Goal: Information Seeking & Learning: Learn about a topic

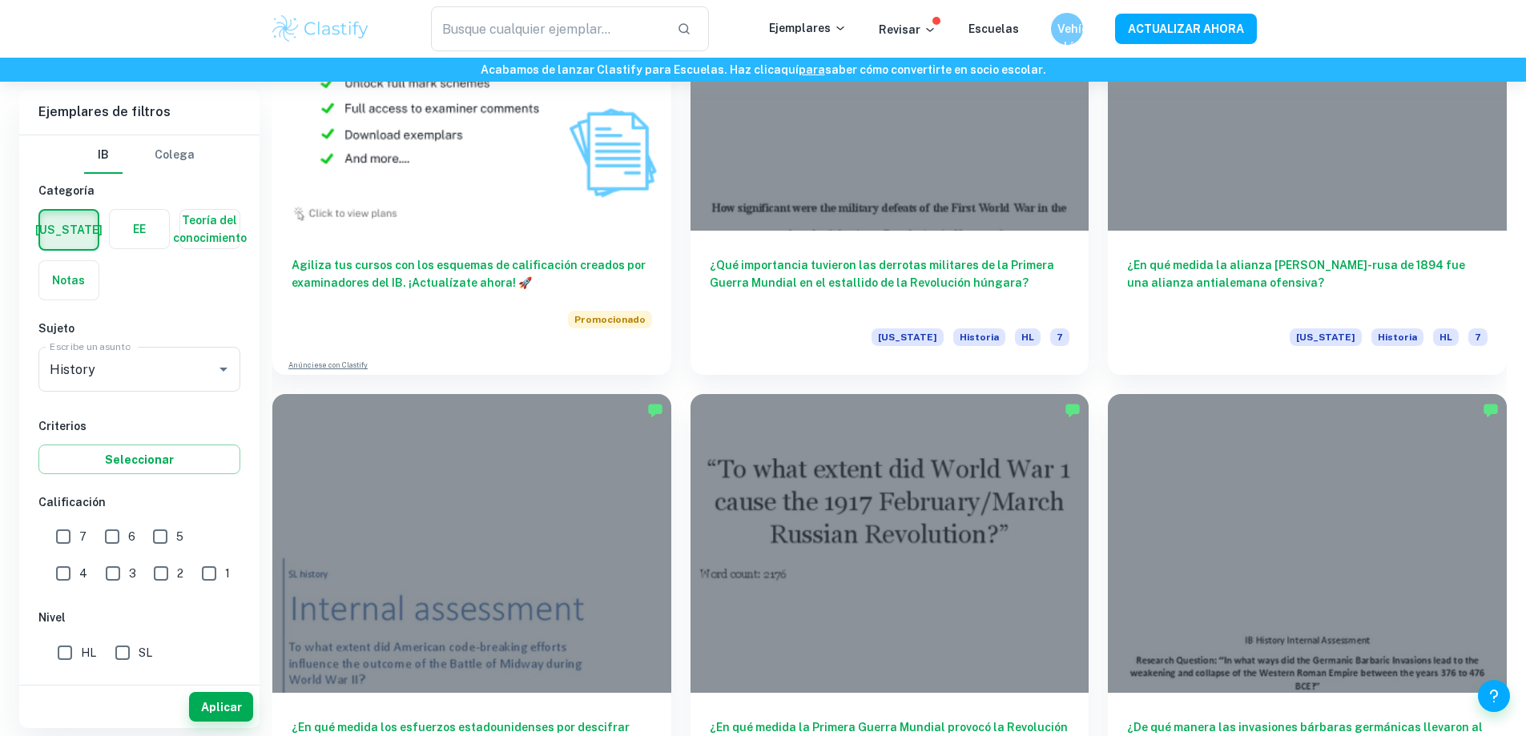
scroll to position [1522, 0]
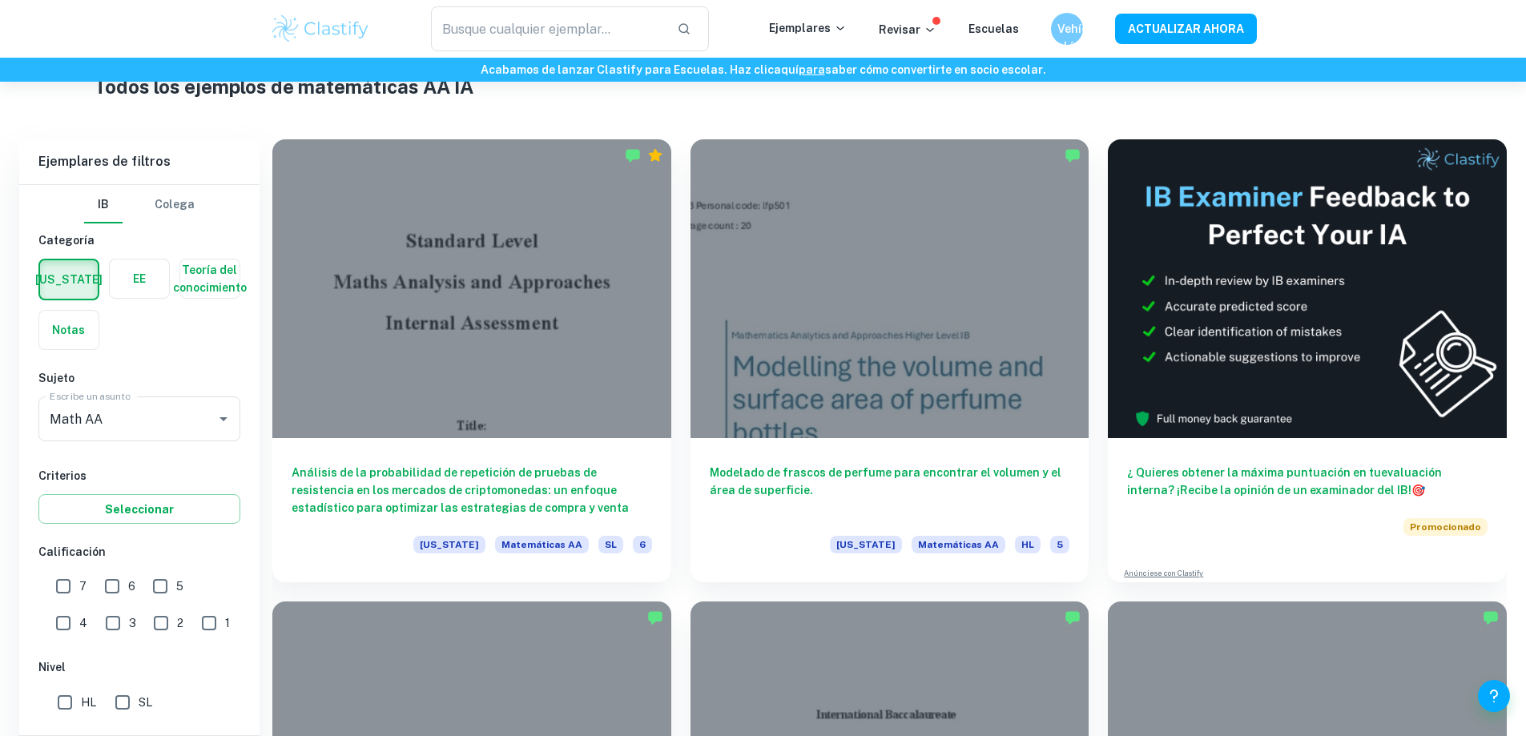
scroll to position [721, 0]
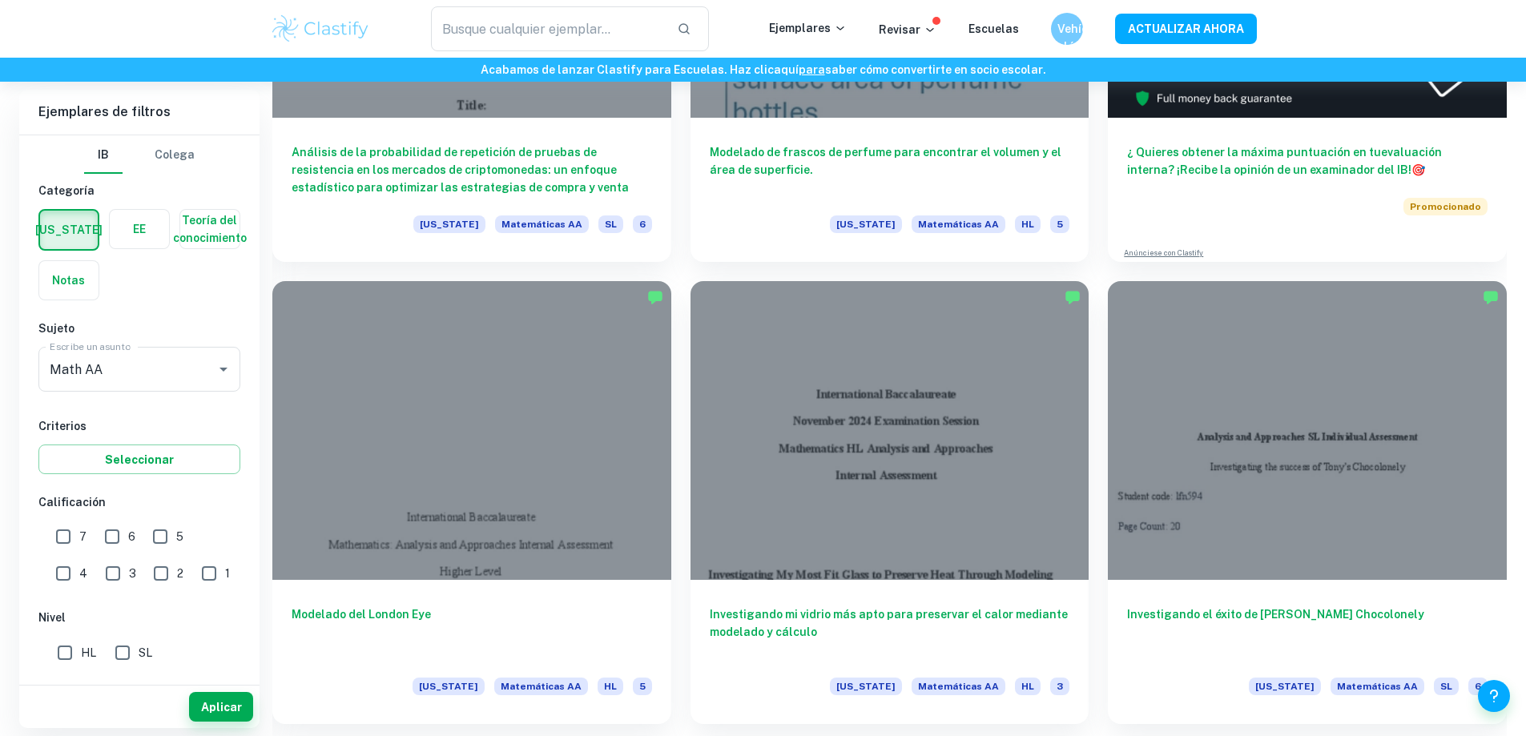
drag, startPoint x: 111, startPoint y: 534, endPoint x: 81, endPoint y: 541, distance: 31.1
click at [111, 536] on input "6" at bounding box center [112, 537] width 32 height 32
checkbox input "true"
click at [70, 542] on input "7" at bounding box center [63, 537] width 32 height 32
checkbox input "true"
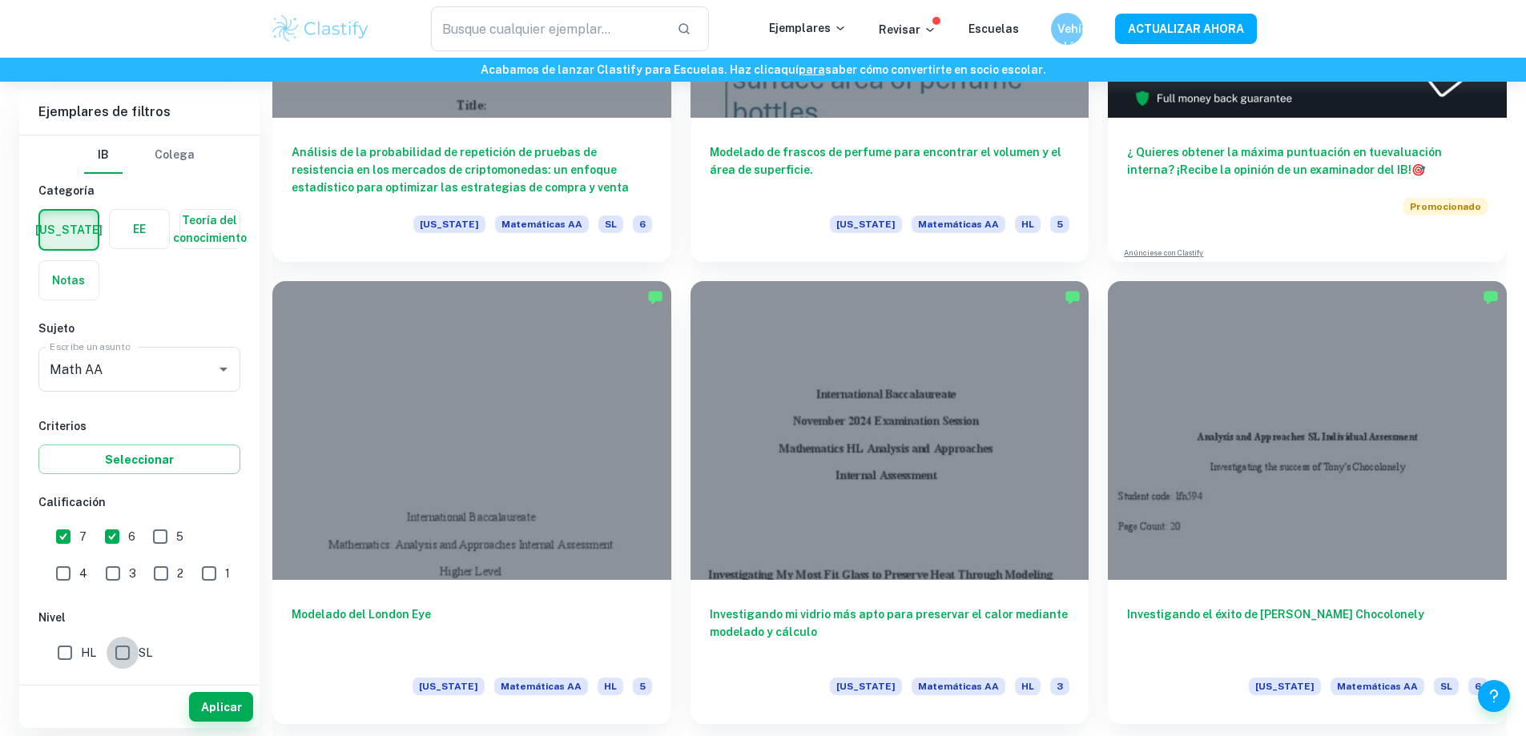
click at [127, 658] on input "SL" at bounding box center [123, 653] width 32 height 32
checkbox input "true"
click at [213, 699] on font "Aplicar" at bounding box center [221, 707] width 41 height 20
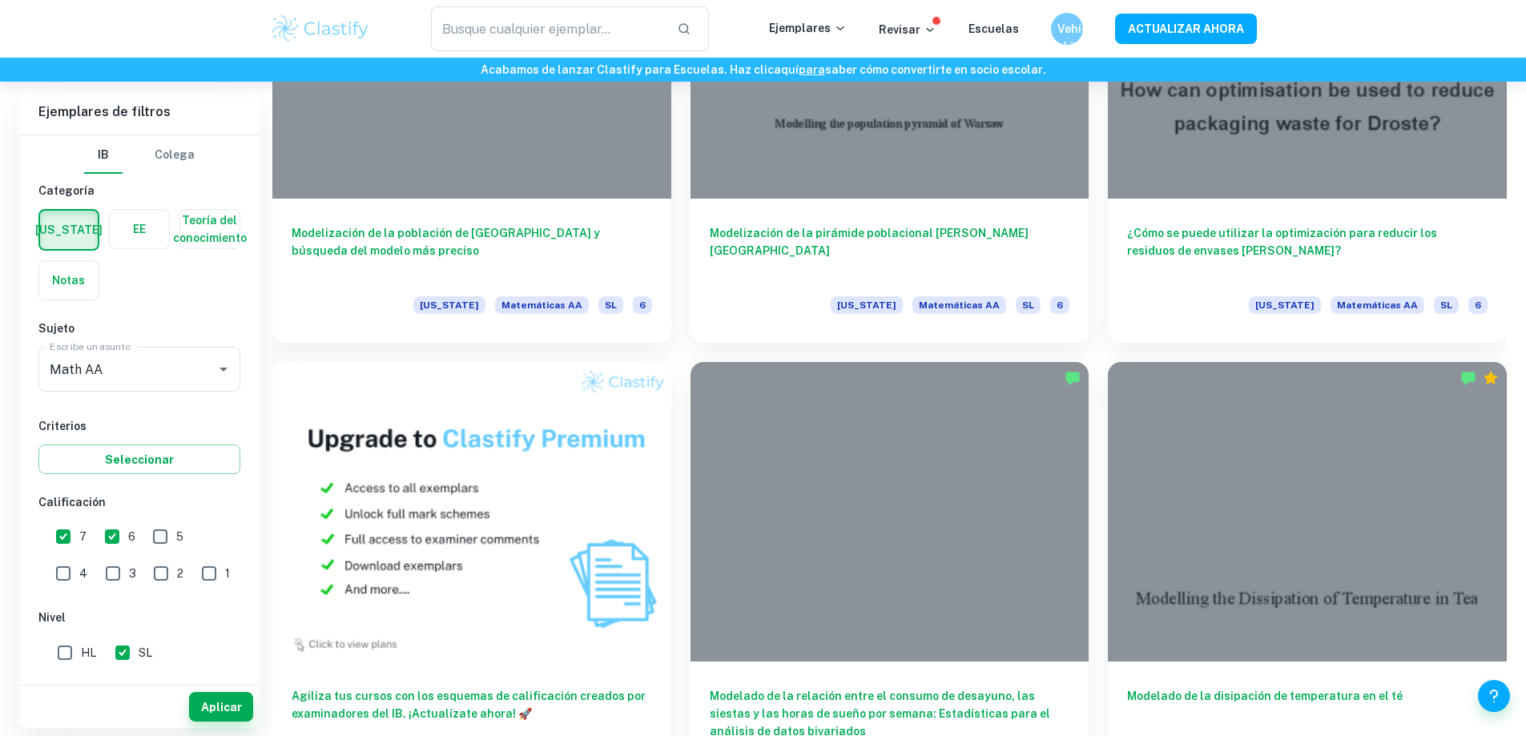
scroll to position [1201, 0]
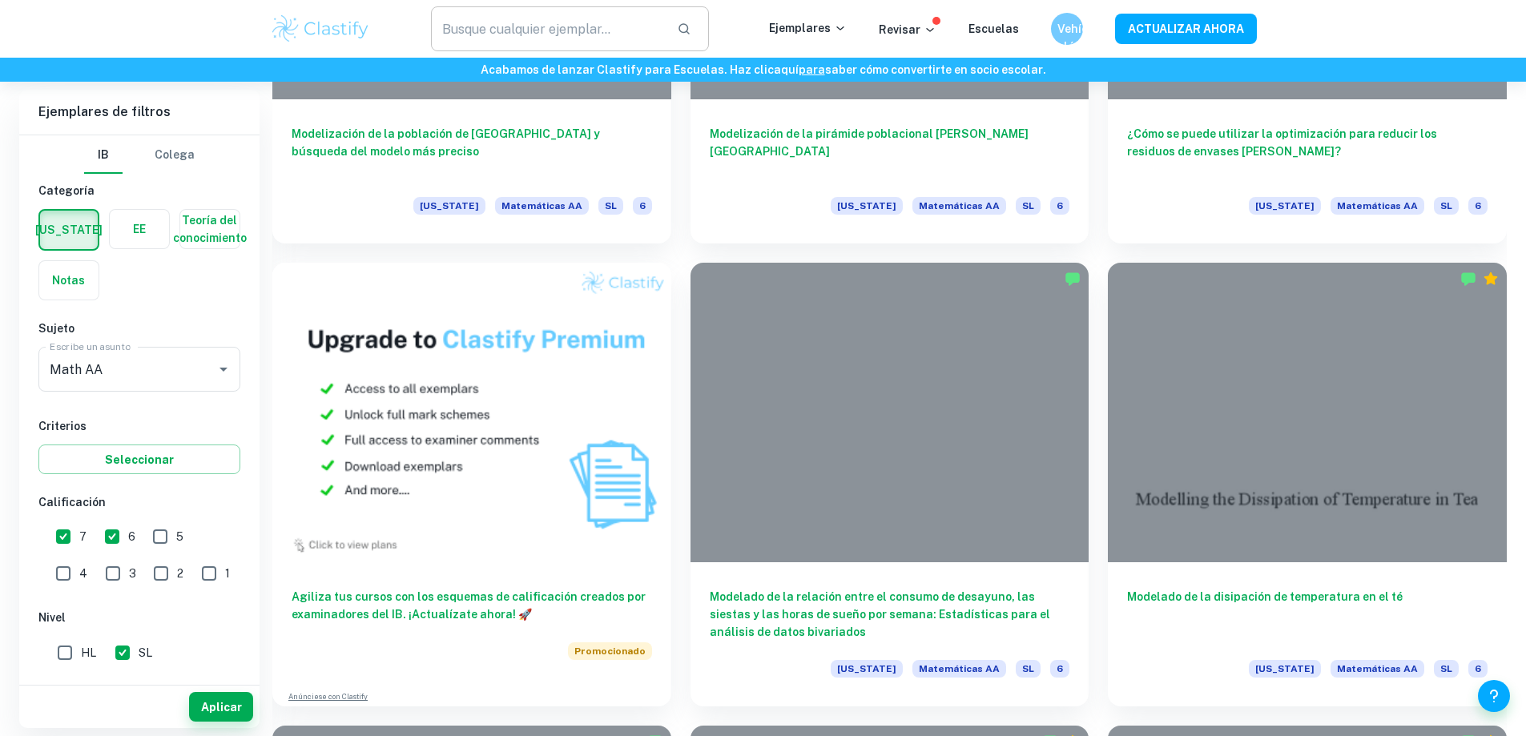
click at [635, 33] on input "text" at bounding box center [547, 28] width 233 height 45
type input "G"
type input "gold"
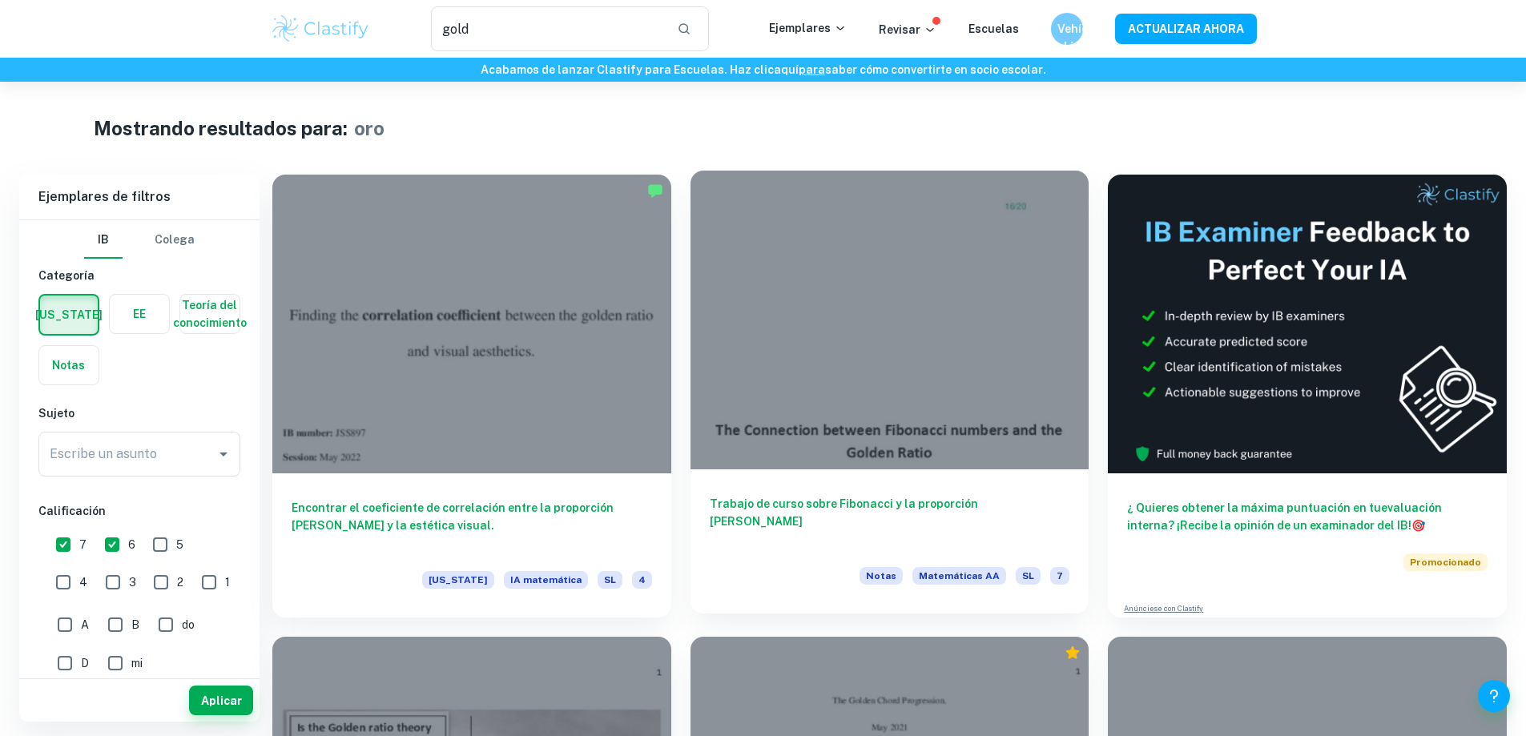
click at [690, 272] on div at bounding box center [889, 320] width 399 height 299
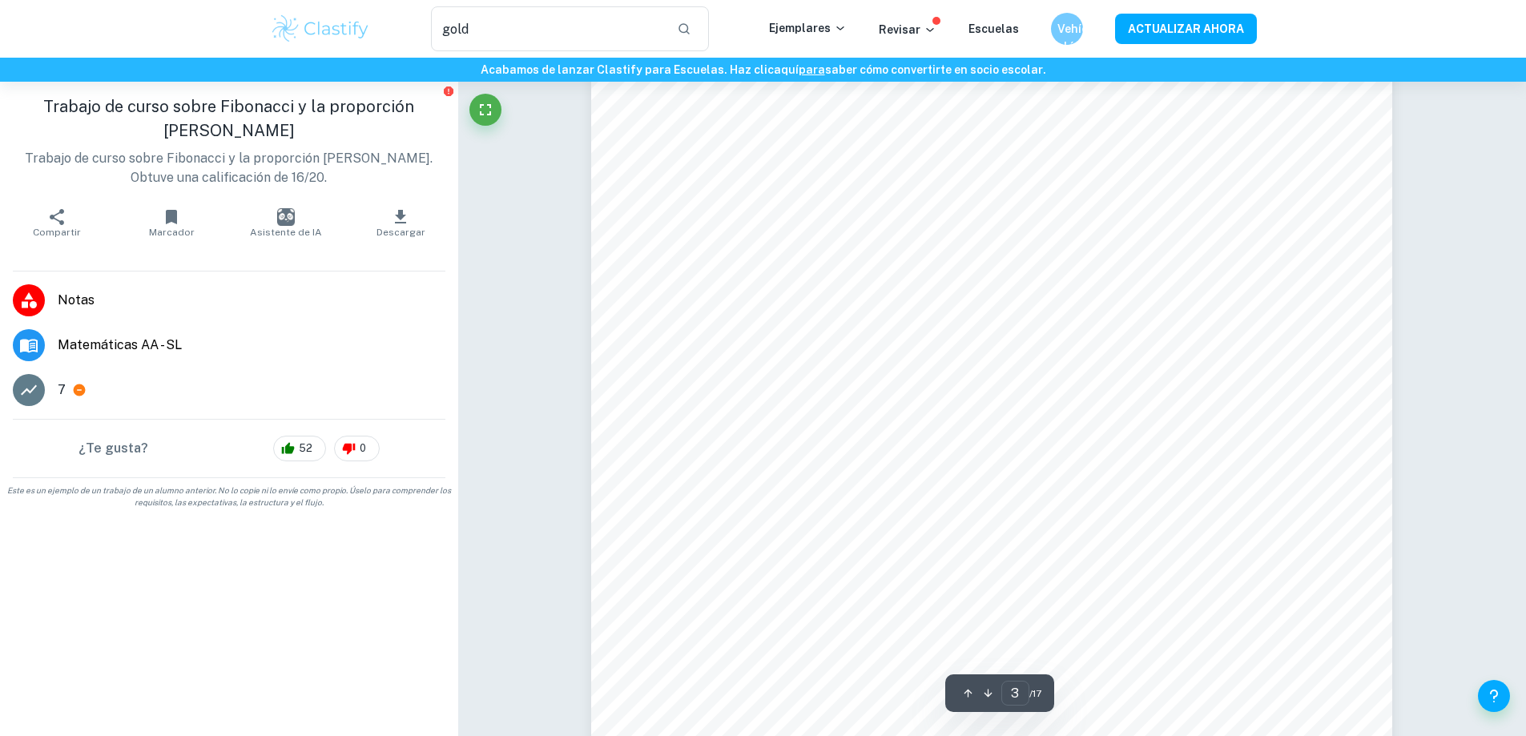
scroll to position [2723, 0]
type input "16"
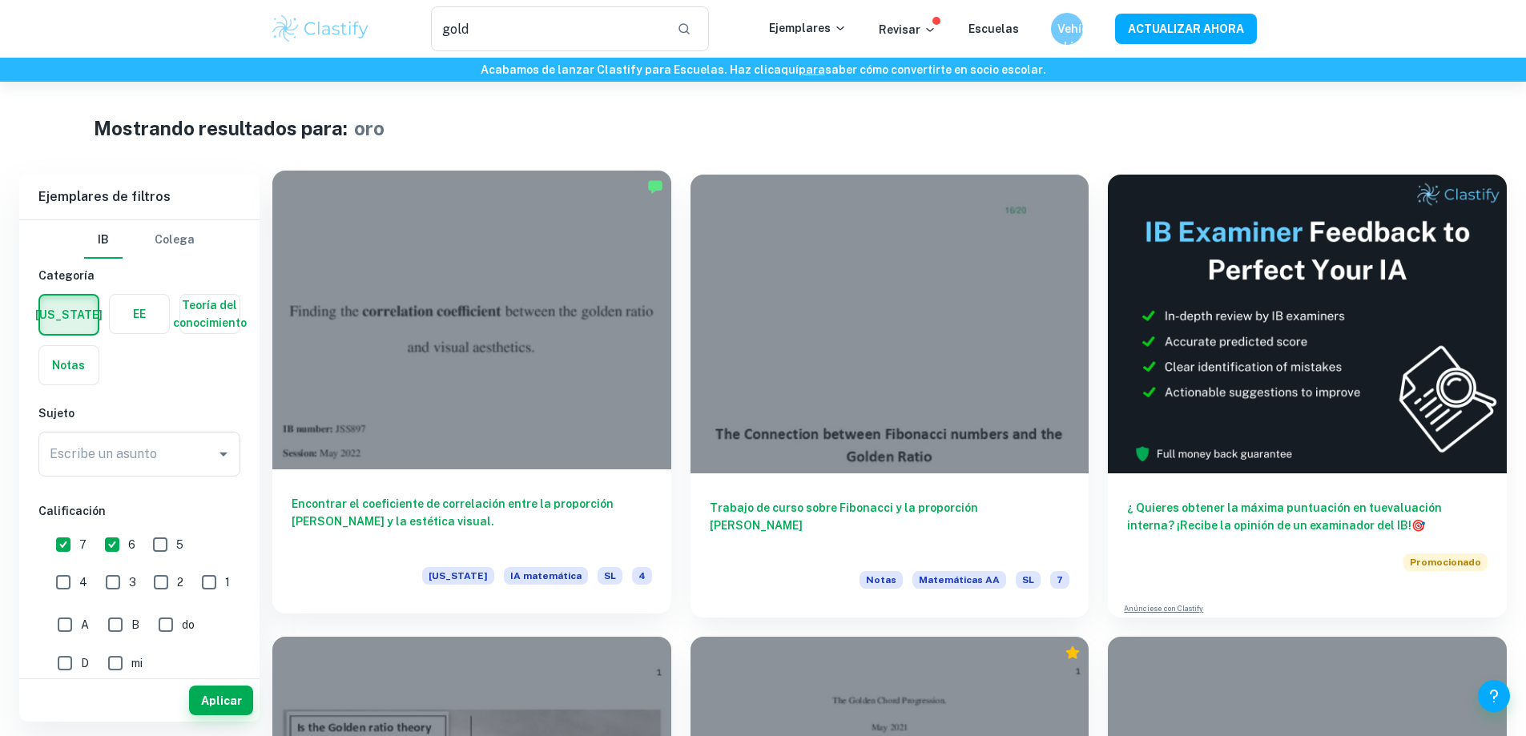
click at [451, 308] on div at bounding box center [471, 320] width 399 height 299
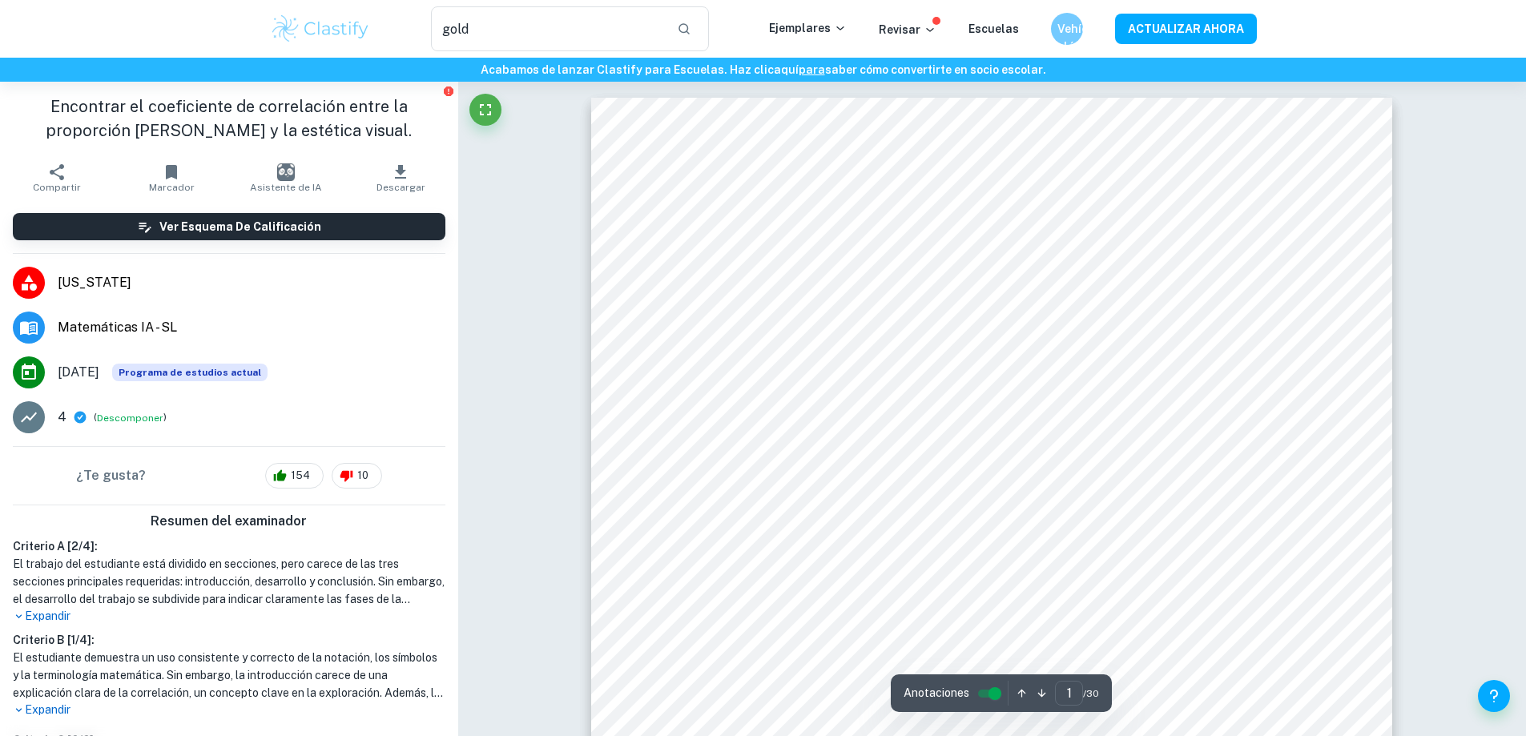
click at [35, 624] on font "Expandir" at bounding box center [48, 616] width 46 height 17
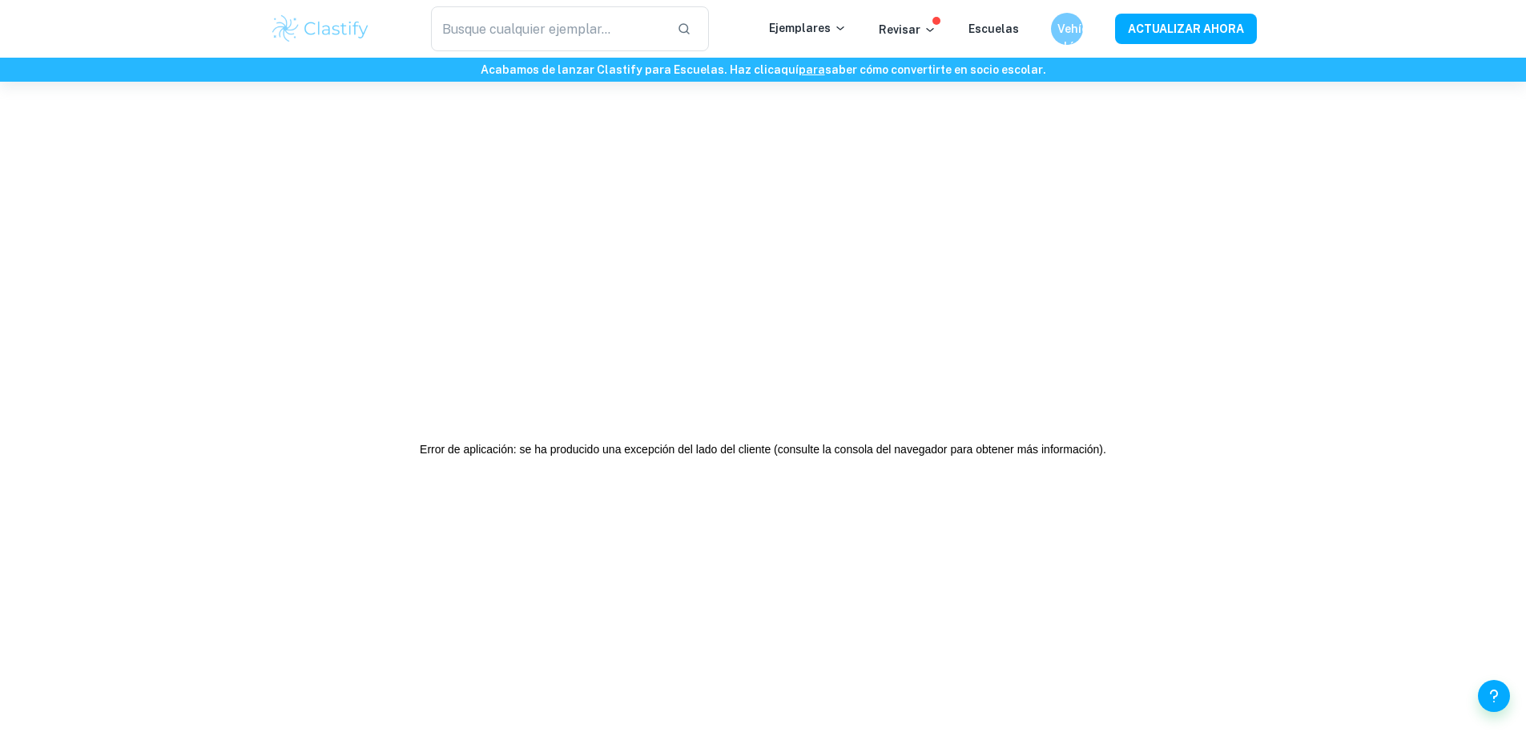
type input "gold"
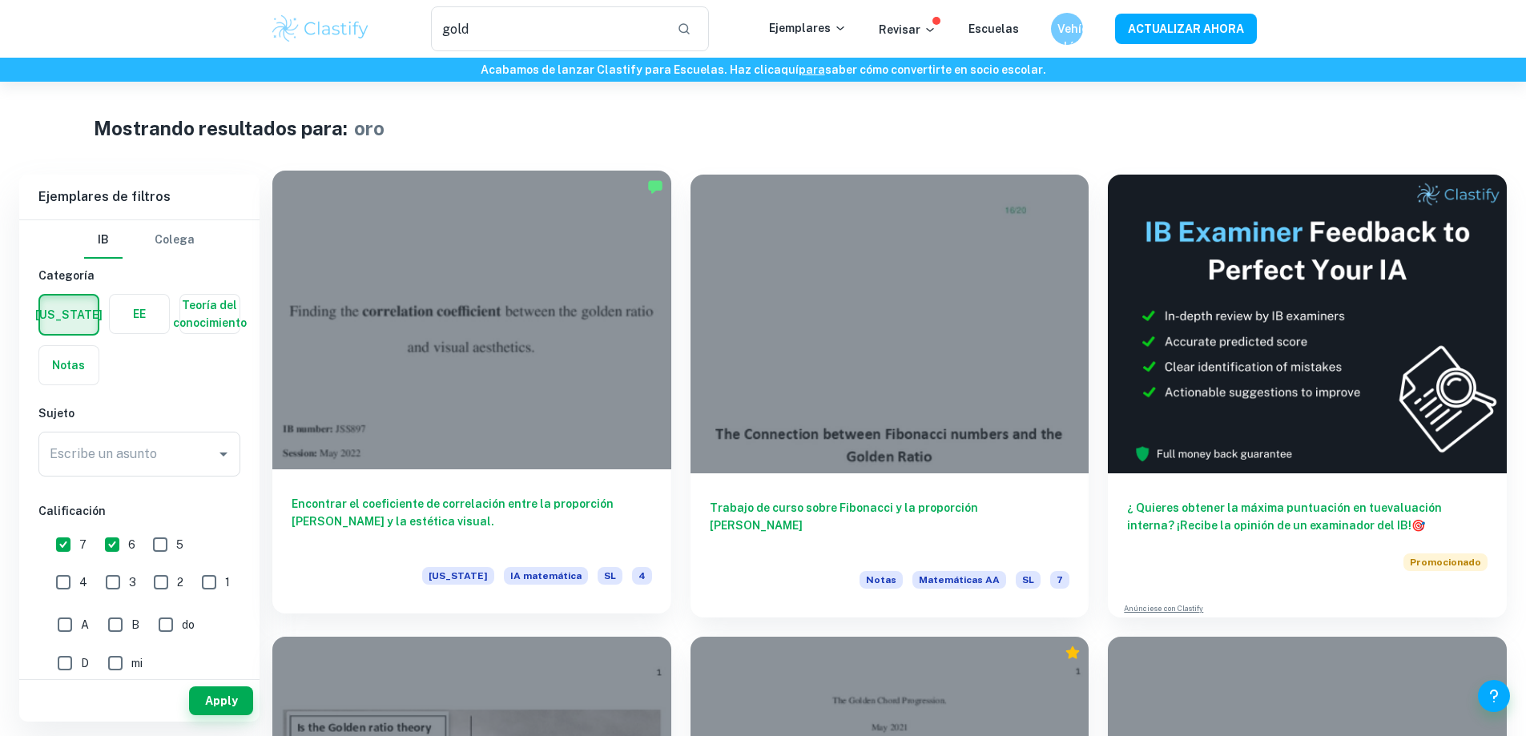
click at [340, 286] on div at bounding box center [471, 320] width 399 height 299
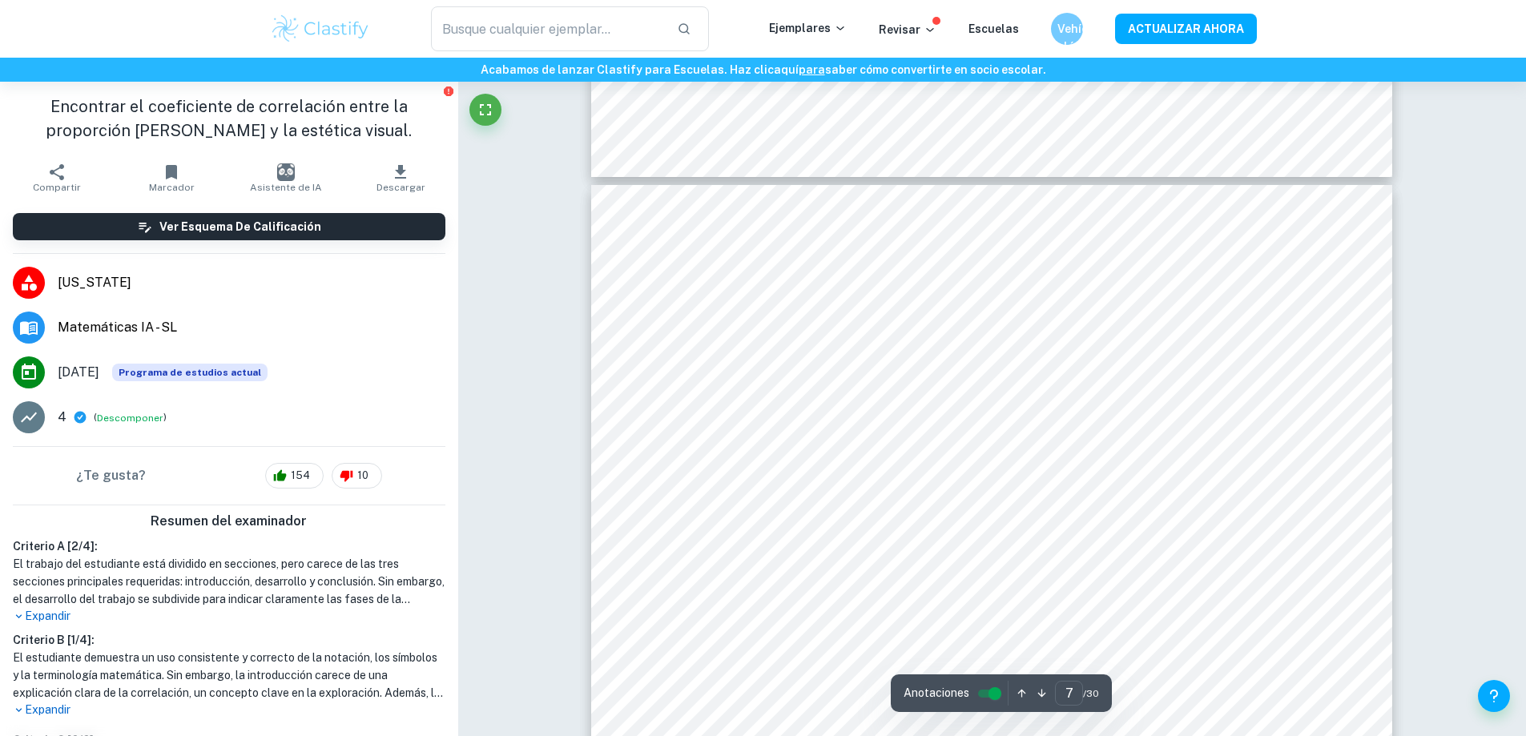
scroll to position [6907, 0]
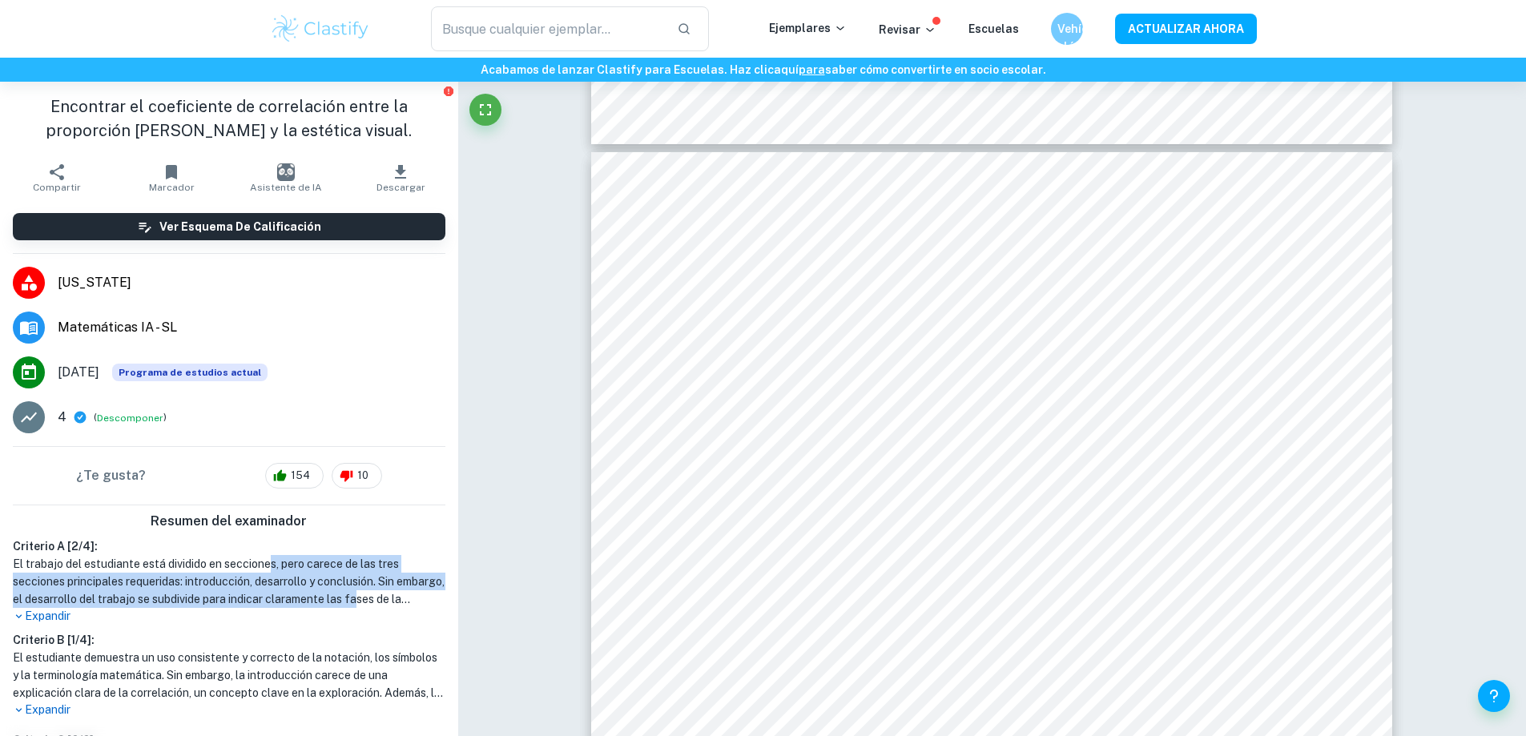
drag, startPoint x: 272, startPoint y: 569, endPoint x: 410, endPoint y: 597, distance: 140.6
click at [410, 597] on font "El trabajo del estudiante está dividido en secciones, pero carece de las tres s…" at bounding box center [229, 634] width 432 height 154
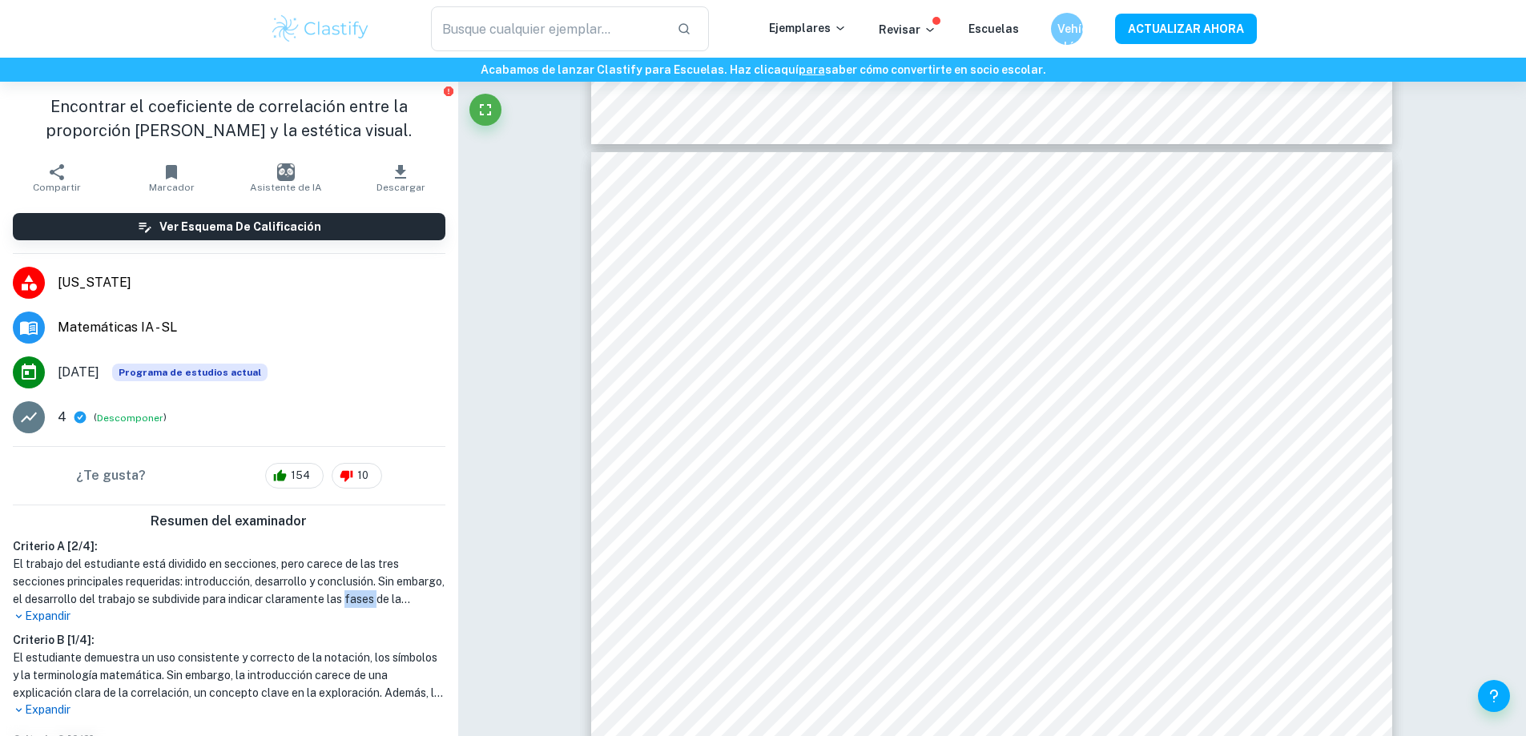
click at [410, 597] on font "El trabajo del estudiante está dividido en secciones, pero carece de las tres s…" at bounding box center [229, 634] width 432 height 154
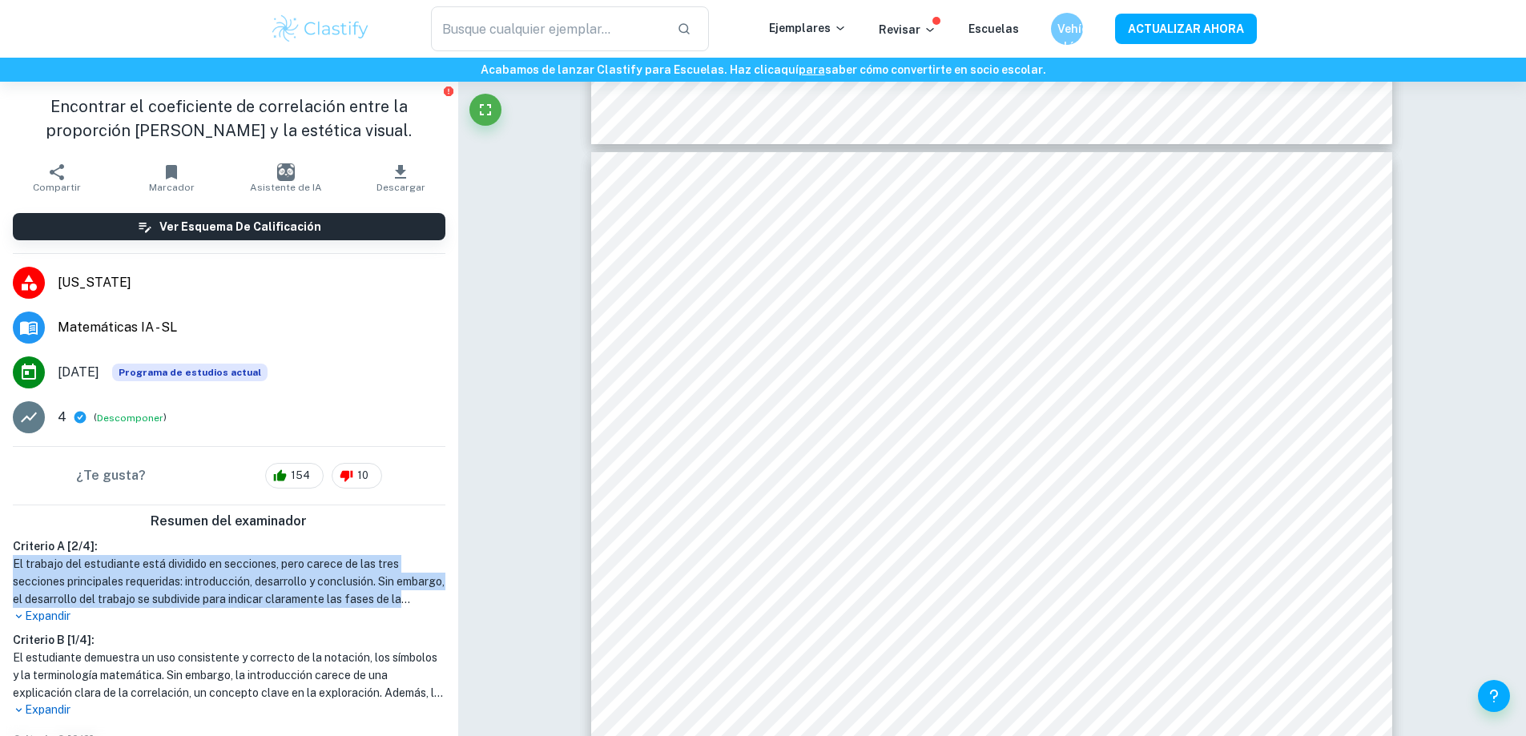
click at [410, 597] on font "El trabajo del estudiante está dividido en secciones, pero carece de las tres s…" at bounding box center [229, 634] width 432 height 154
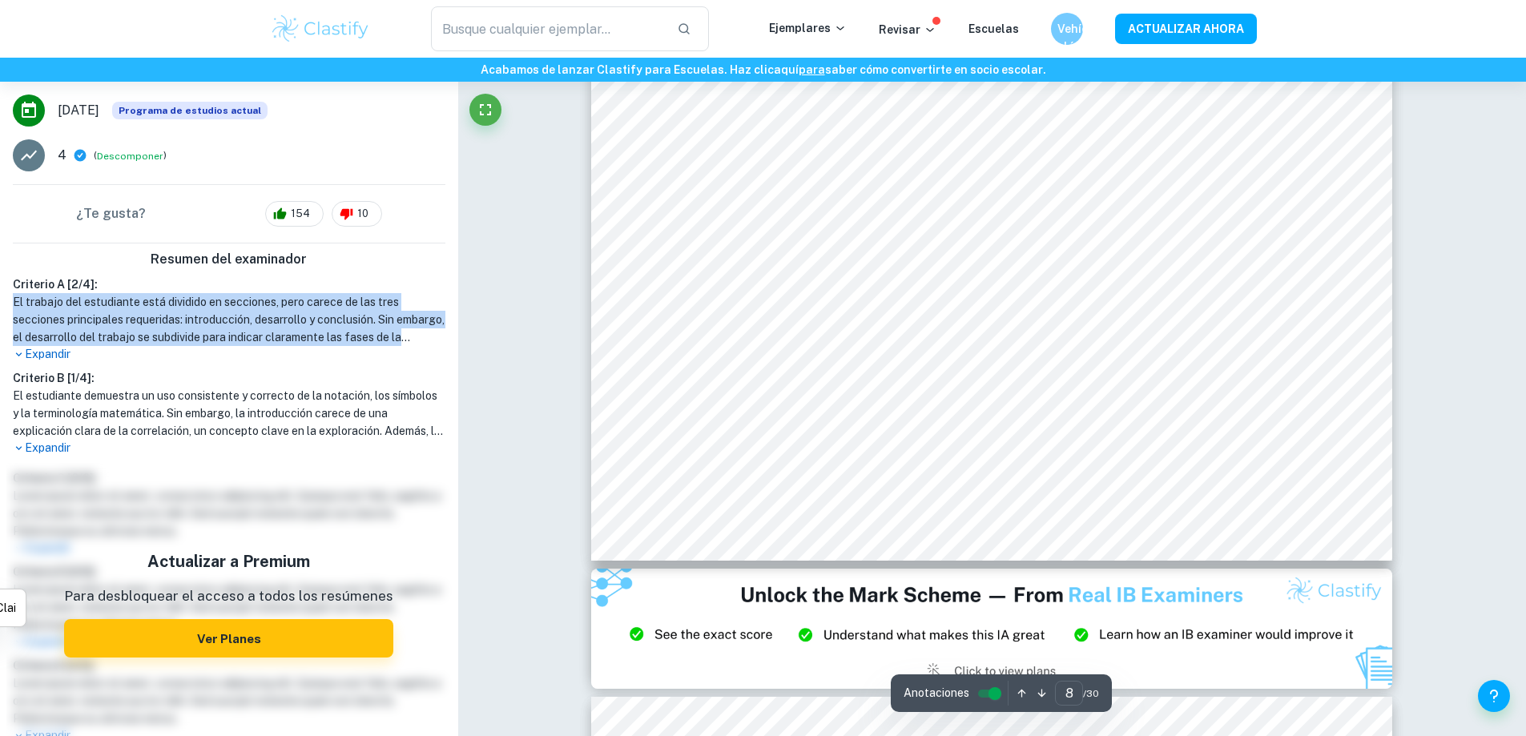
scroll to position [233, 0]
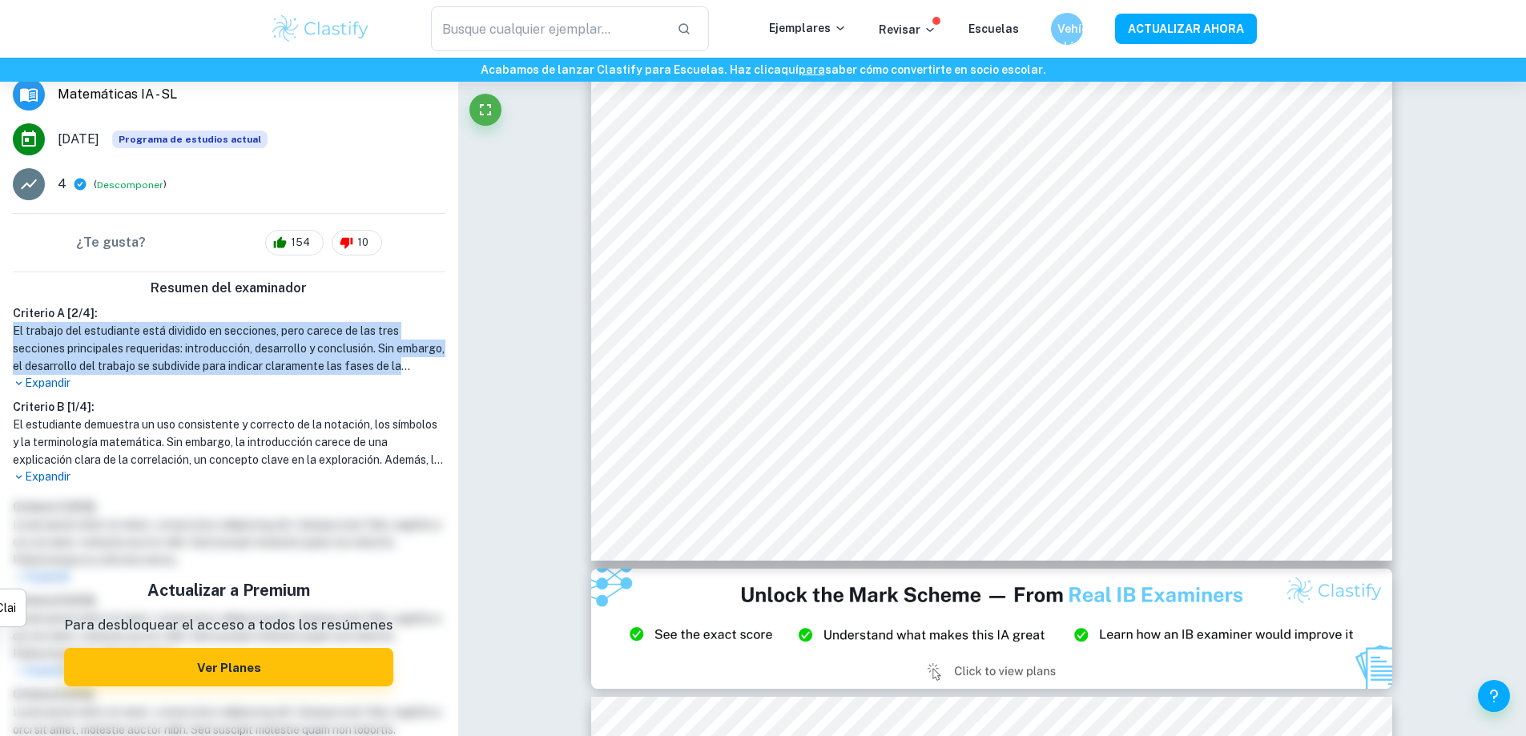
click at [368, 344] on font "El trabajo del estudiante está dividido en secciones, pero carece de las tres s…" at bounding box center [229, 401] width 432 height 154
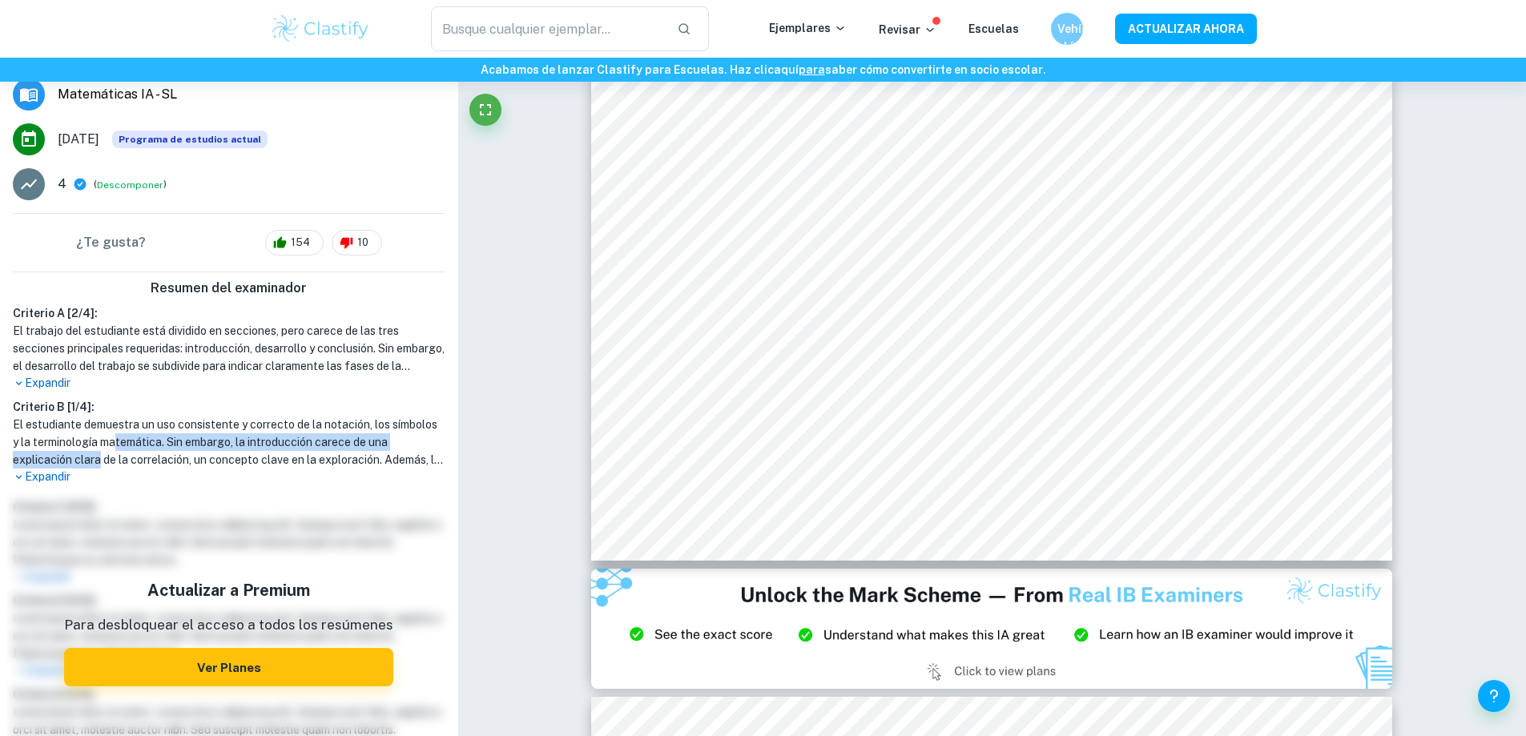
drag, startPoint x: 121, startPoint y: 460, endPoint x: 168, endPoint y: 437, distance: 52.7
click at [168, 437] on font "El estudiante demuestra un uso consistente y correcto de la notación, los símbo…" at bounding box center [228, 495] width 431 height 154
click at [167, 437] on font "El estudiante demuestra un uso consistente y correcto de la notación, los símbo…" at bounding box center [228, 495] width 431 height 154
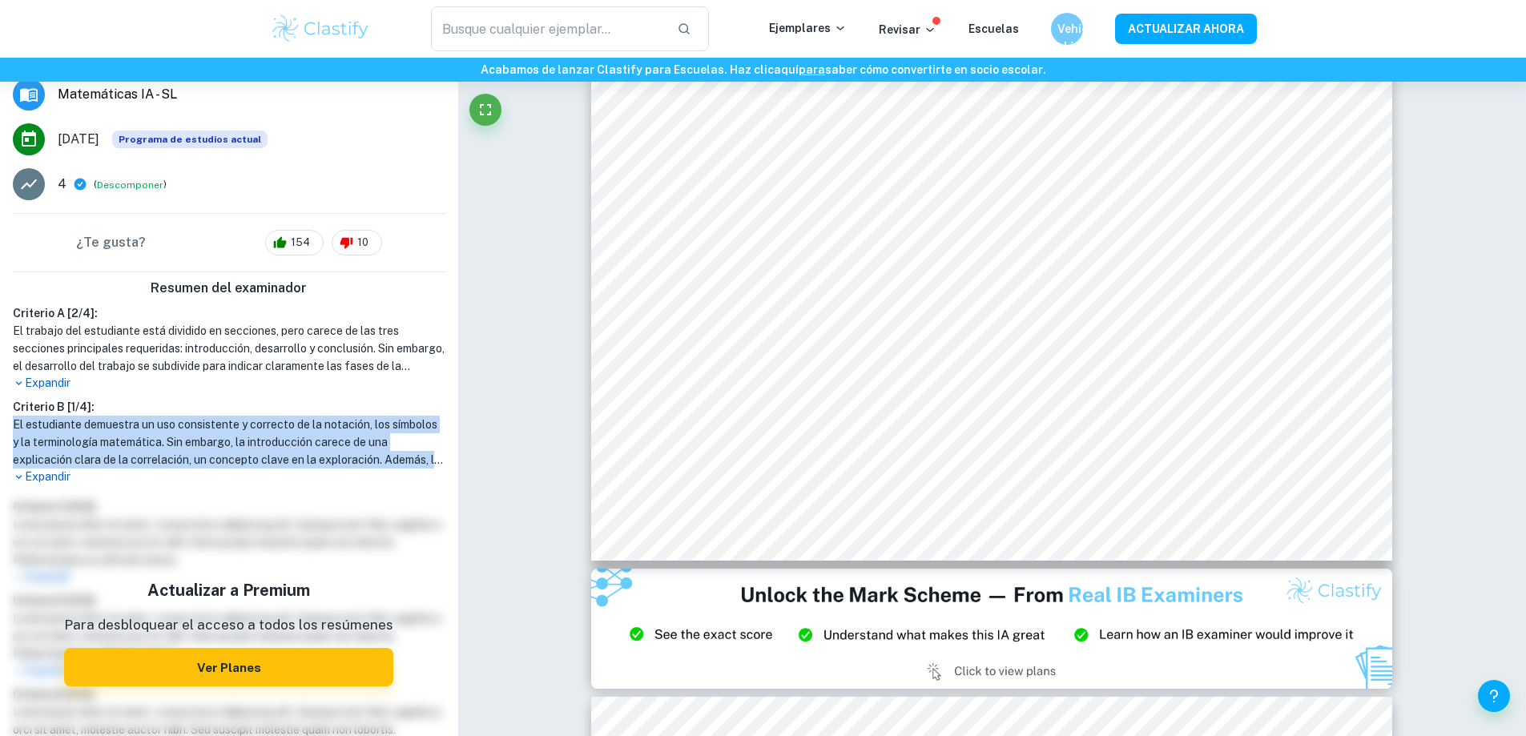
click at [167, 437] on font "El estudiante demuestra un uso consistente y correcto de la notación, los símbo…" at bounding box center [228, 495] width 431 height 154
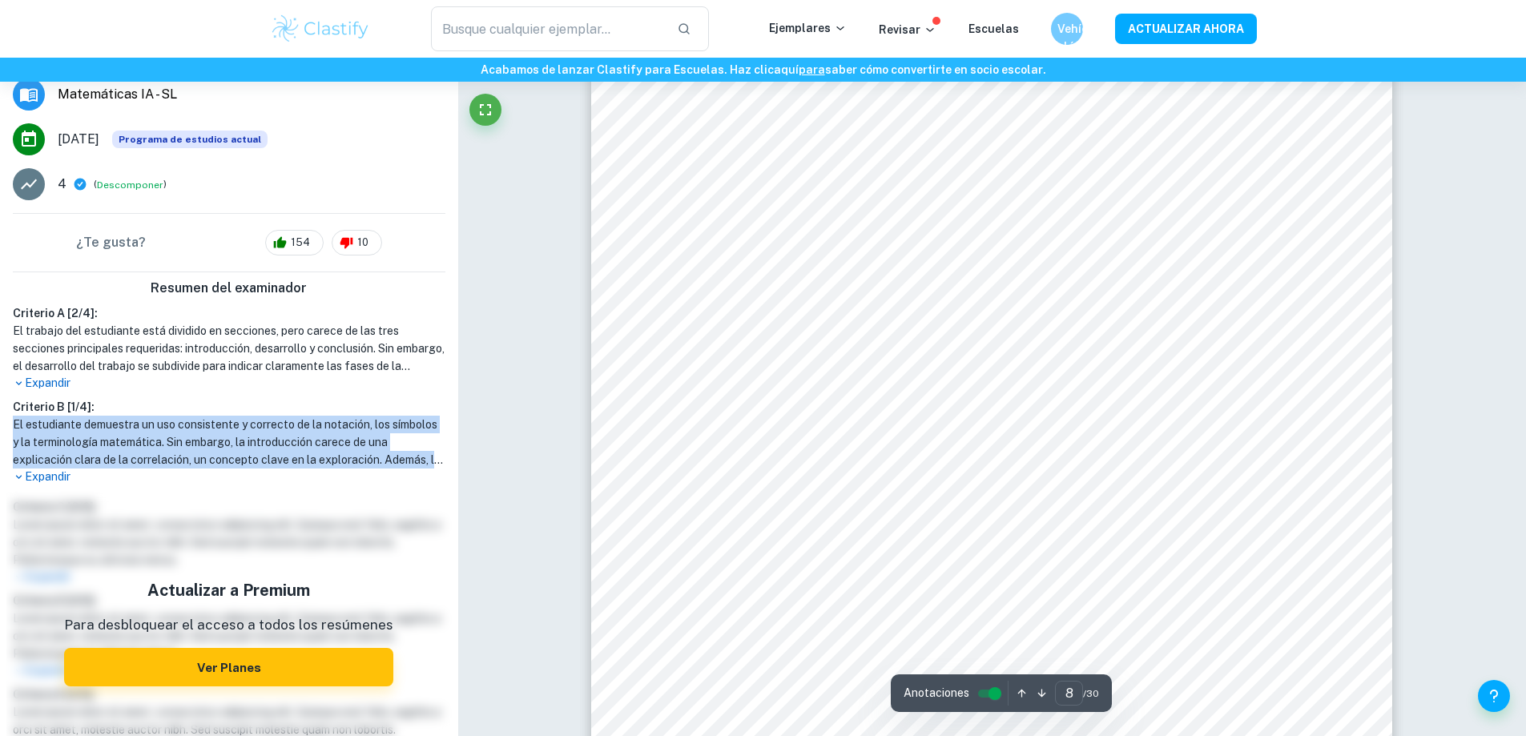
scroll to position [8288, 0]
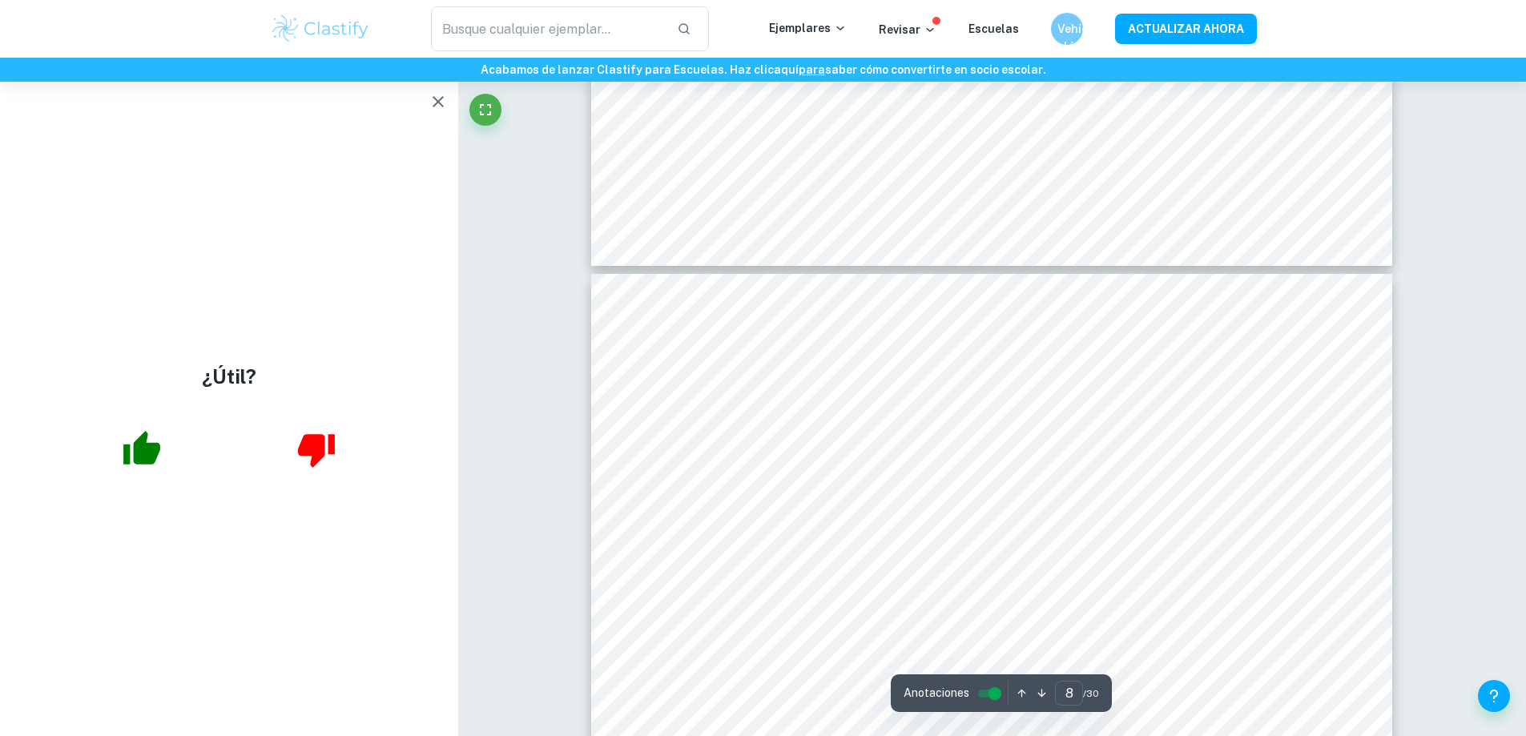
scroll to position [7888, 0]
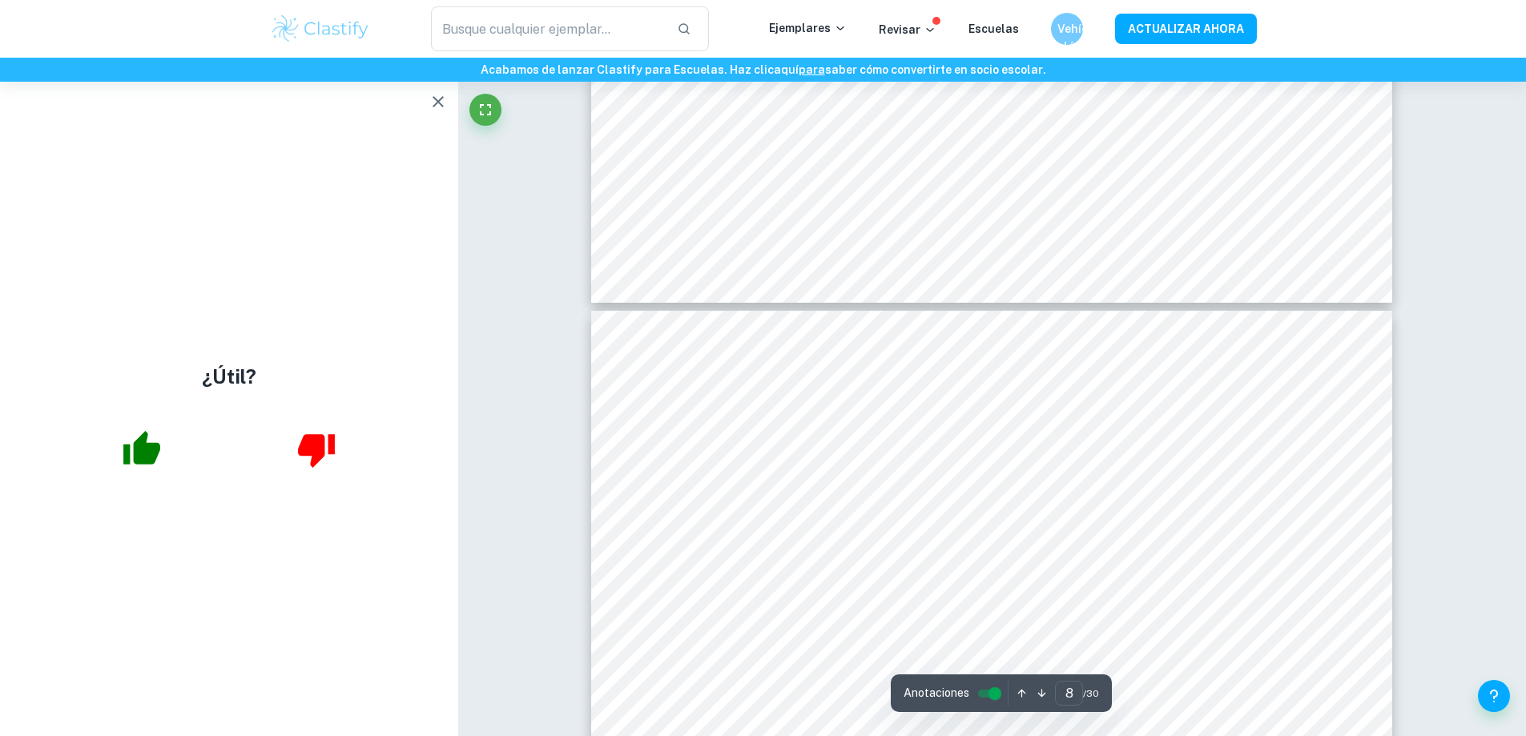
click at [441, 99] on icon "button" at bounding box center [438, 101] width 19 height 19
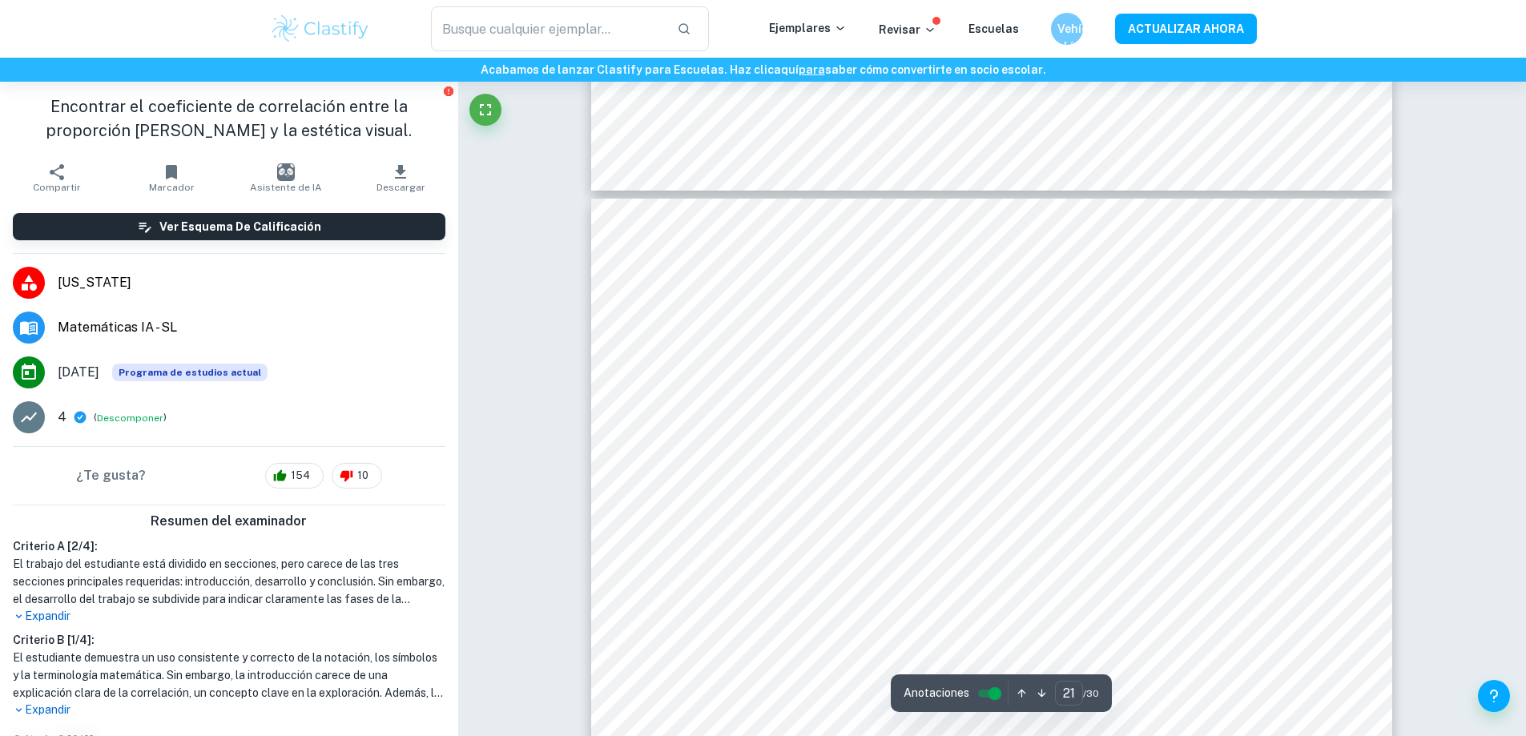
type input "22"
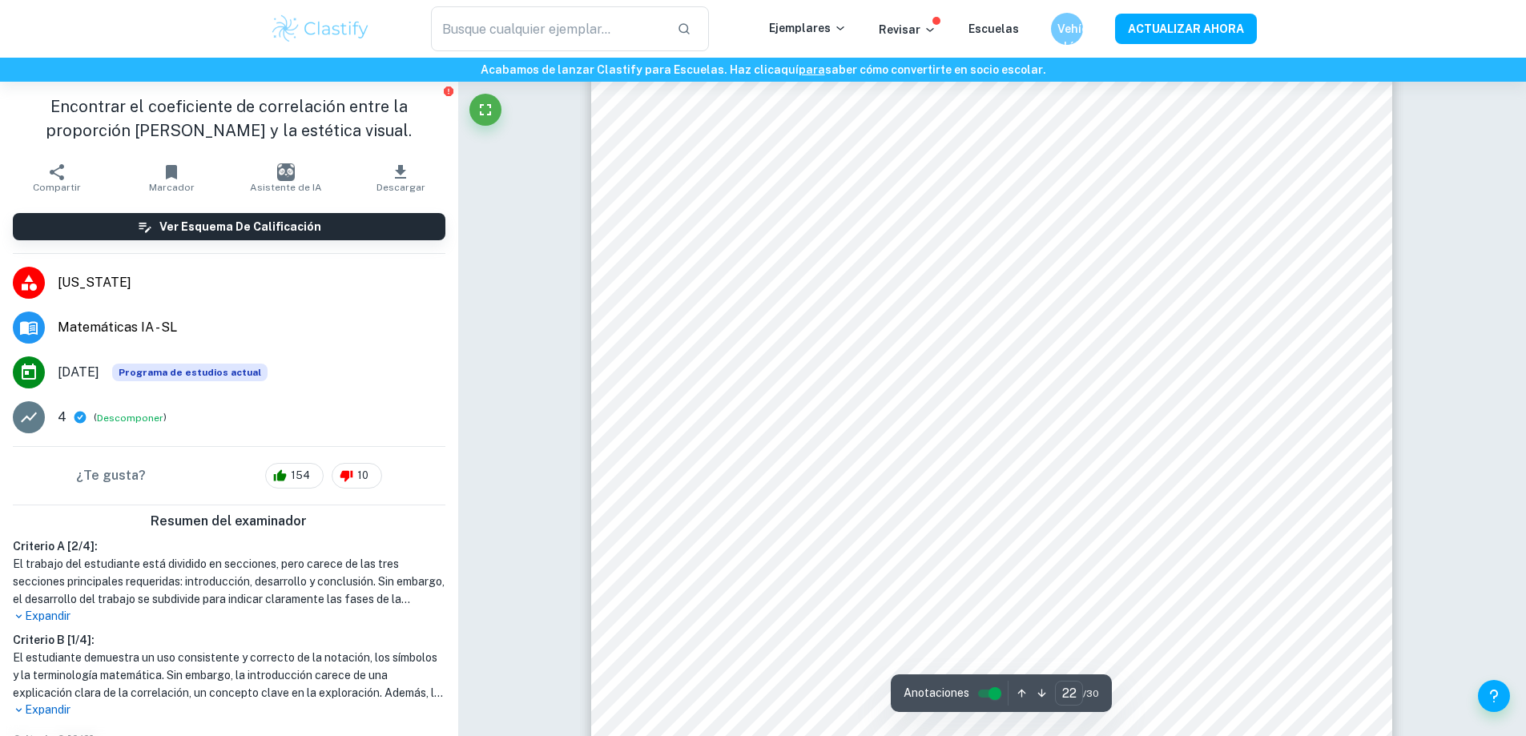
scroll to position [24809, 0]
type input "gold"
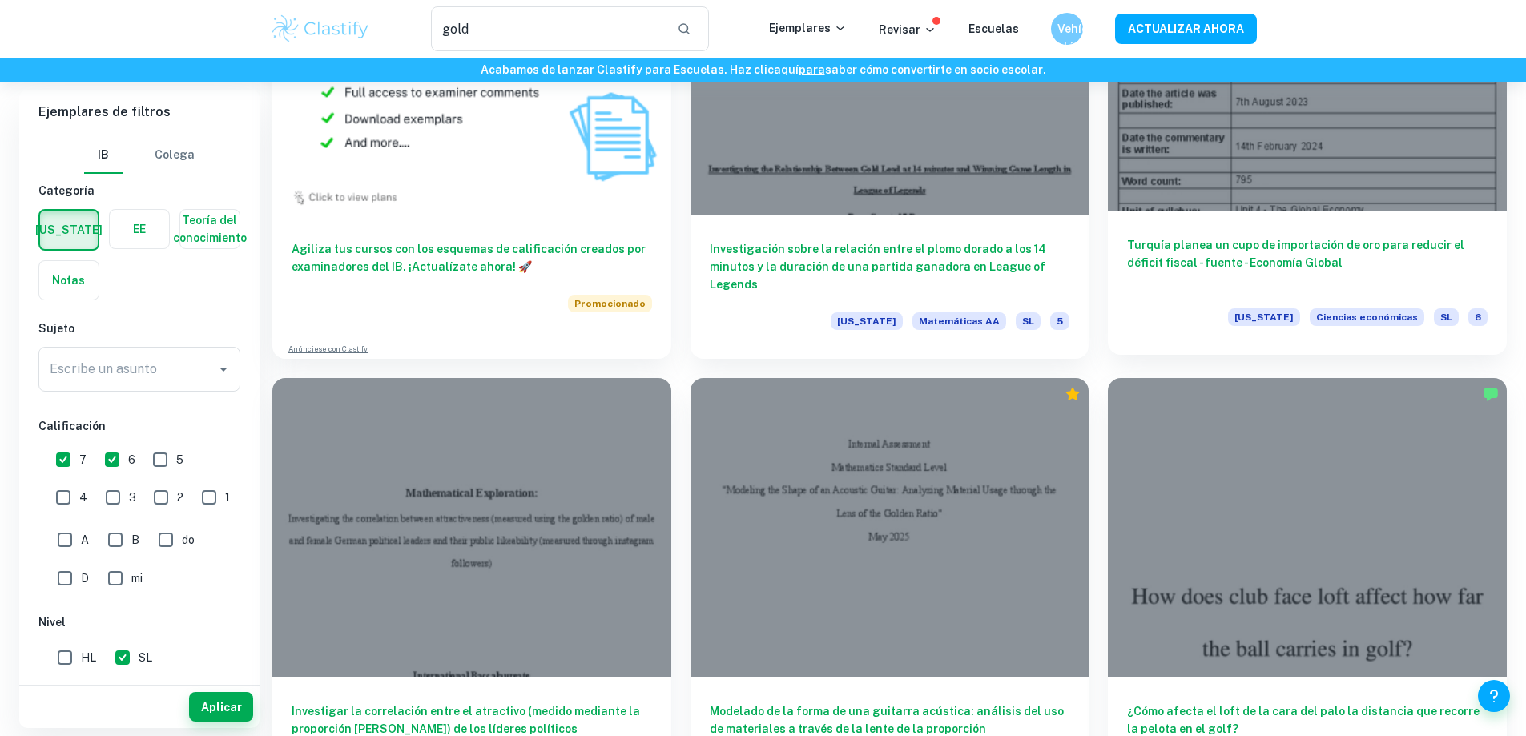
scroll to position [1147, 0]
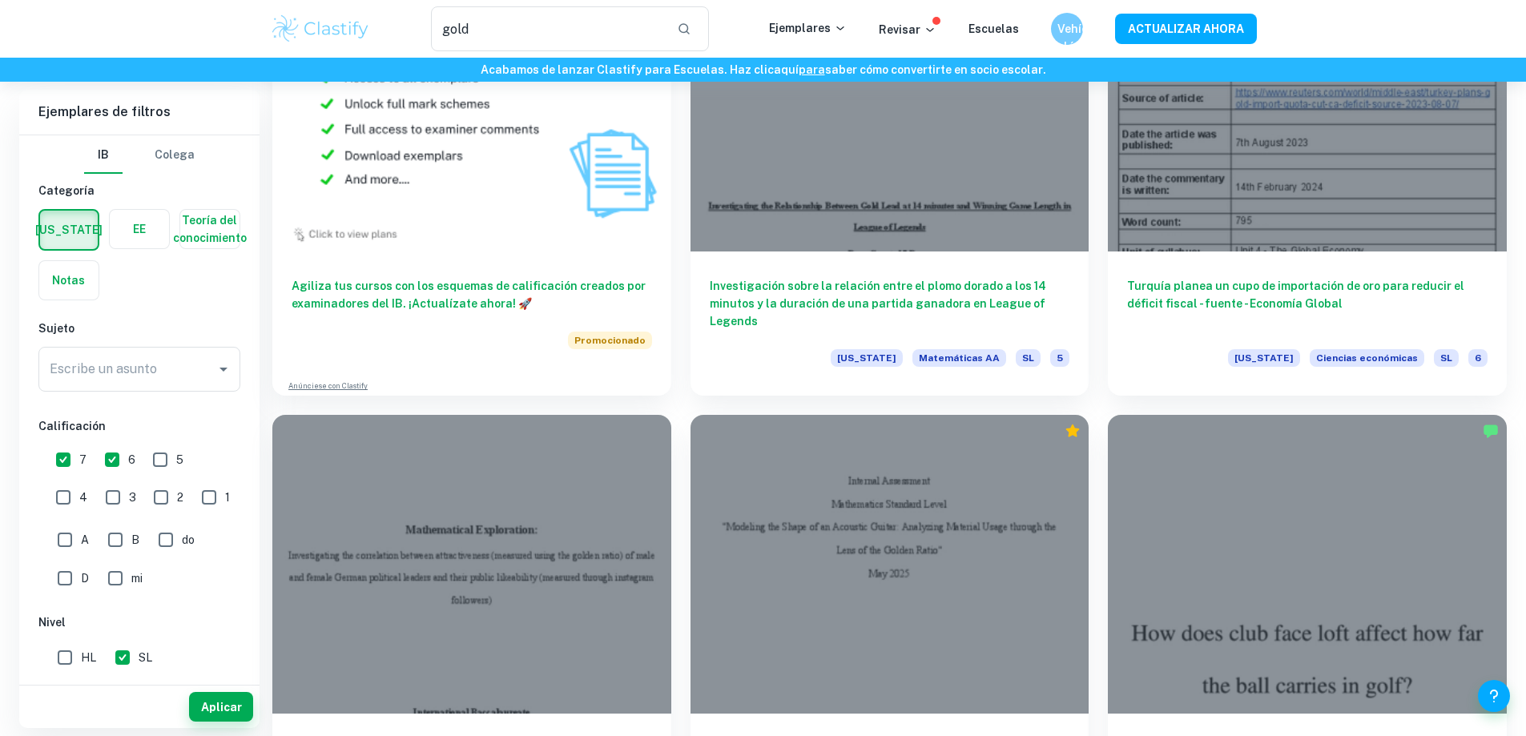
drag, startPoint x: 497, startPoint y: 30, endPoint x: 274, endPoint y: 18, distance: 223.8
click at [274, 18] on div "gold ​ Ejemplares Revisar Escuelas Vehículo eléctrico ACTUALIZAR AHORA" at bounding box center [763, 28] width 1025 height 45
click at [210, 704] on font "Aplicar" at bounding box center [221, 707] width 41 height 13
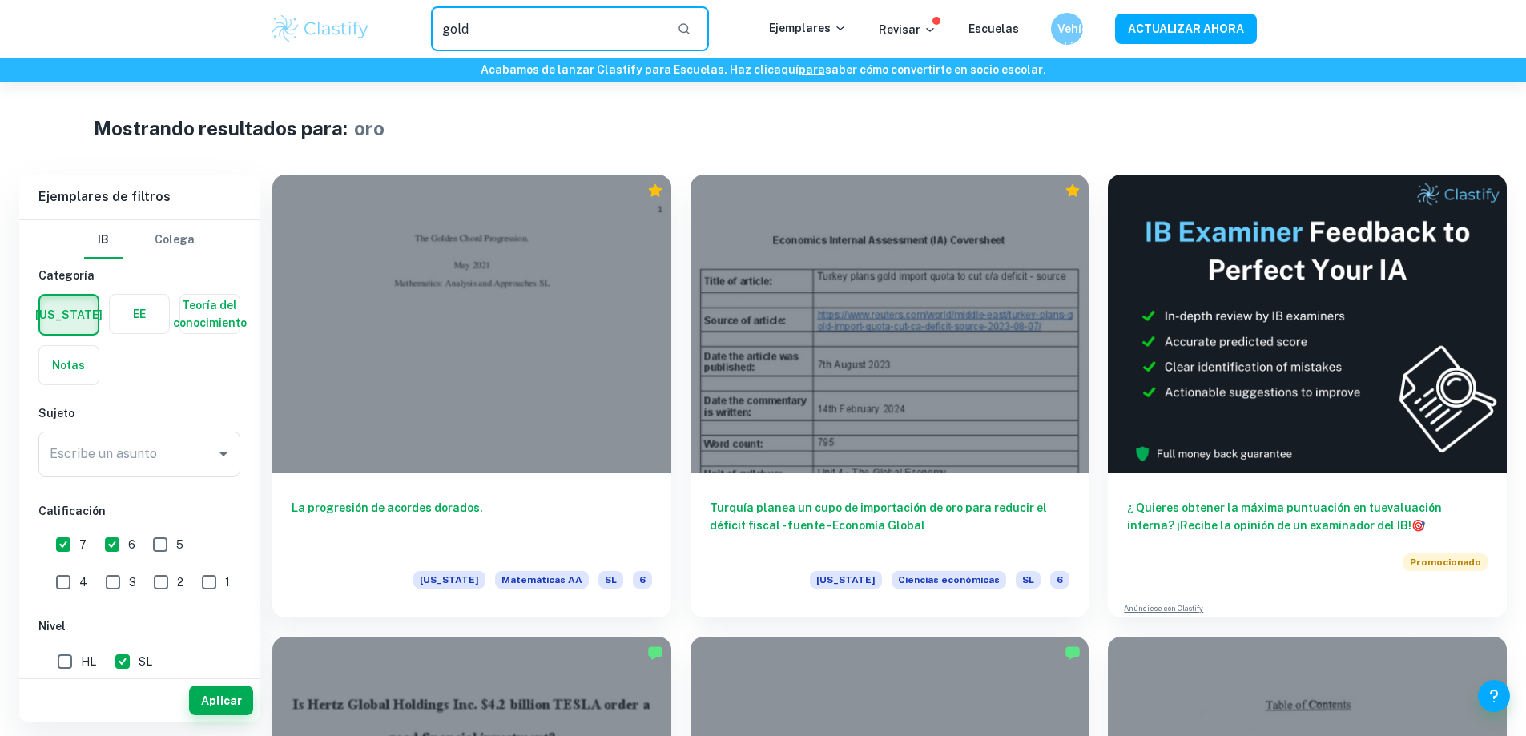
drag, startPoint x: 461, startPoint y: 27, endPoint x: 382, endPoint y: 18, distance: 79.1
click at [382, 18] on div "gold ​" at bounding box center [569, 28] width 397 height 45
type input "d"
click at [475, 26] on input "d" at bounding box center [547, 28] width 233 height 45
click at [243, 695] on button "Aplicar" at bounding box center [221, 701] width 64 height 30
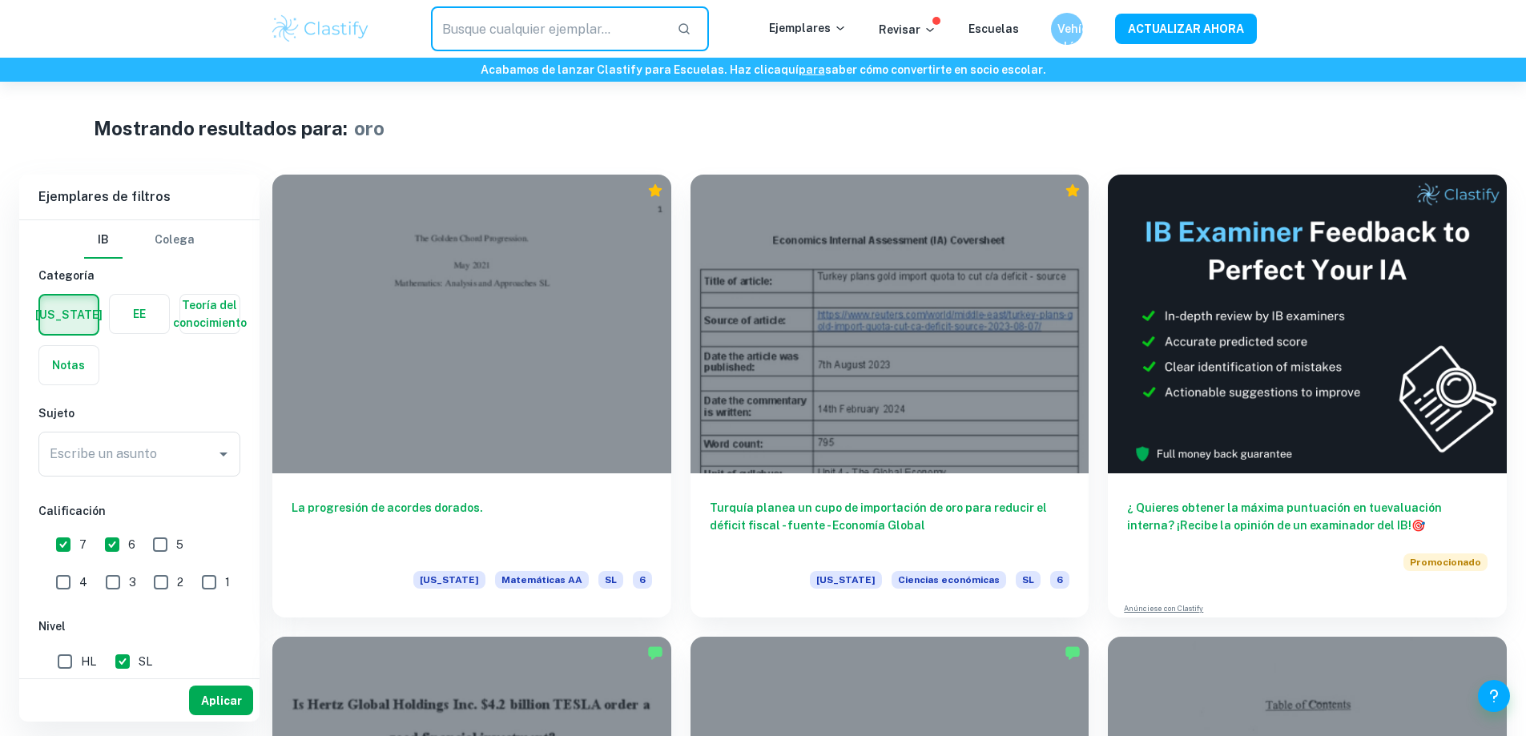
type input "gold"
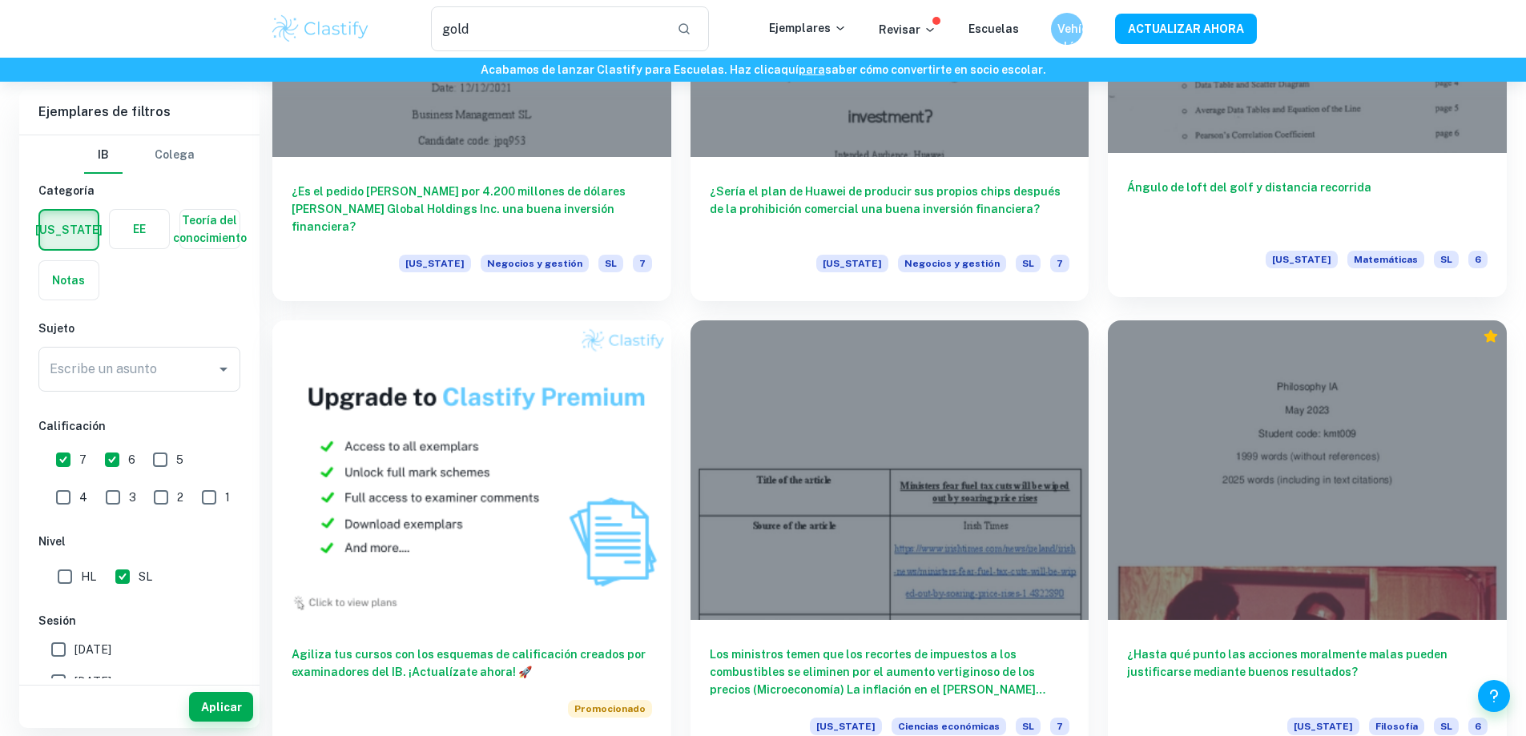
scroll to position [801, 0]
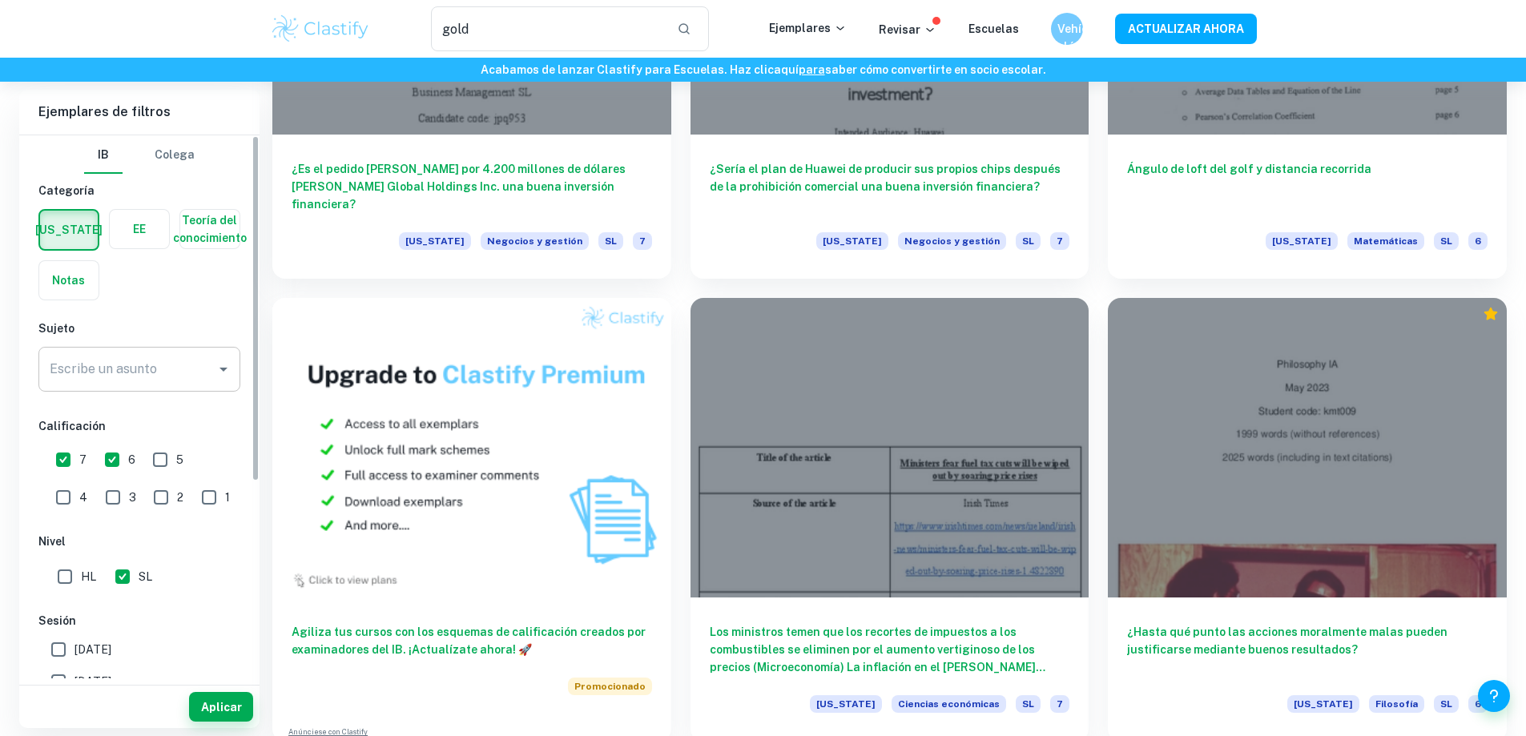
click at [97, 356] on div "Escribe un asunto Escribe un asunto" at bounding box center [139, 369] width 202 height 45
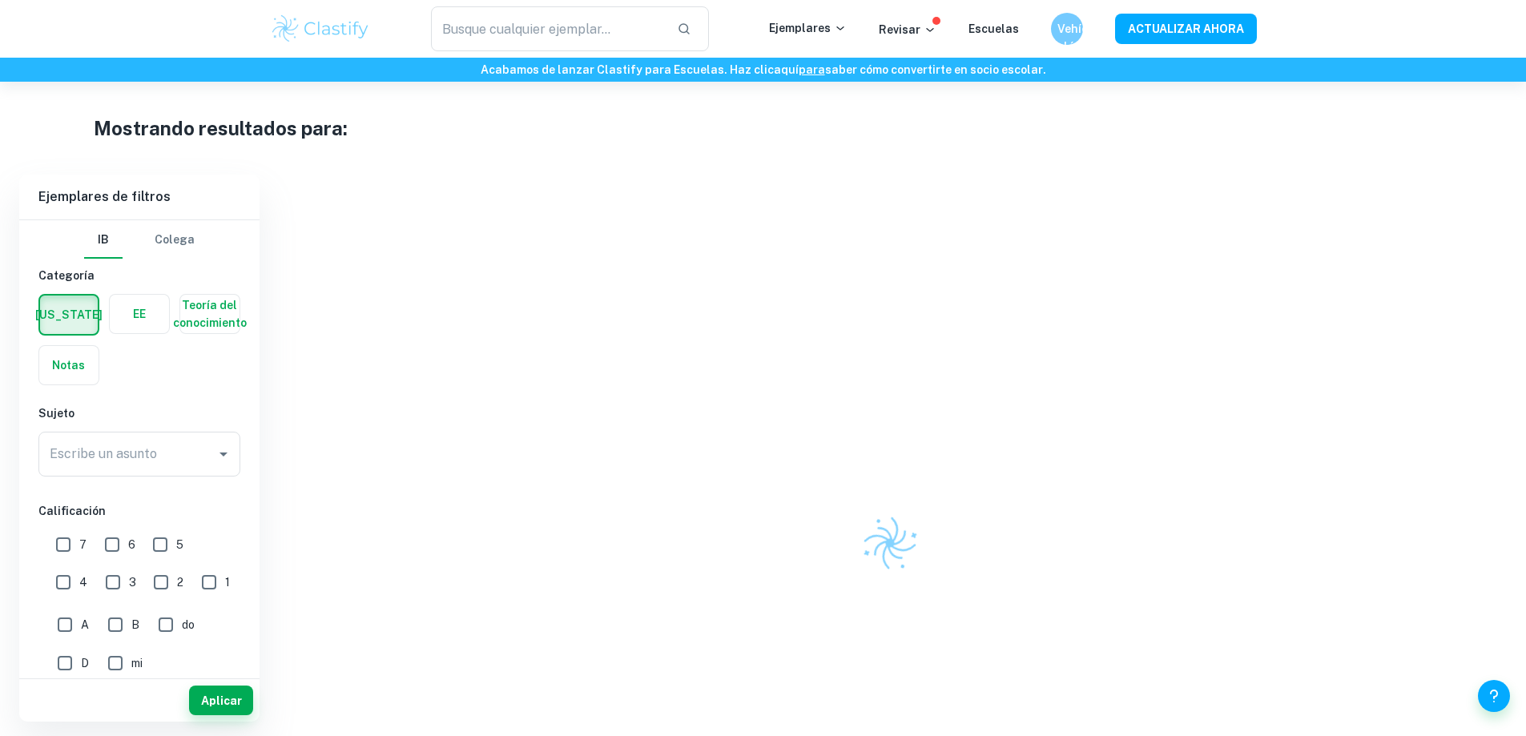
click at [116, 554] on input "6" at bounding box center [112, 545] width 32 height 32
checkbox input "true"
click at [57, 545] on input "7" at bounding box center [63, 545] width 32 height 32
checkbox input "true"
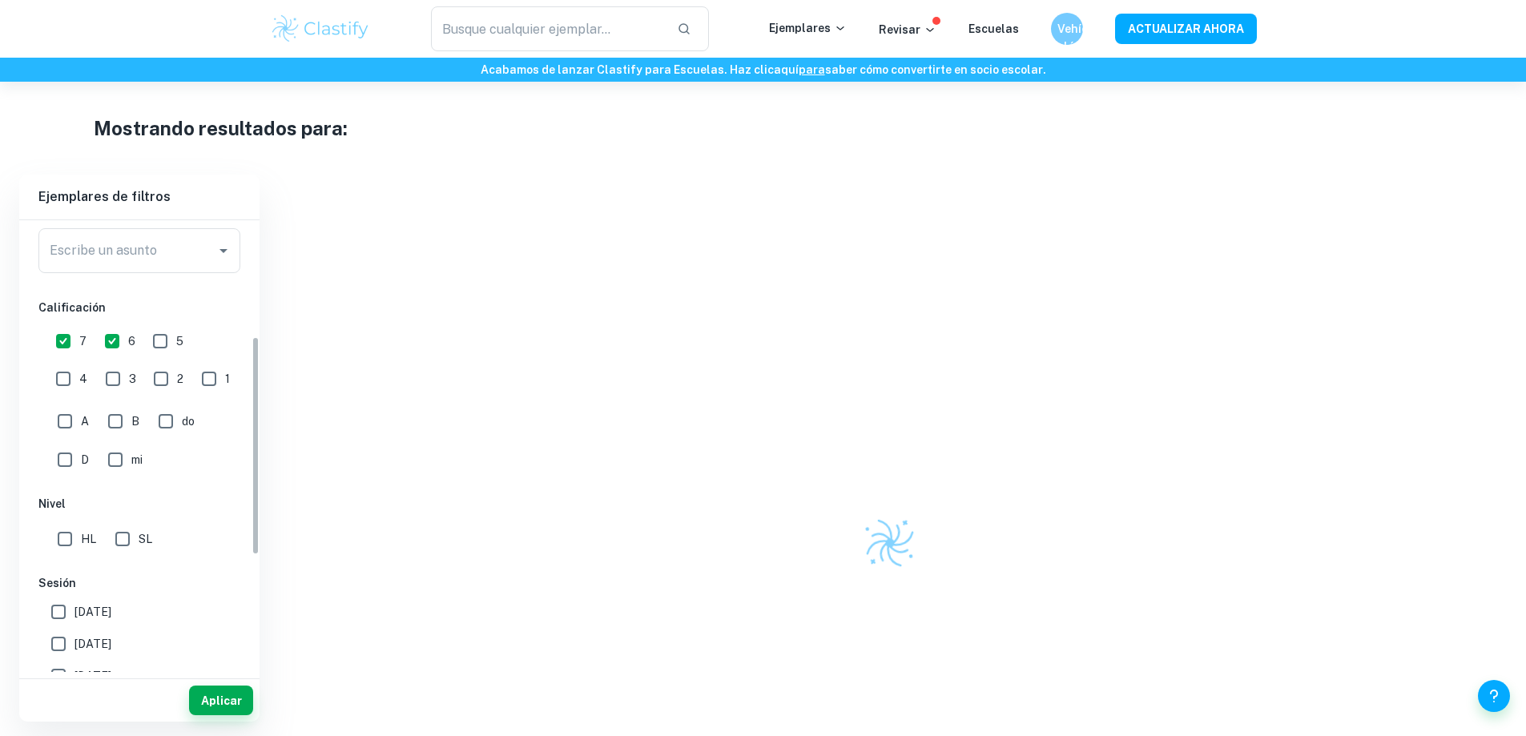
scroll to position [240, 0]
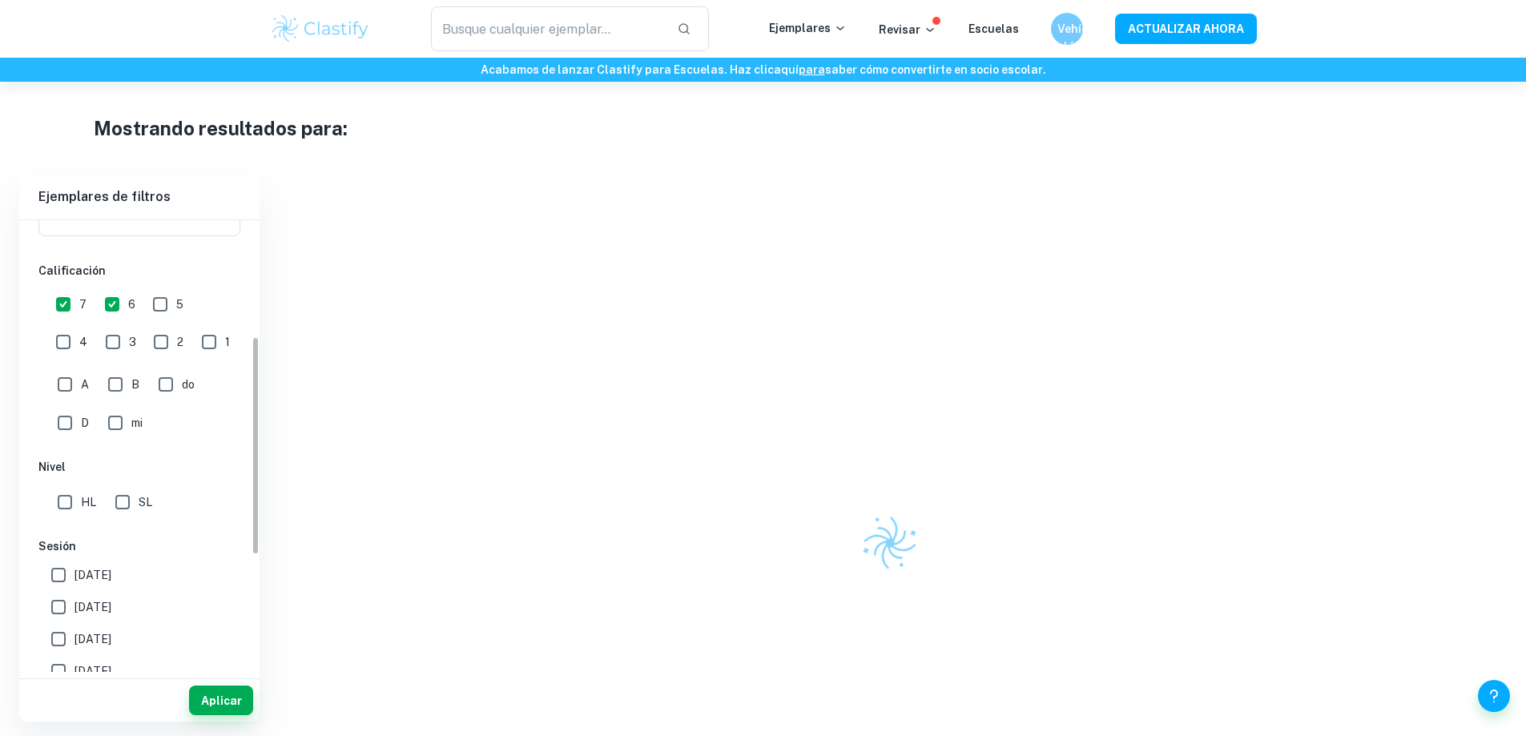
click at [132, 504] on input "SL" at bounding box center [123, 502] width 32 height 32
checkbox input "true"
click at [216, 692] on font "Aplicar" at bounding box center [221, 700] width 41 height 20
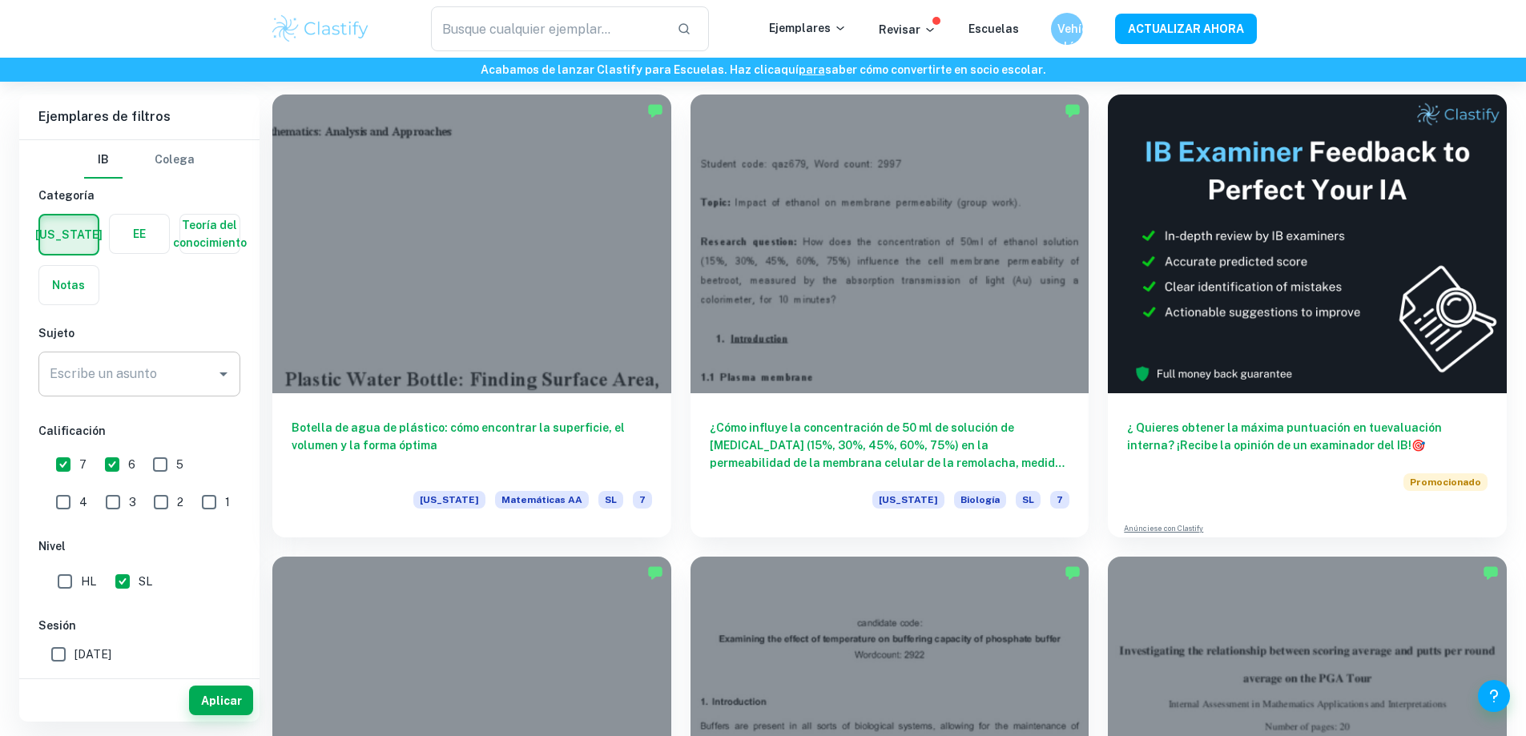
click at [120, 362] on div "Escribe un asunto Escribe un asunto" at bounding box center [139, 374] width 202 height 45
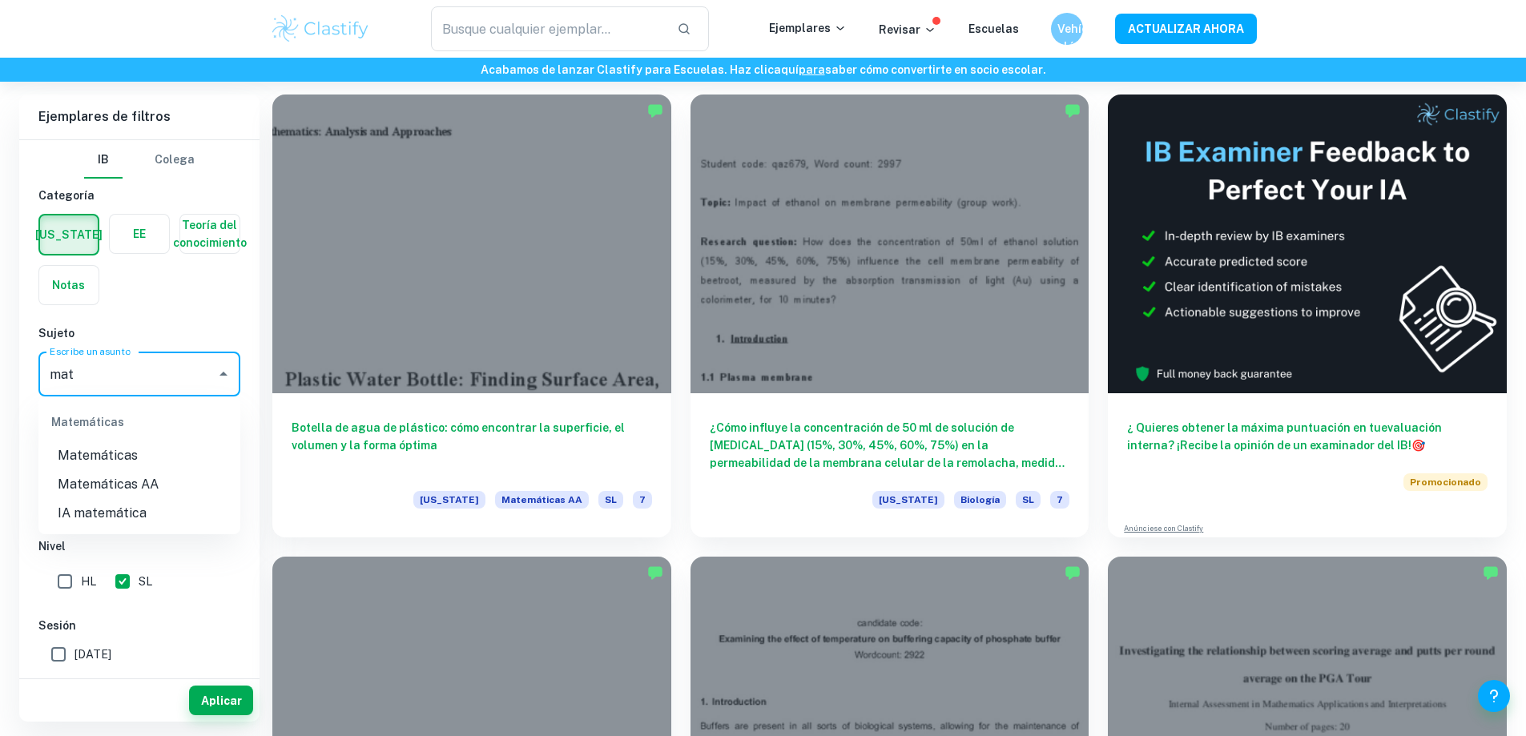
click at [131, 483] on font "Matemáticas AA" at bounding box center [108, 484] width 101 height 15
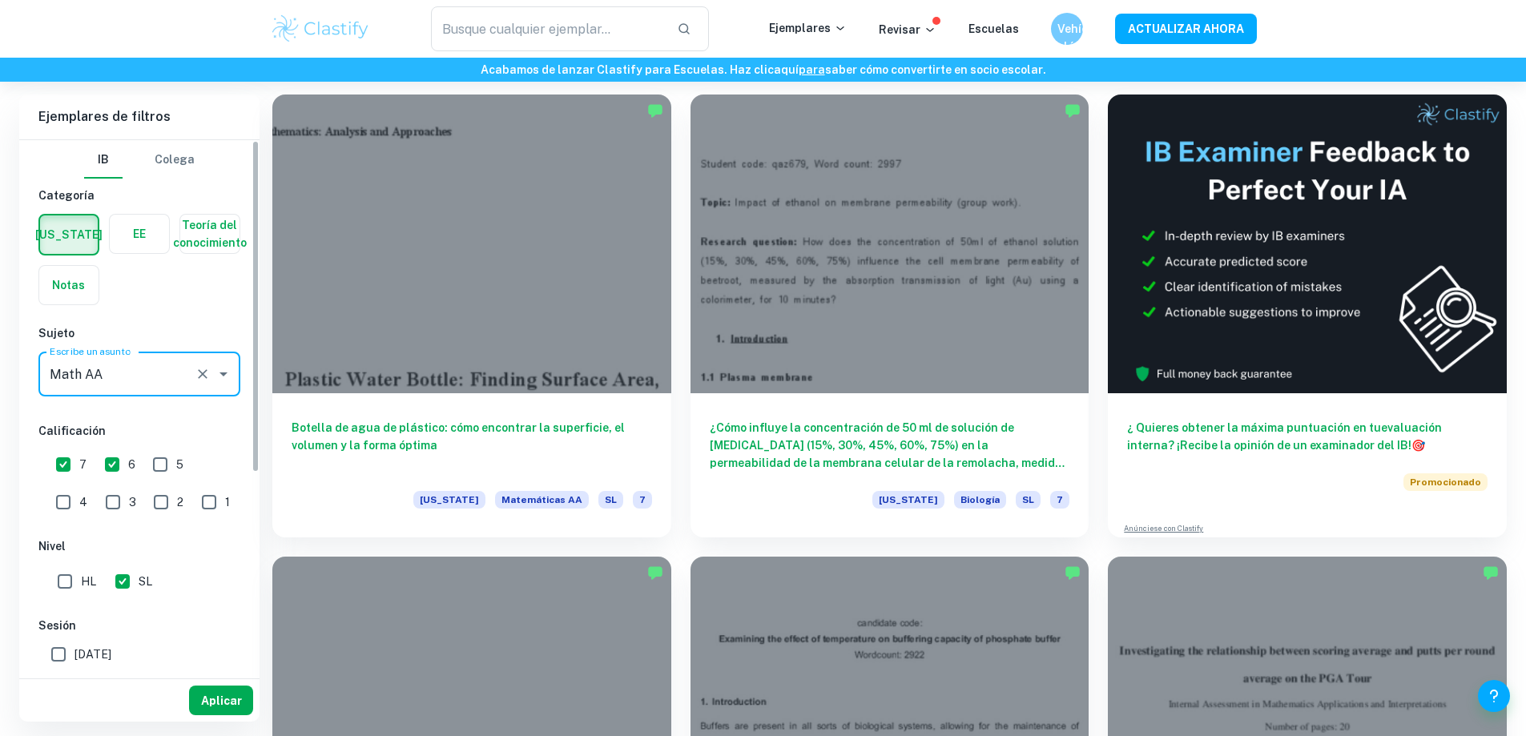
type input "Math AA"
click at [219, 697] on font "Aplicar" at bounding box center [221, 700] width 41 height 13
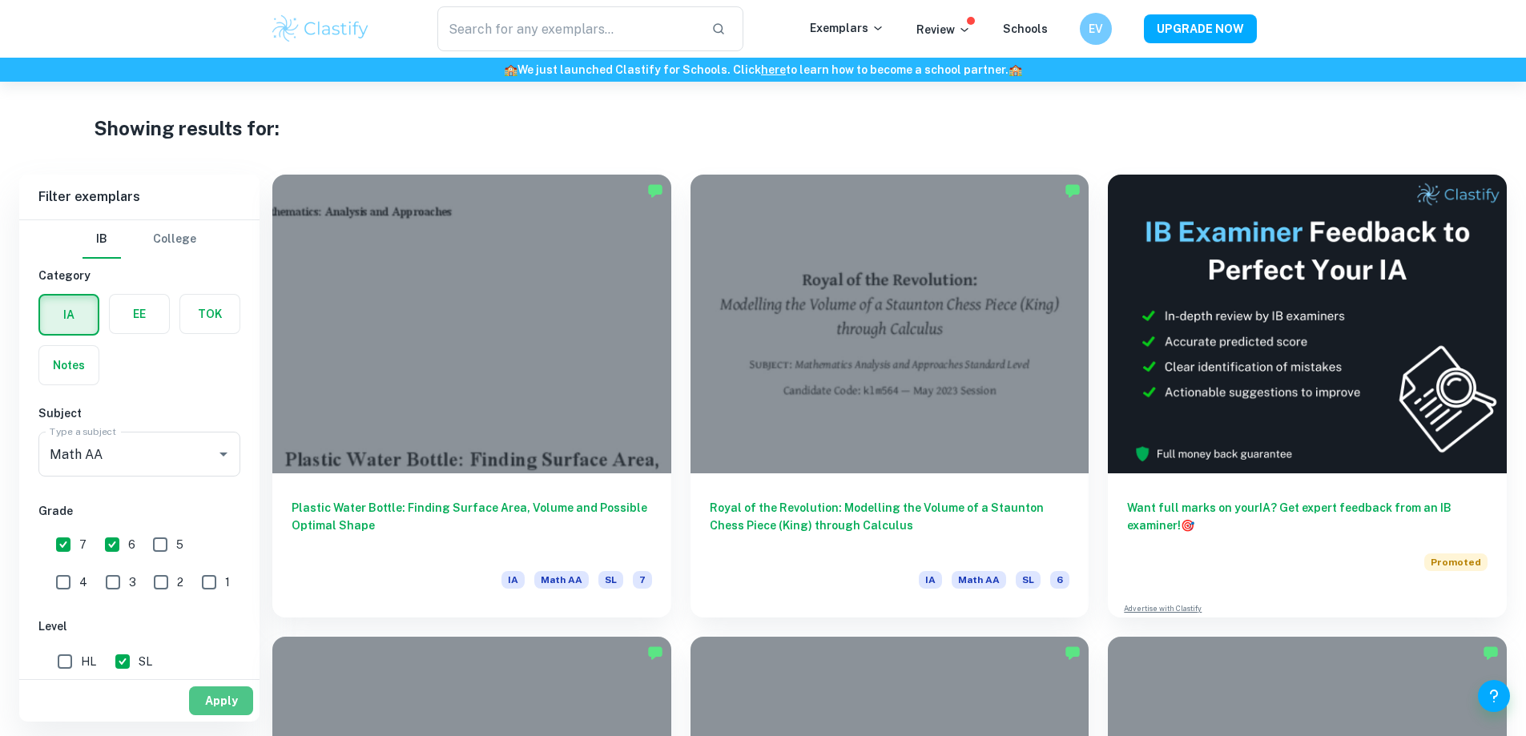
click at [229, 695] on button "Apply" at bounding box center [221, 700] width 64 height 29
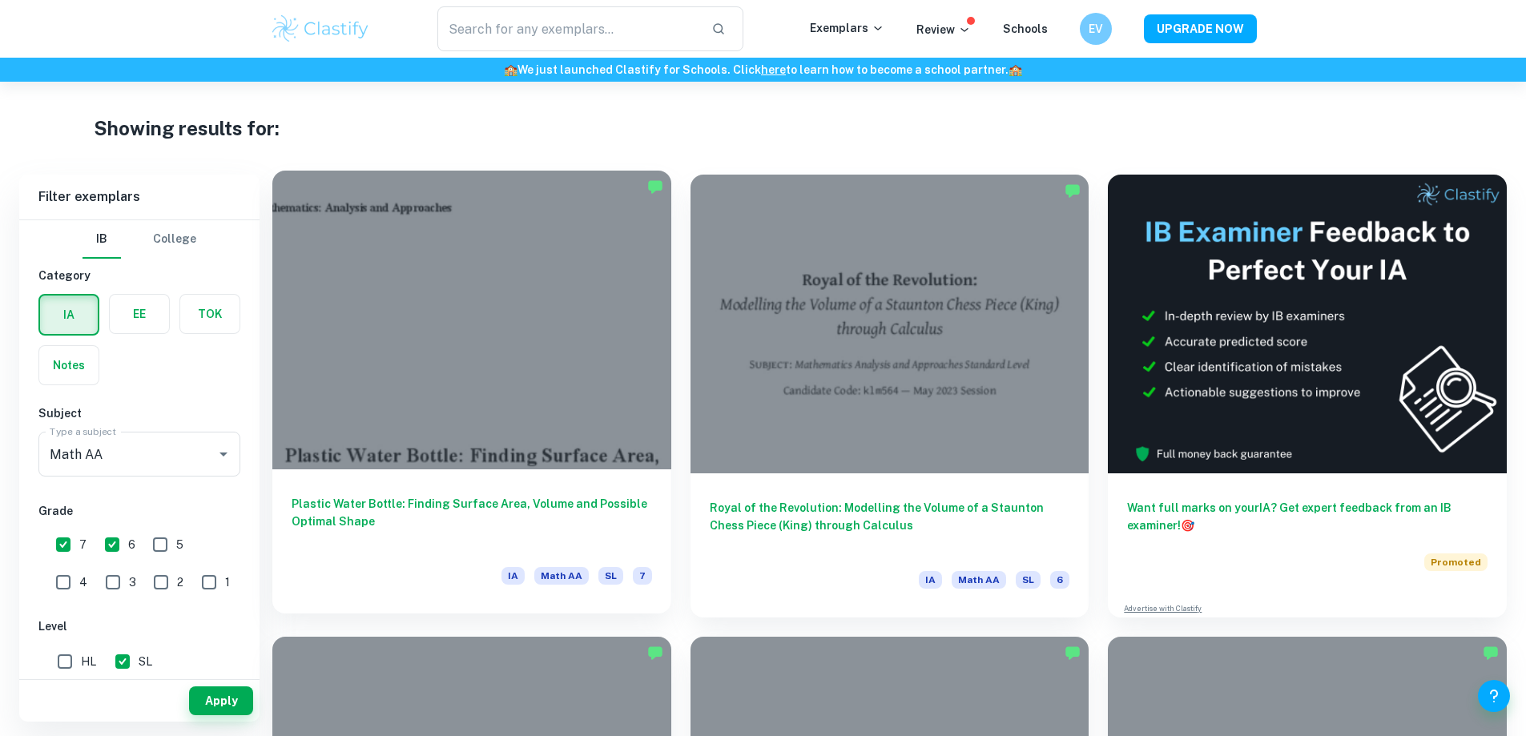
click at [489, 284] on div at bounding box center [471, 320] width 399 height 299
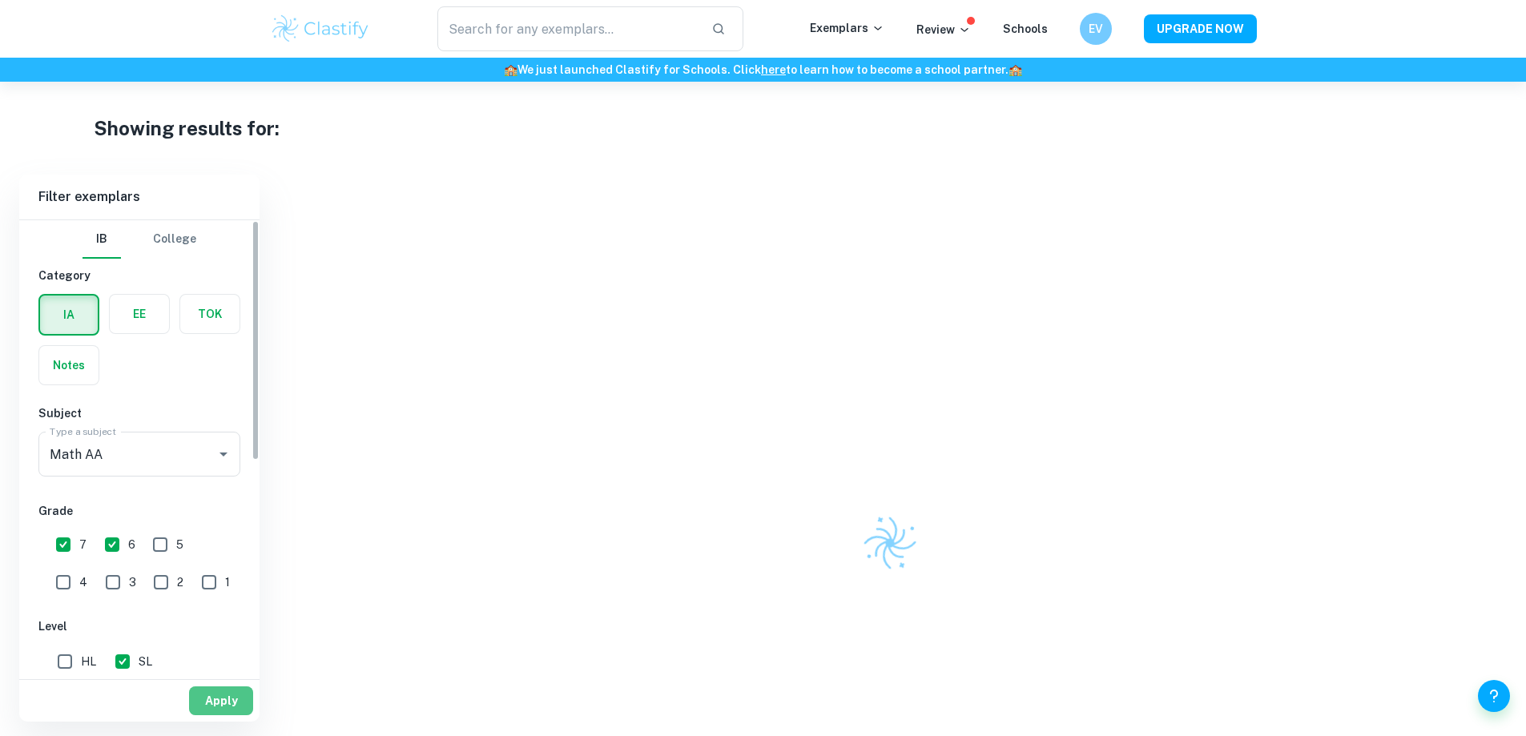
click at [216, 698] on button "Apply" at bounding box center [221, 700] width 64 height 29
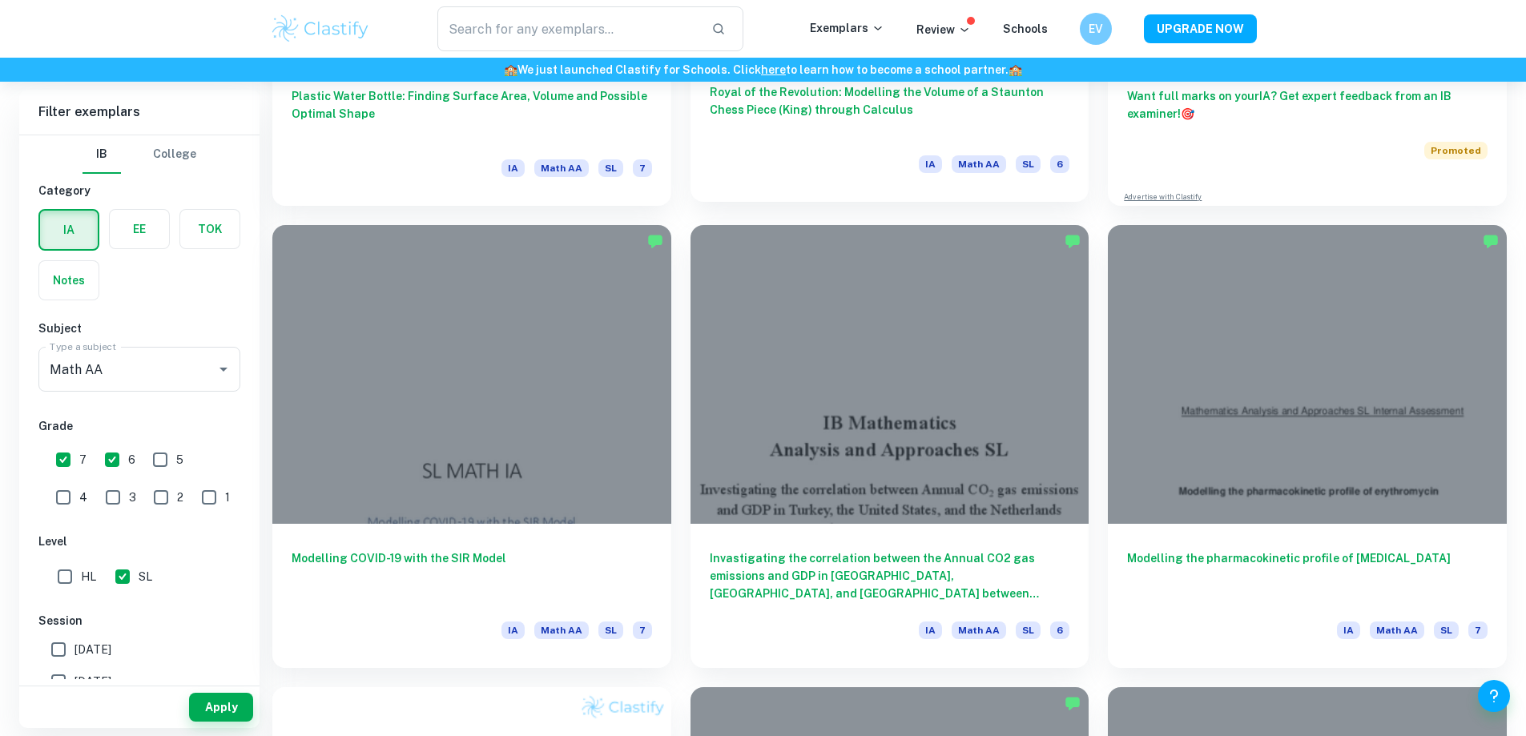
scroll to position [561, 0]
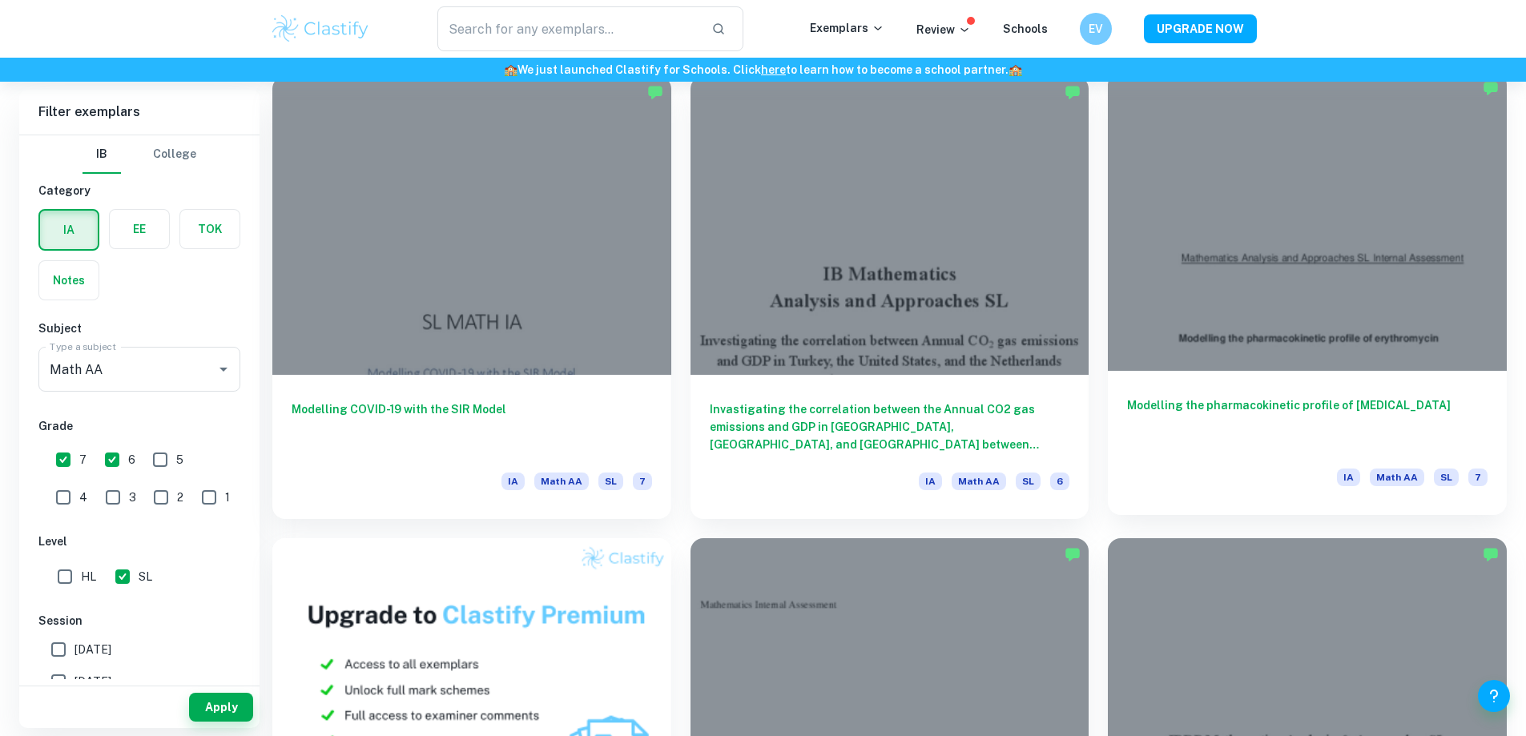
click at [1127, 396] on h6 "Modelling the pharmacokinetic profile of erythromycin" at bounding box center [1307, 422] width 360 height 53
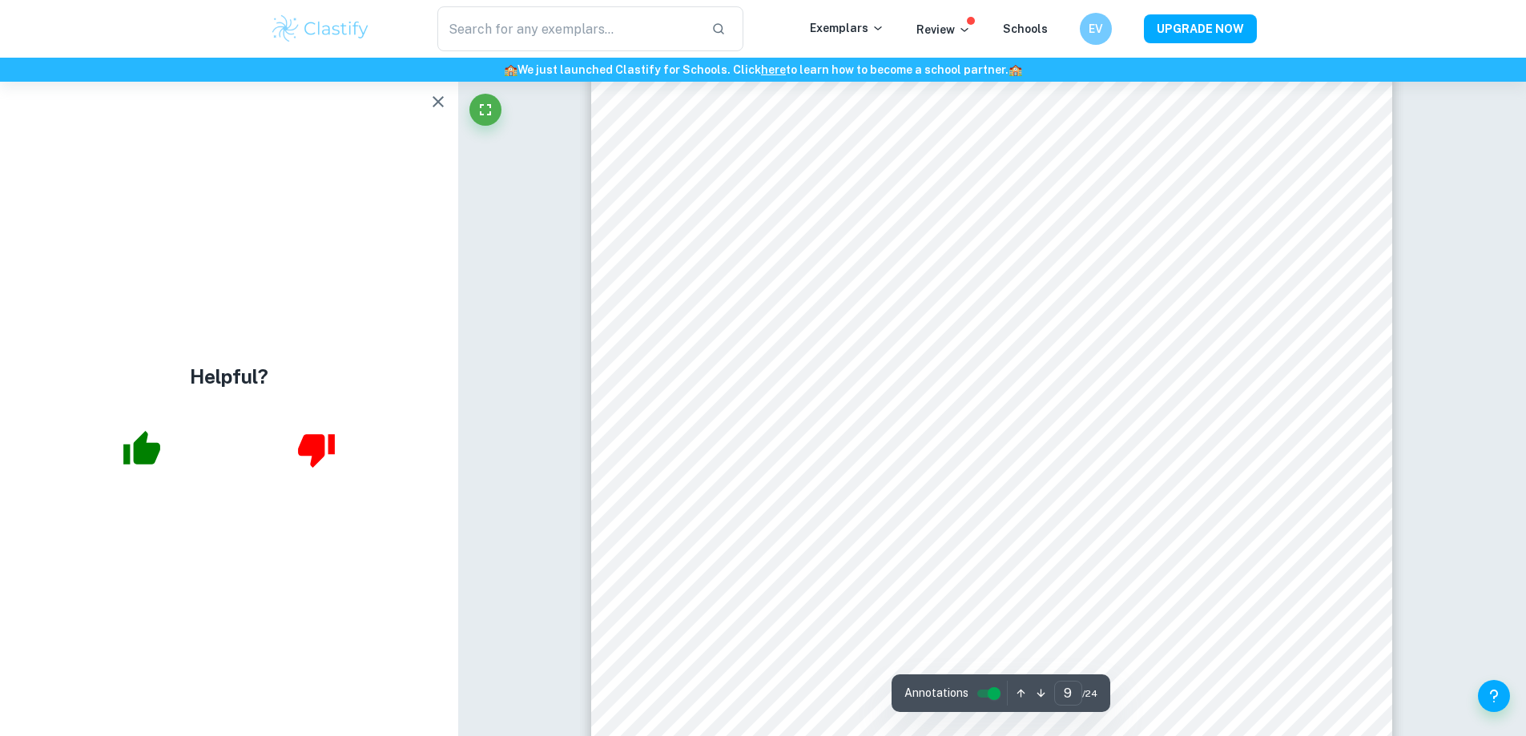
scroll to position [9993, 0]
click at [436, 103] on icon "button" at bounding box center [438, 101] width 11 height 11
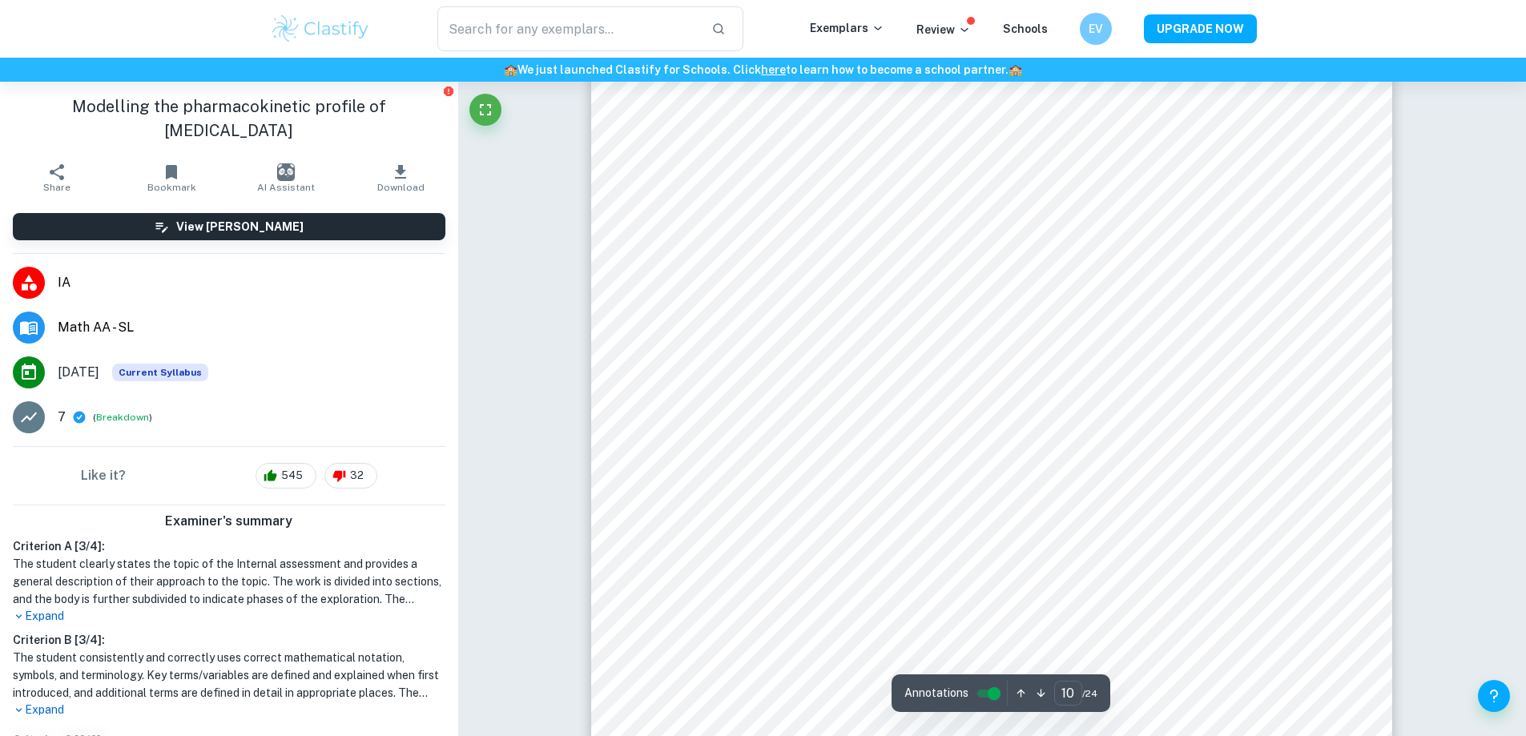
drag, startPoint x: 542, startPoint y: 155, endPoint x: 590, endPoint y: 328, distance: 179.6
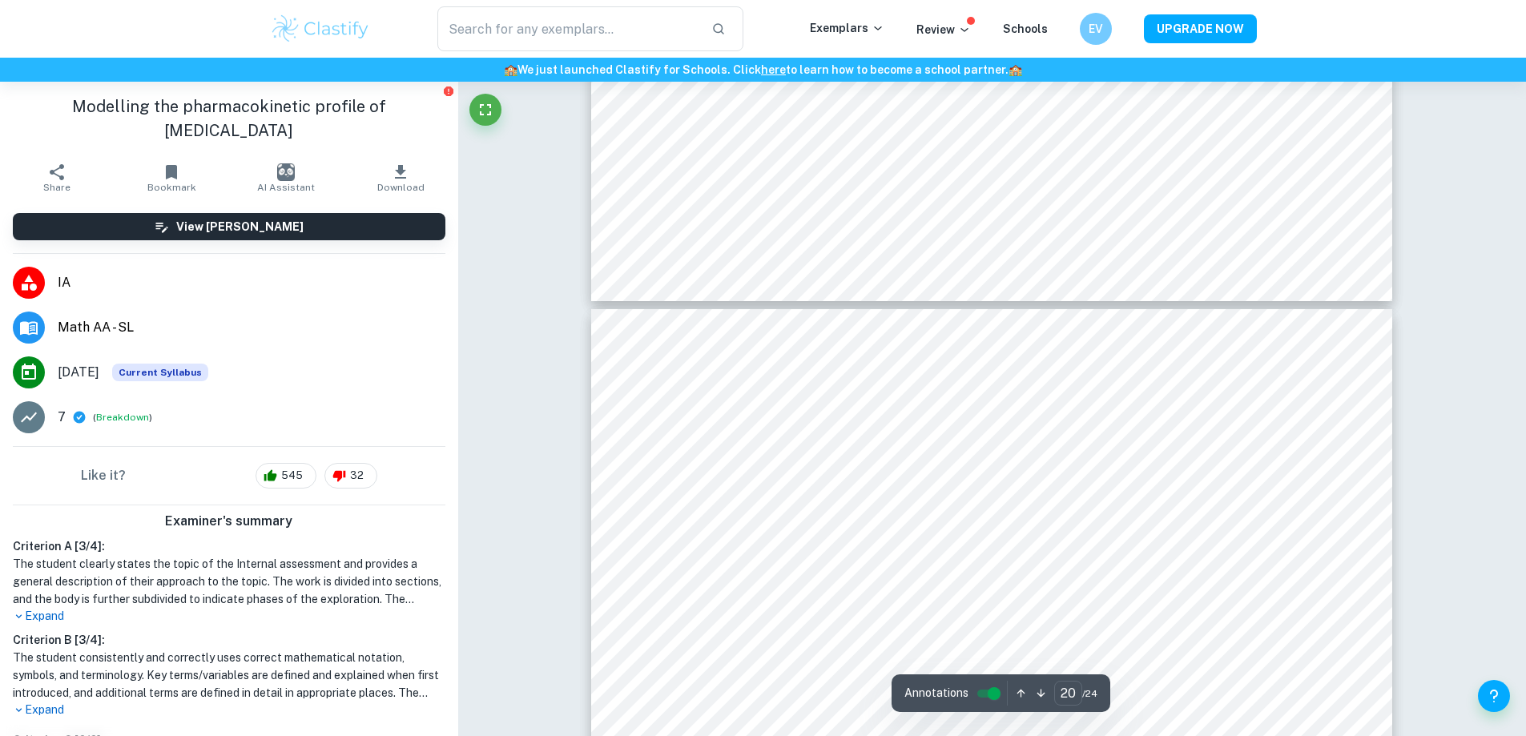
type input "19"
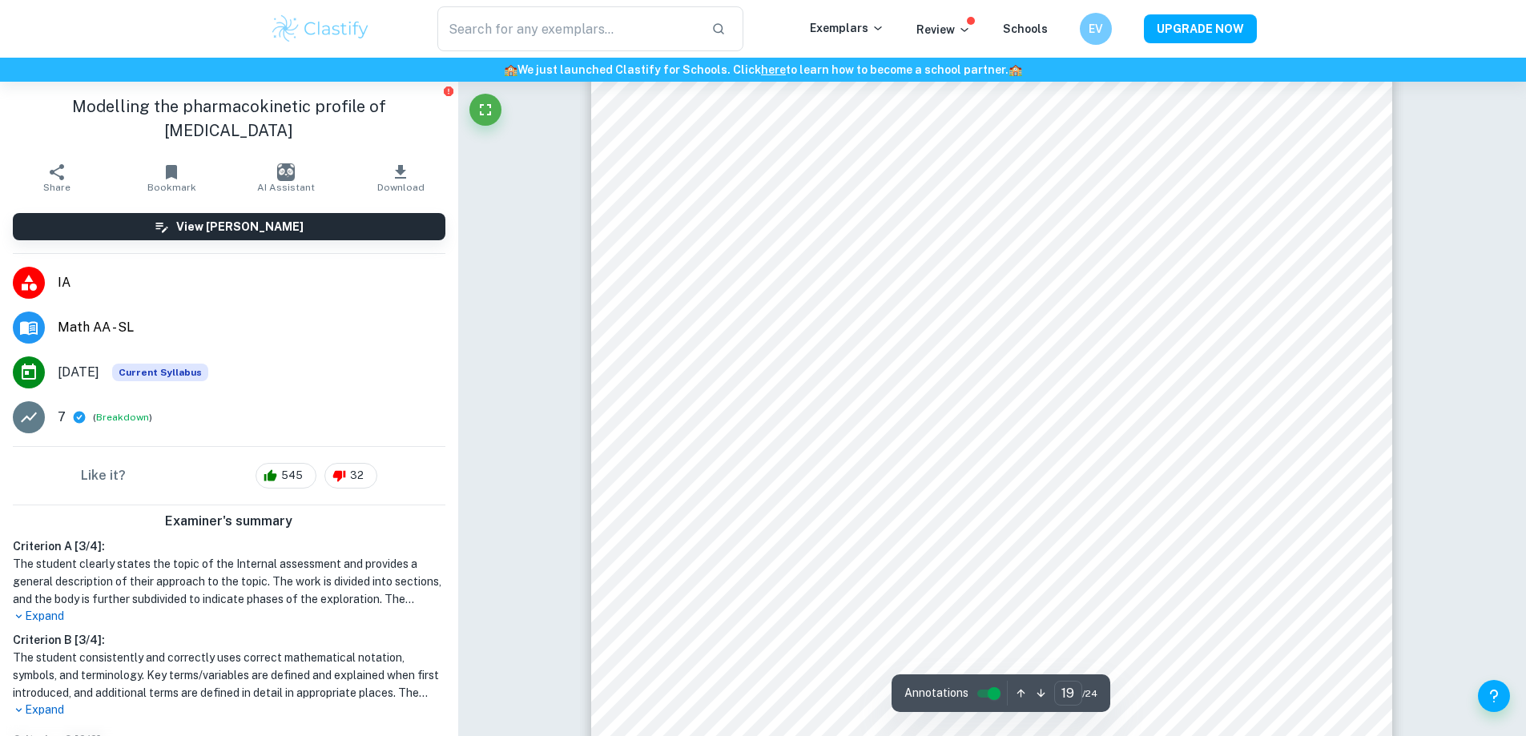
scroll to position [21396, 0]
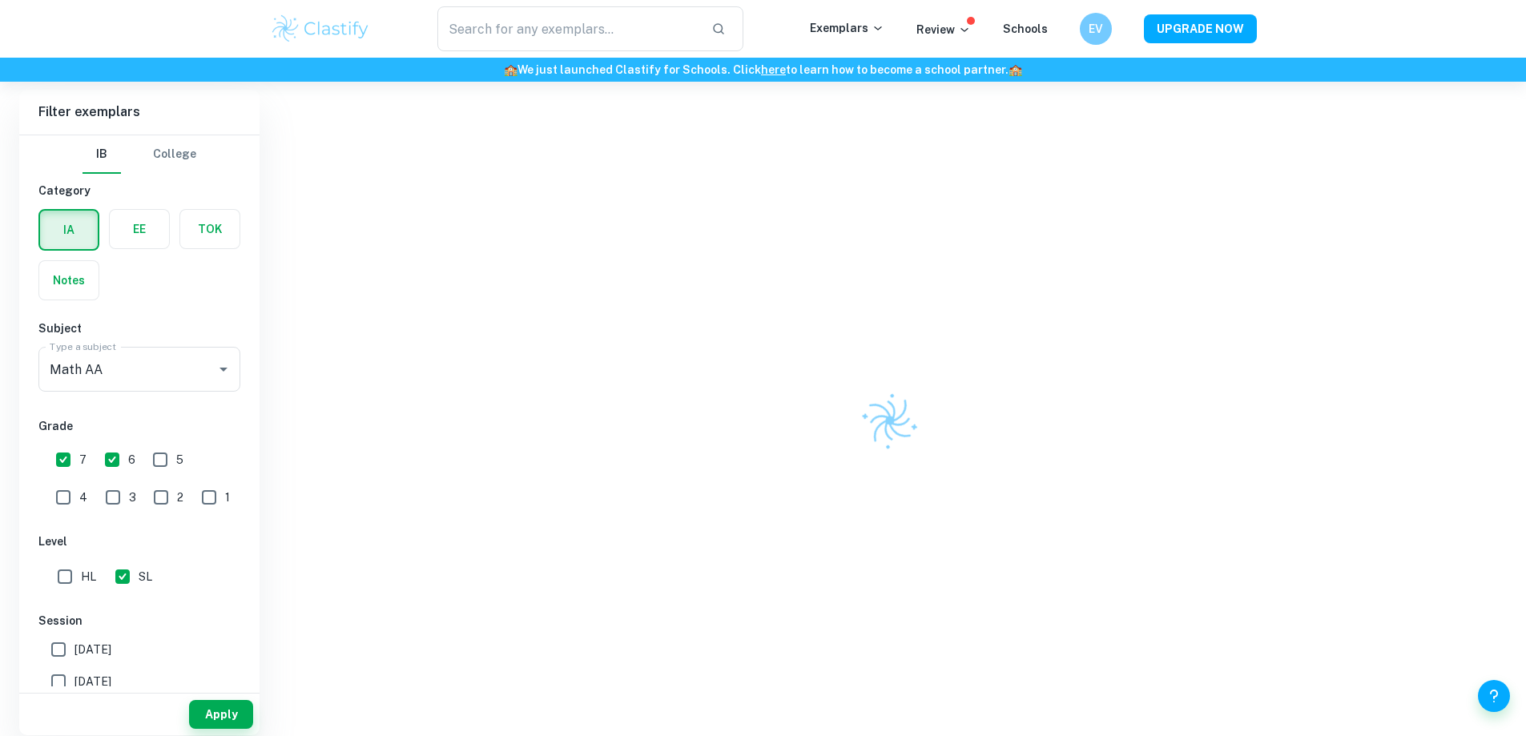
scroll to position [95, 0]
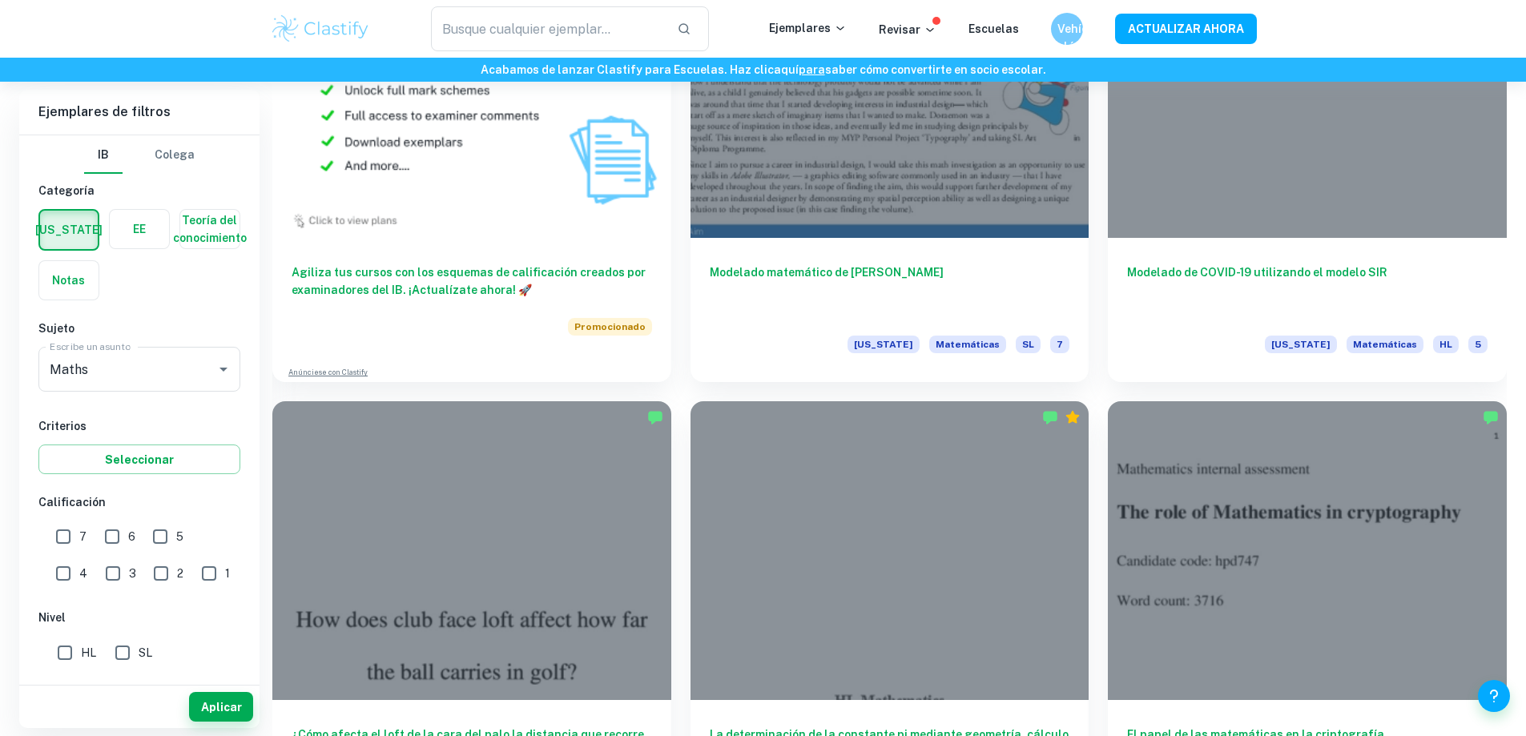
scroll to position [1522, 0]
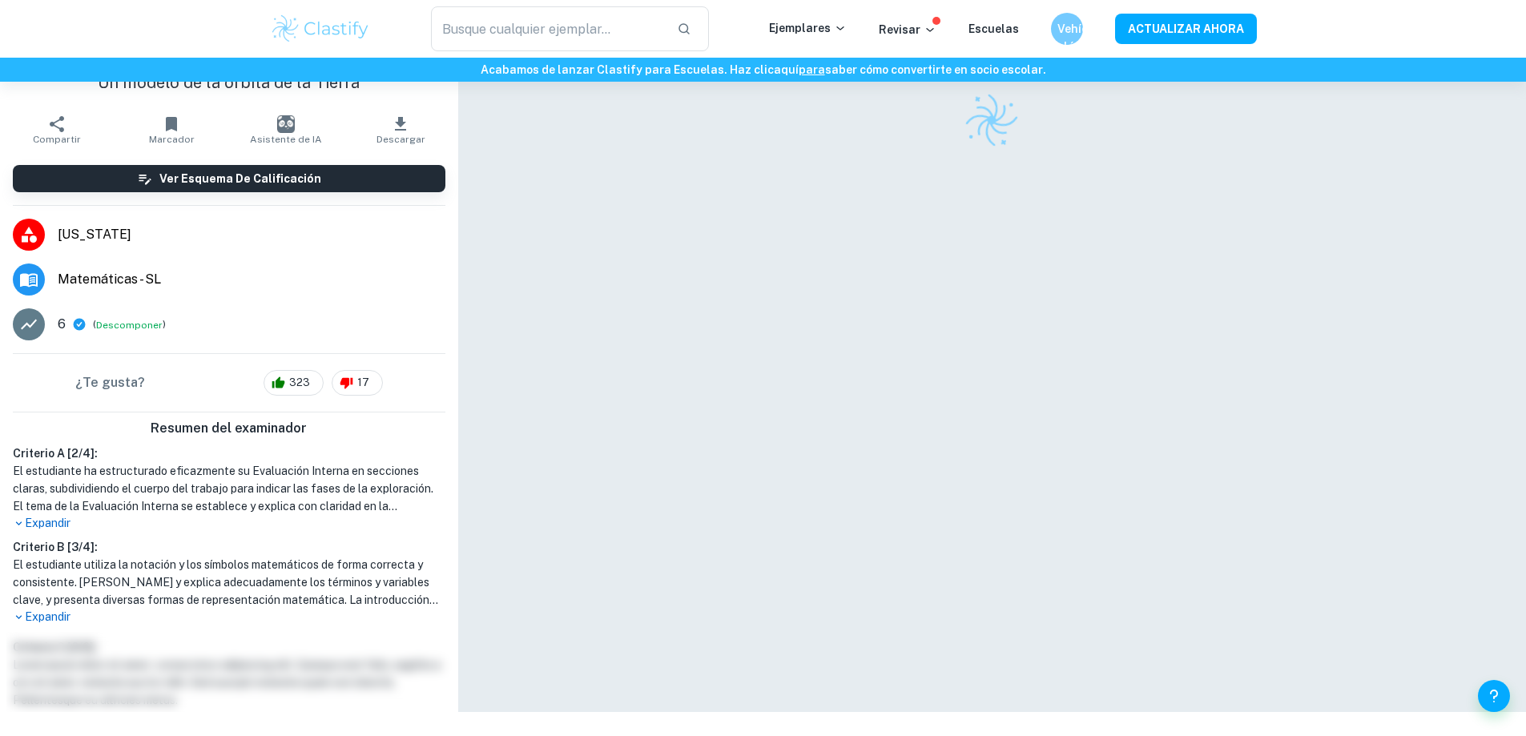
scroll to position [82, 0]
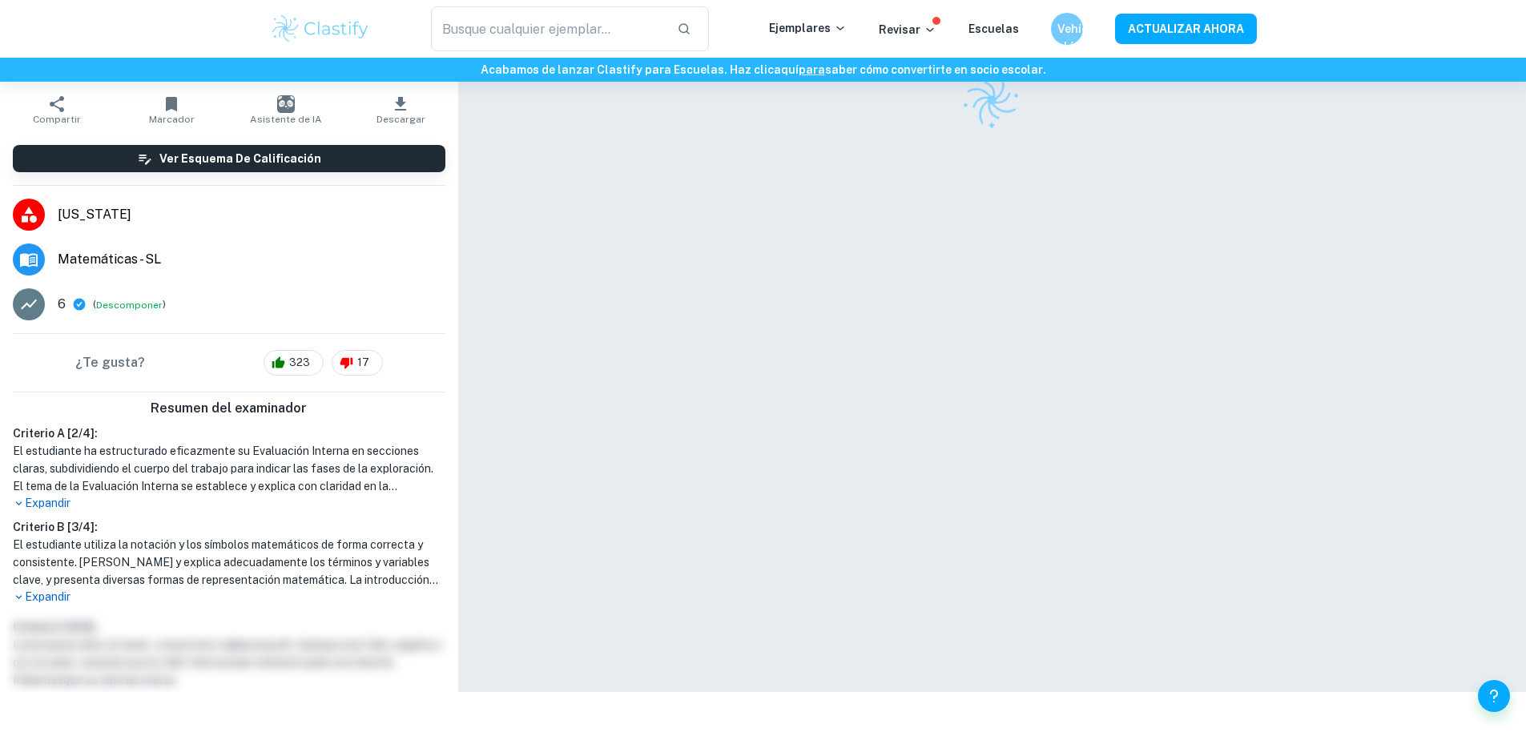
click at [45, 504] on font "Expandir" at bounding box center [48, 503] width 46 height 13
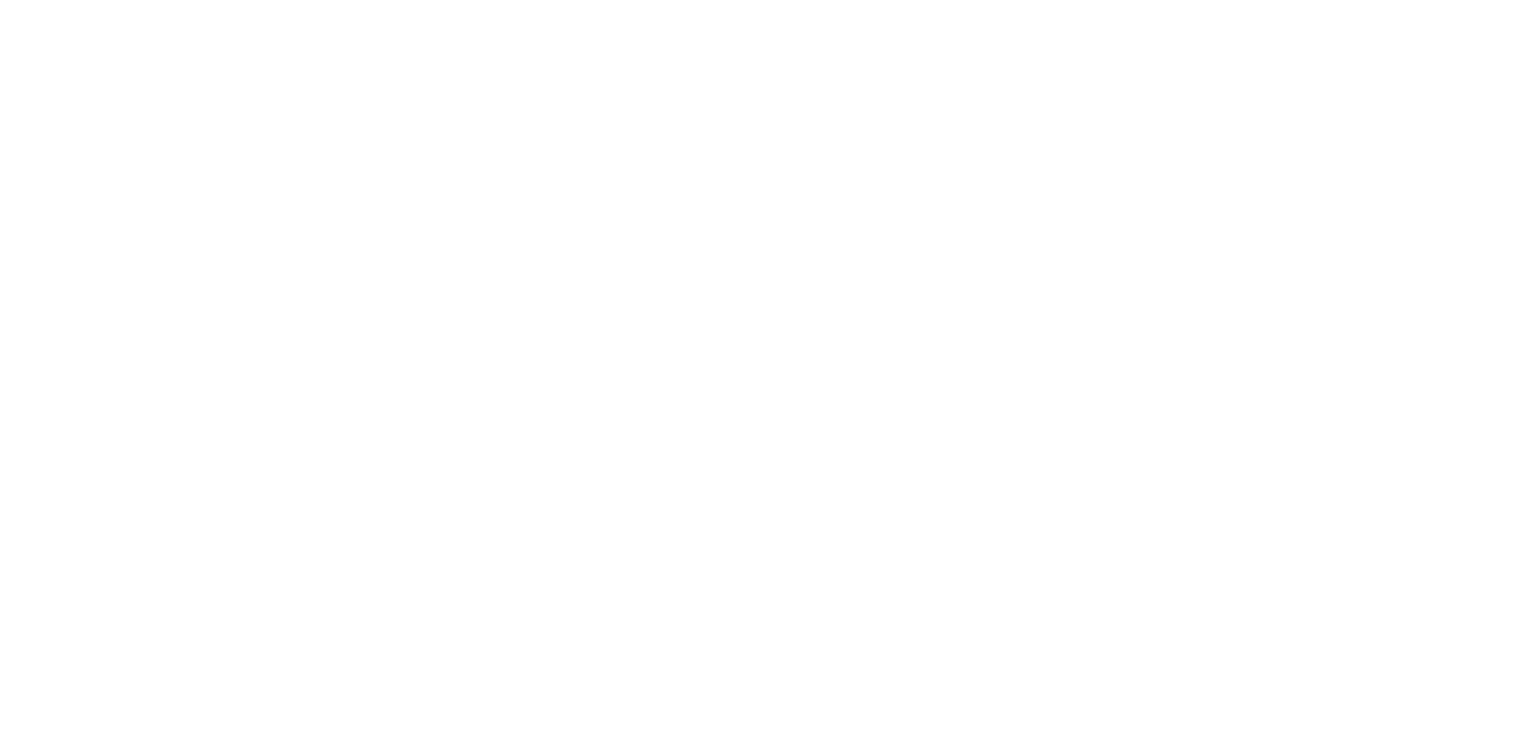
click at [22, 6] on html "Valoramos tu privacidad Utilizamos cookies para mejorar tu experiencia de naveg…" at bounding box center [763, 3] width 1526 height 6
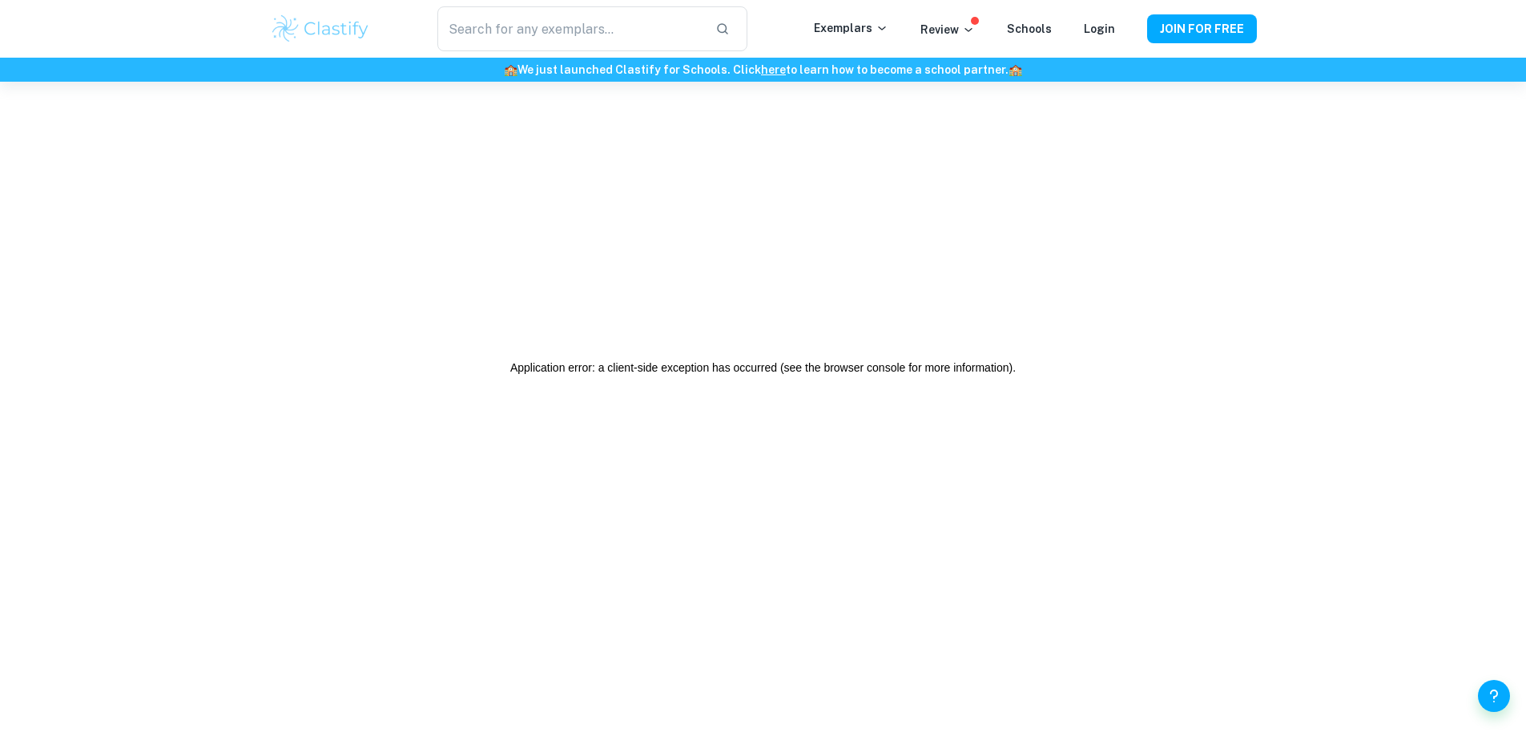
scroll to position [0, 0]
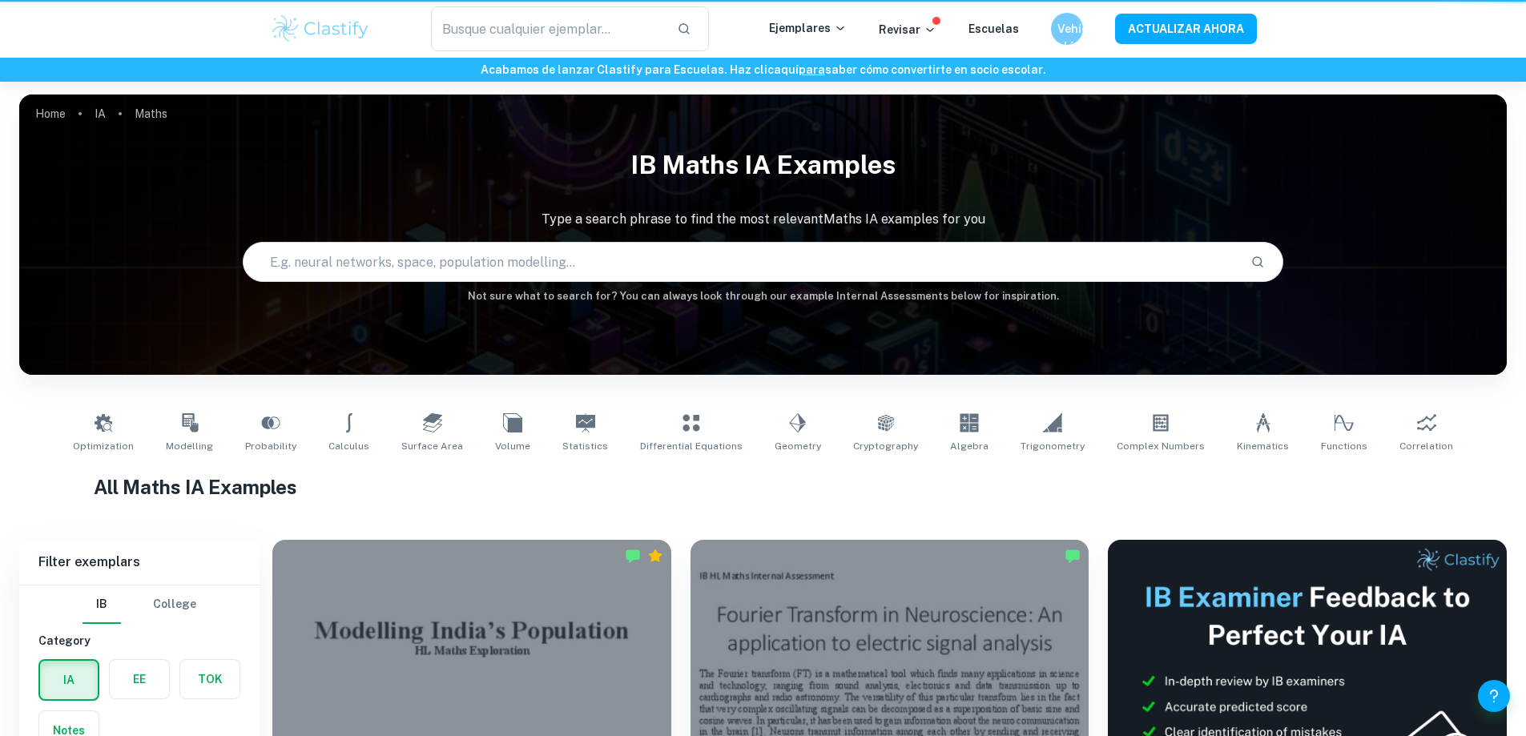
scroll to position [1522, 0]
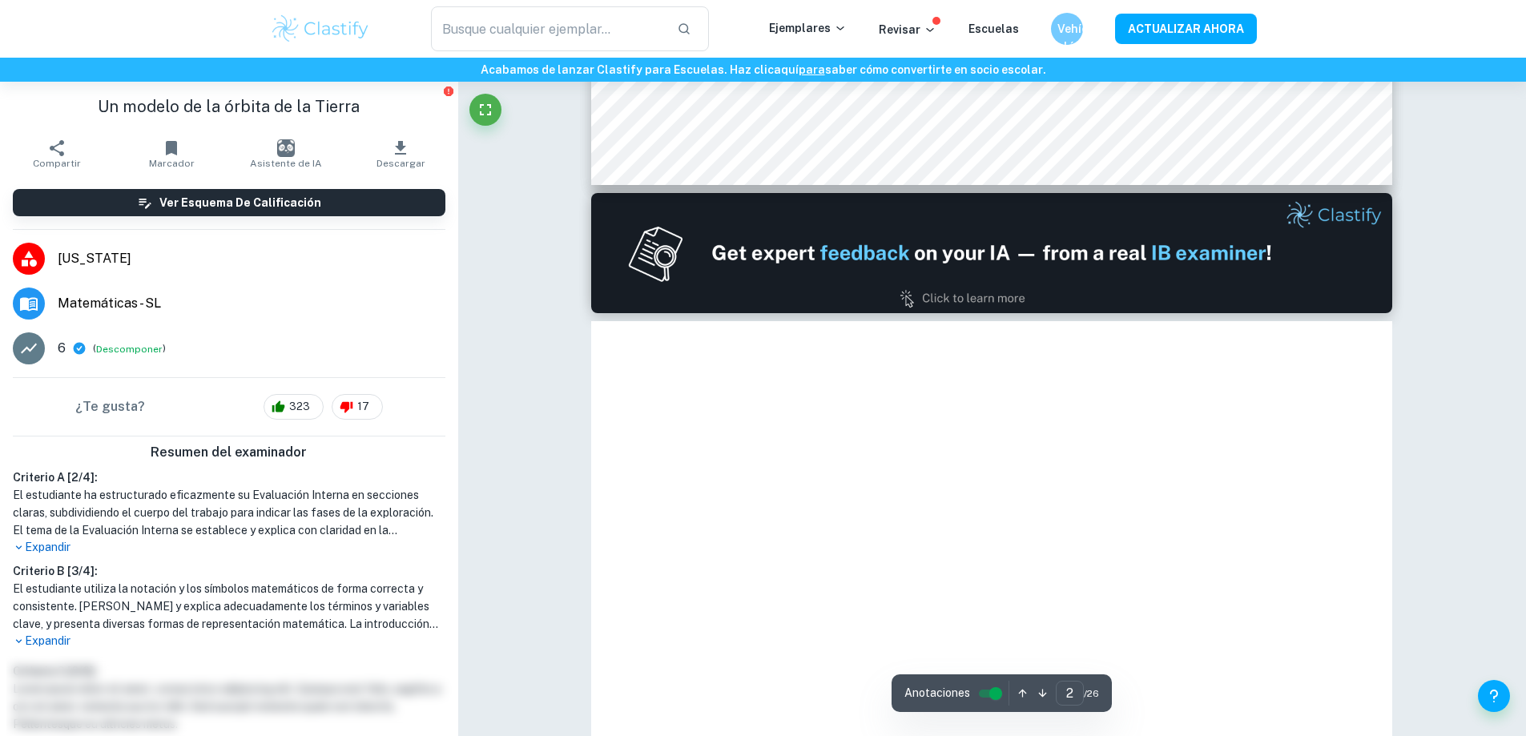
drag, startPoint x: 660, startPoint y: 179, endPoint x: 694, endPoint y: 415, distance: 238.8
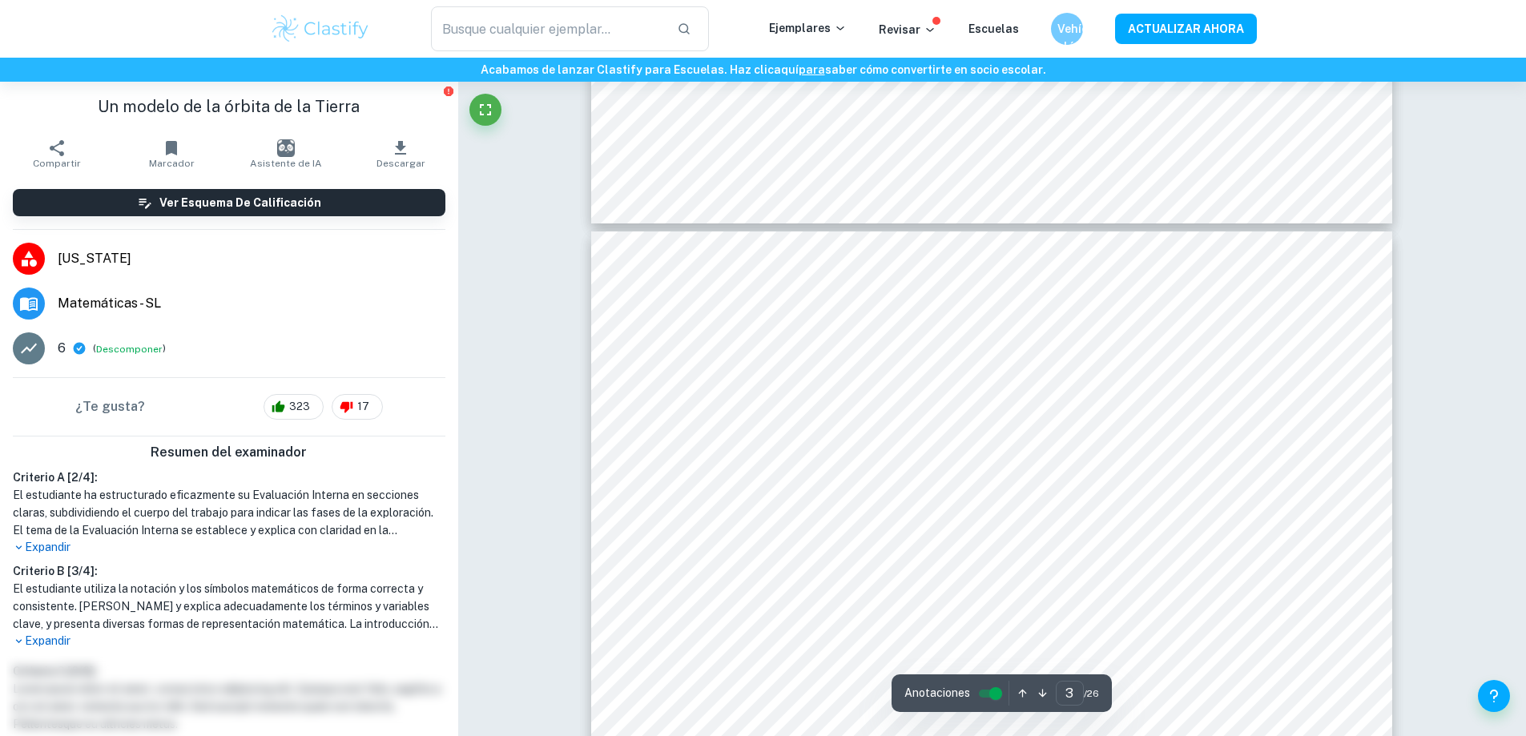
scroll to position [1806, 0]
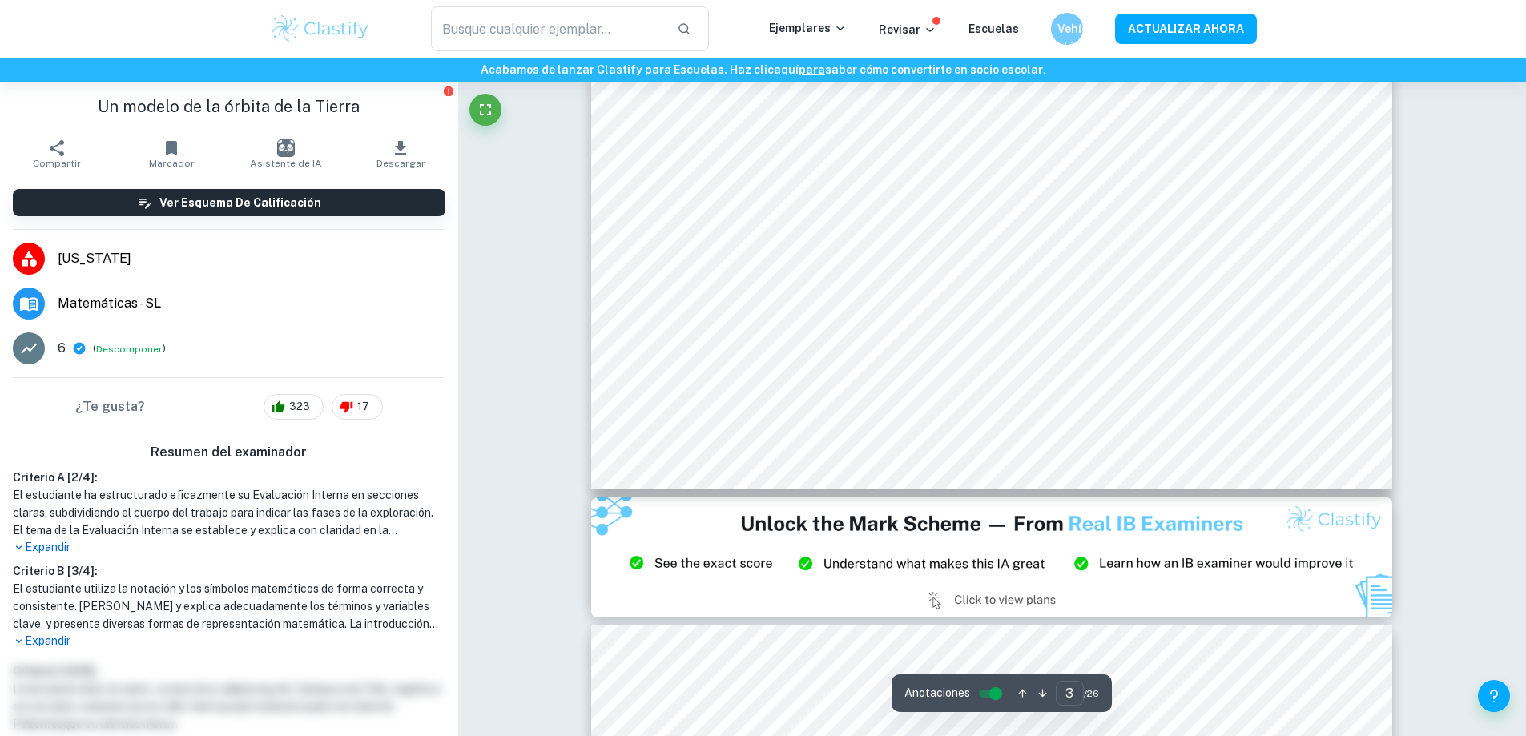
type input "2"
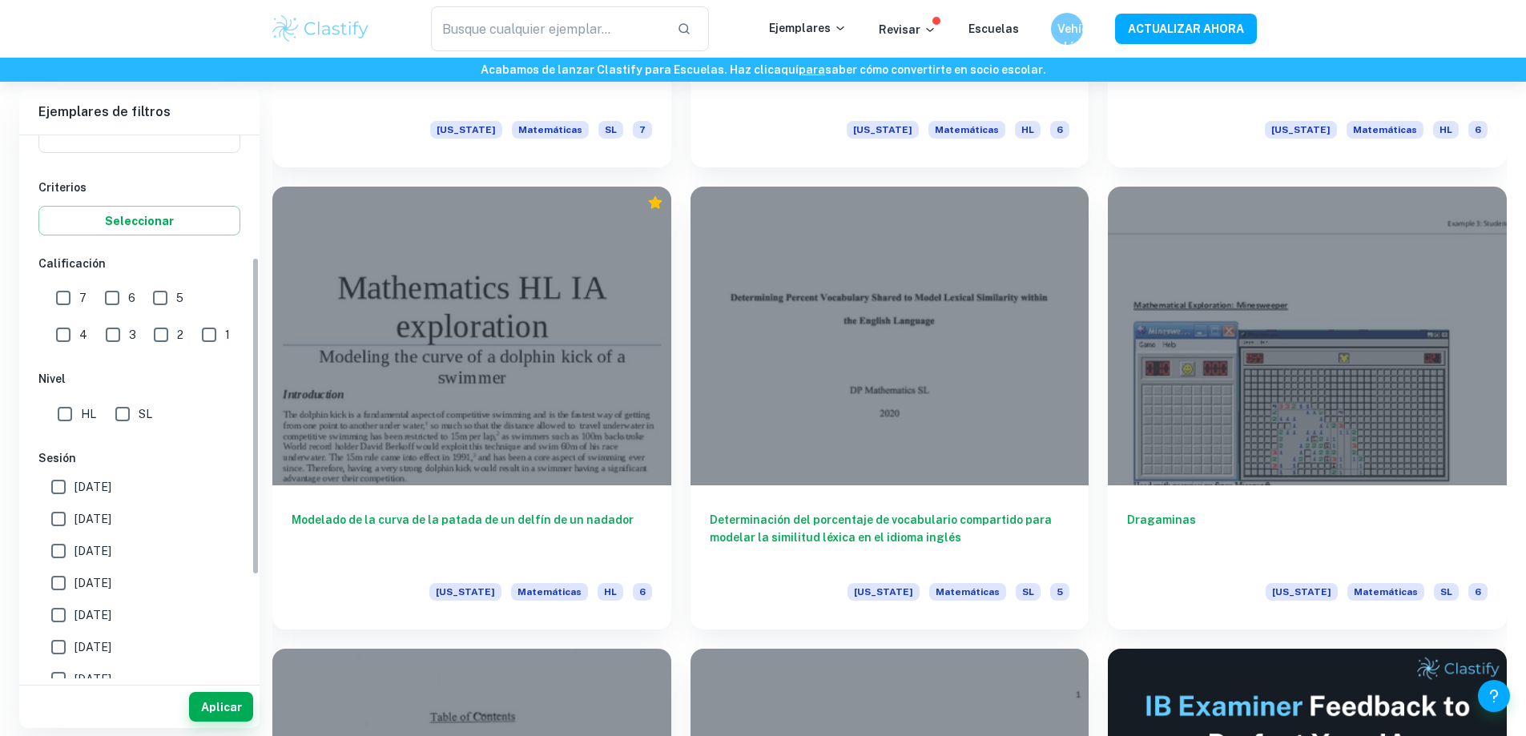
scroll to position [240, 0]
click at [71, 523] on input "Mayo de 2025" at bounding box center [58, 517] width 32 height 32
checkbox input "true"
click at [68, 553] on input "Noviembre de 2024" at bounding box center [58, 549] width 32 height 32
checkbox input "true"
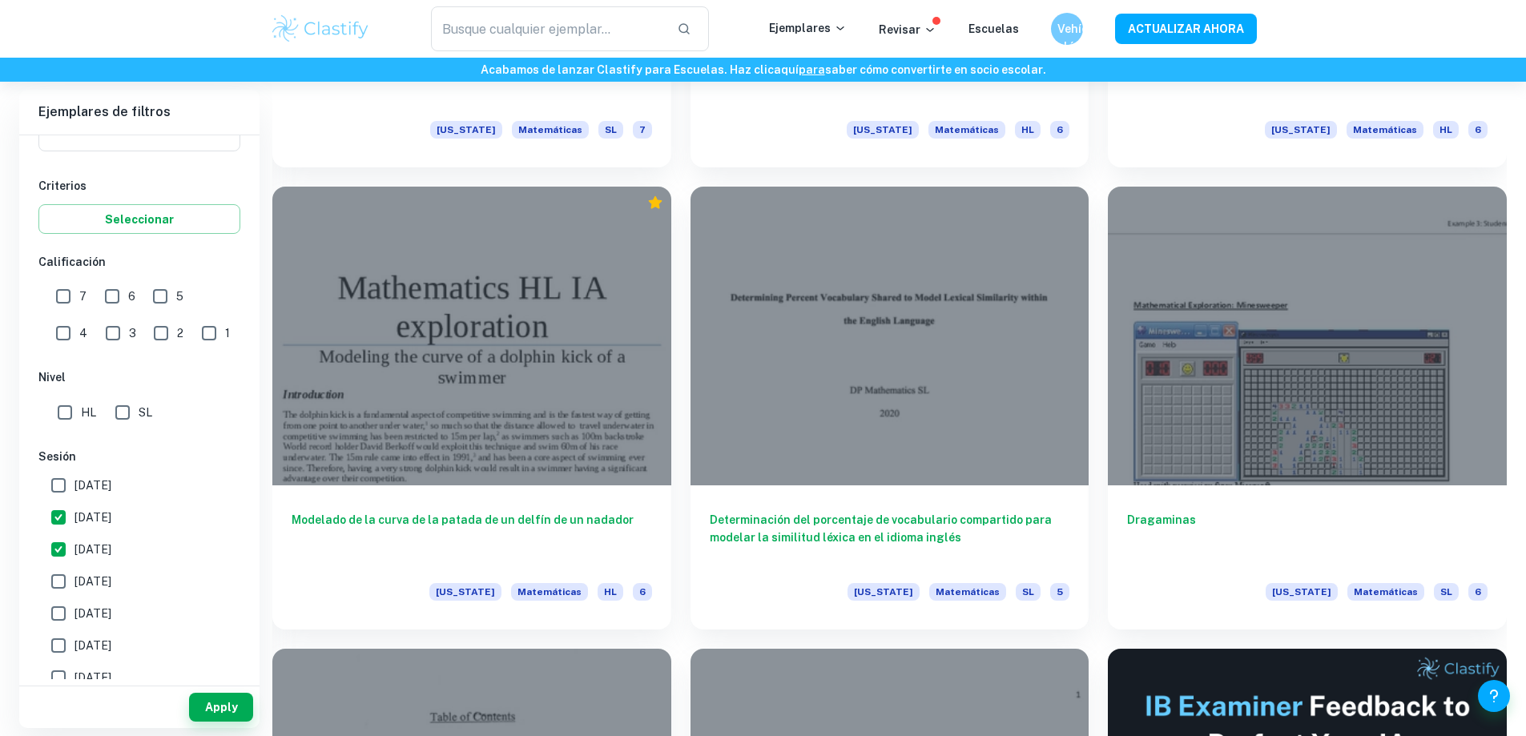
click at [72, 585] on input "Mayo de 2024" at bounding box center [58, 581] width 32 height 32
checkbox input "true"
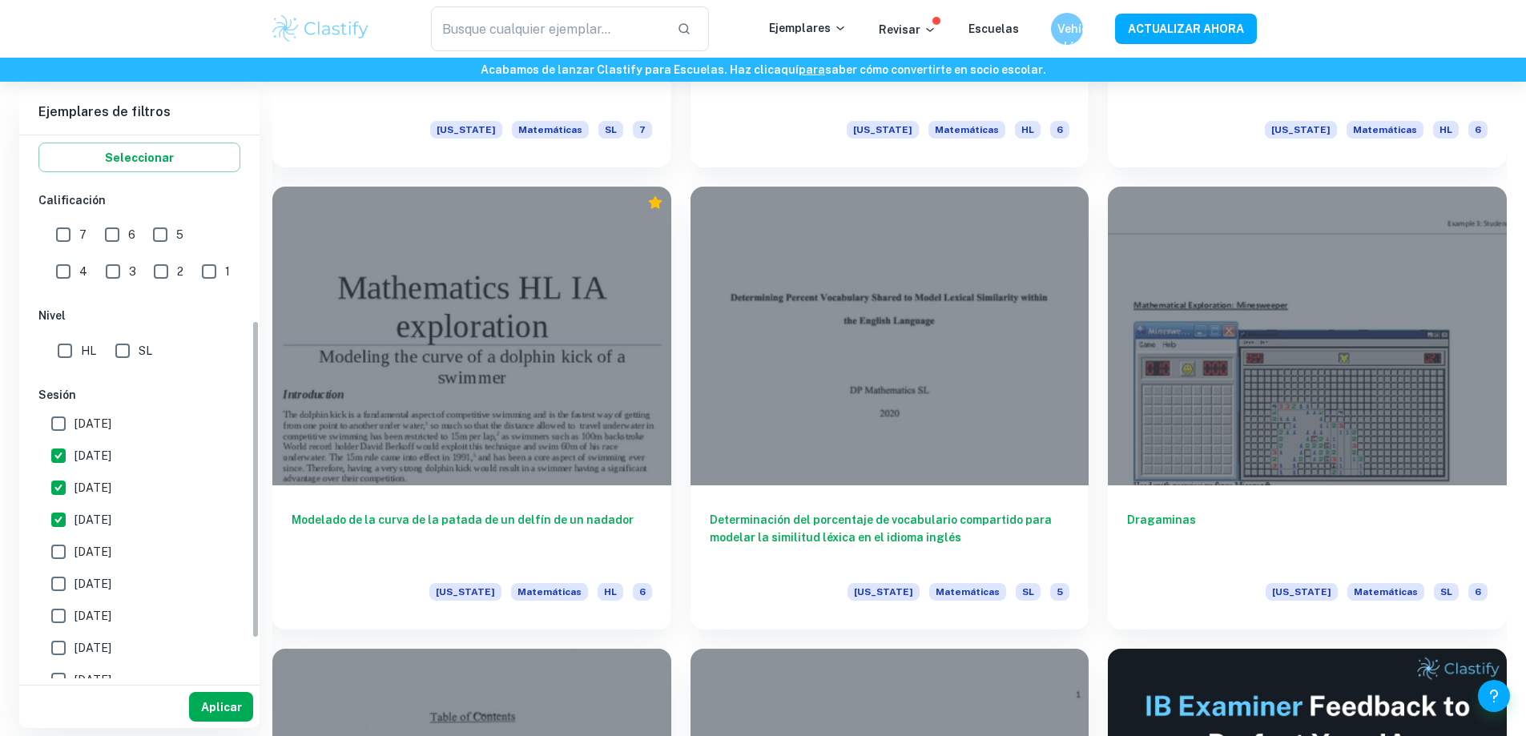
scroll to position [320, 0]
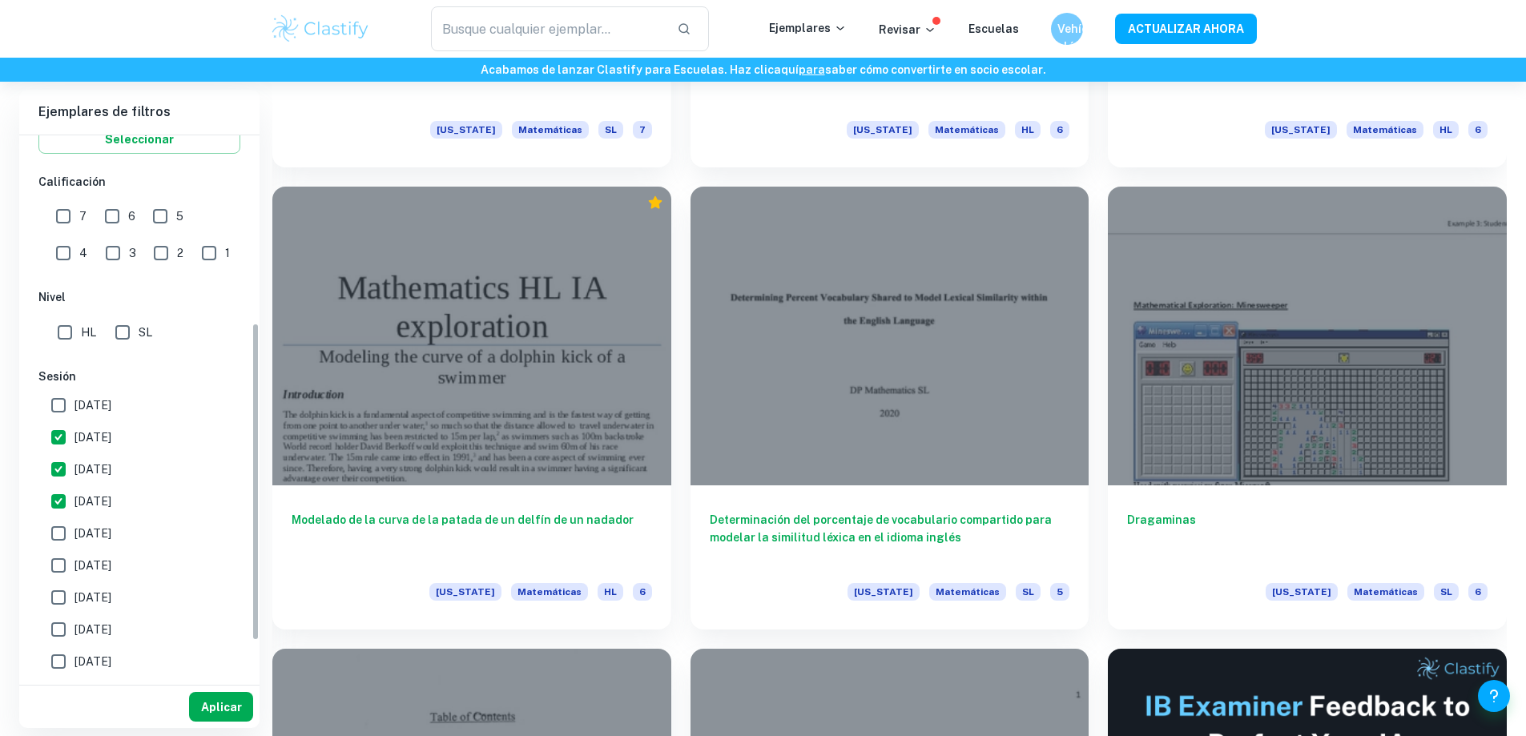
click at [229, 716] on font "Aplicar" at bounding box center [221, 707] width 41 height 20
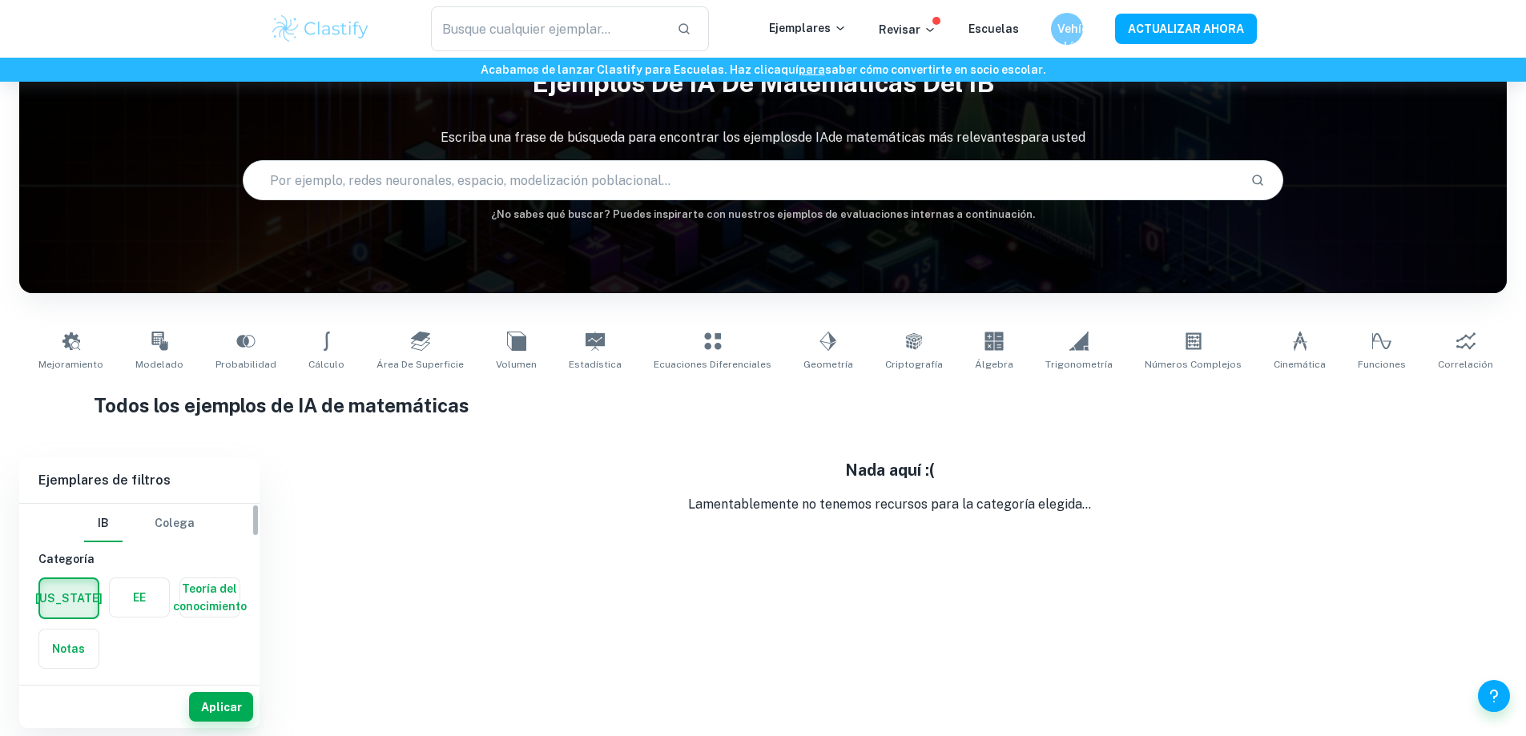
scroll to position [160, 0]
click at [158, 574] on input "Maths" at bounding box center [117, 577] width 143 height 30
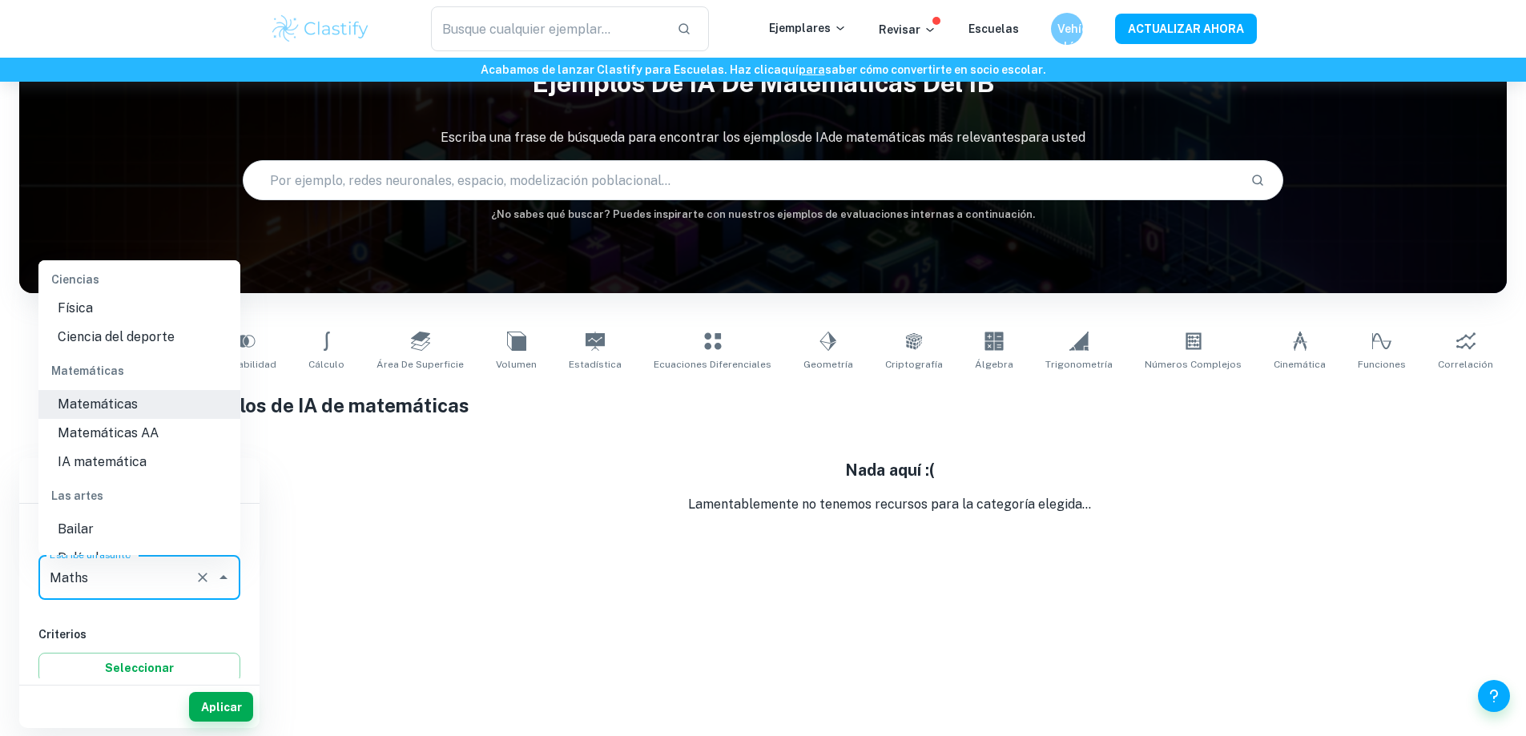
scroll to position [2342, 0]
click at [156, 424] on li "Matemáticas AA" at bounding box center [139, 409] width 202 height 29
type input "Math AA"
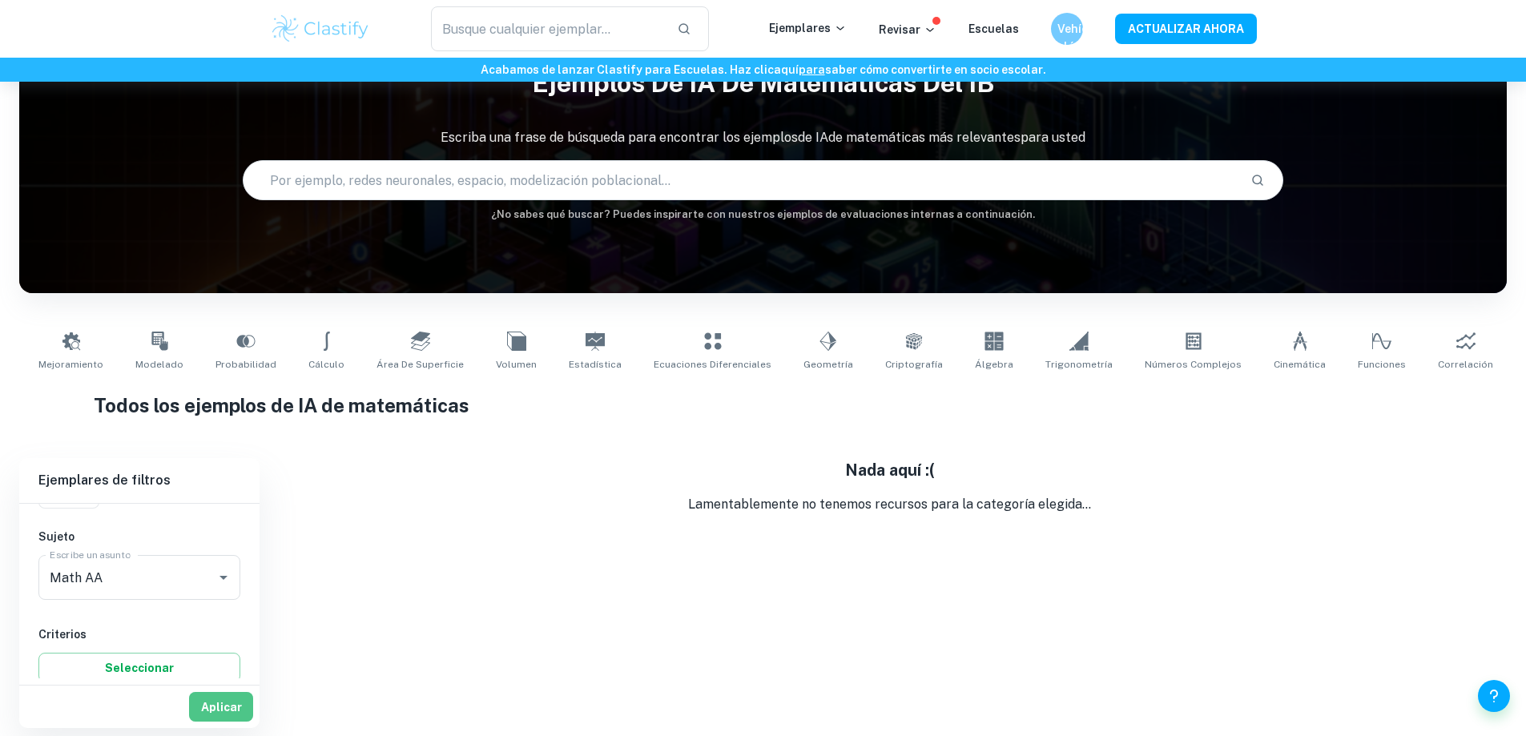
click at [228, 702] on font "Aplicar" at bounding box center [221, 707] width 41 height 13
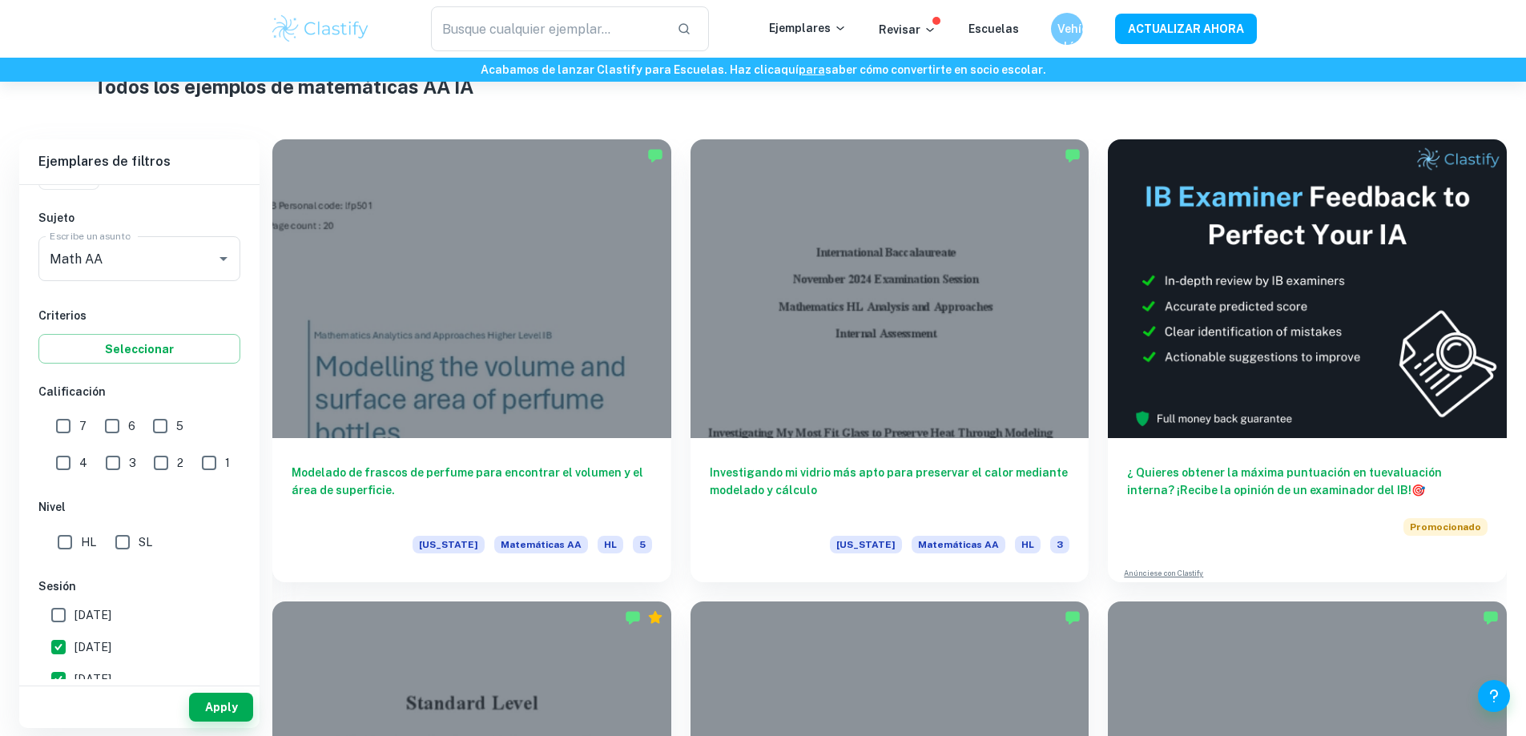
scroll to position [402, 0]
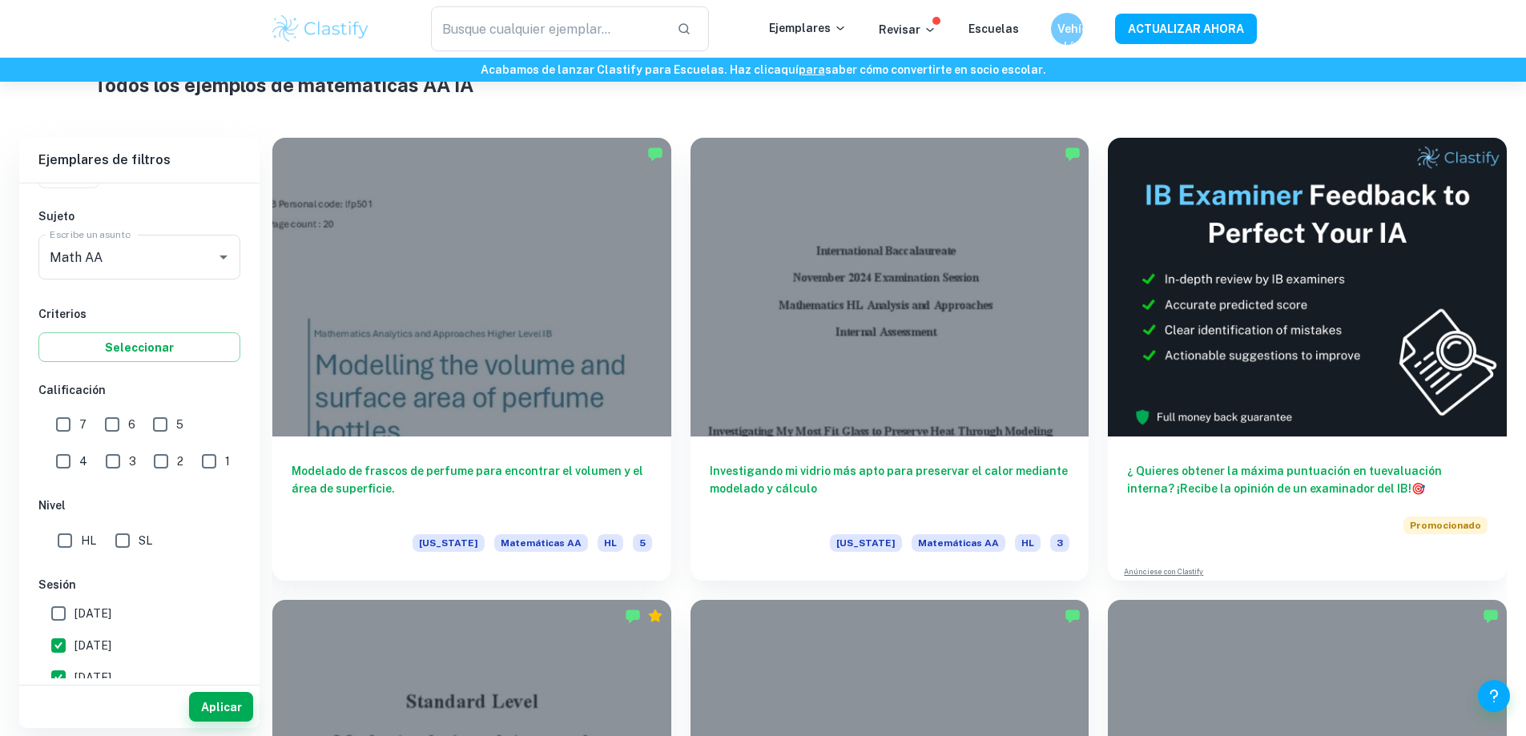
click at [122, 435] on input "6" at bounding box center [112, 424] width 32 height 32
checkbox input "true"
click at [71, 422] on input "7" at bounding box center [63, 424] width 32 height 32
checkbox input "true"
click at [119, 548] on input "SL" at bounding box center [123, 541] width 32 height 32
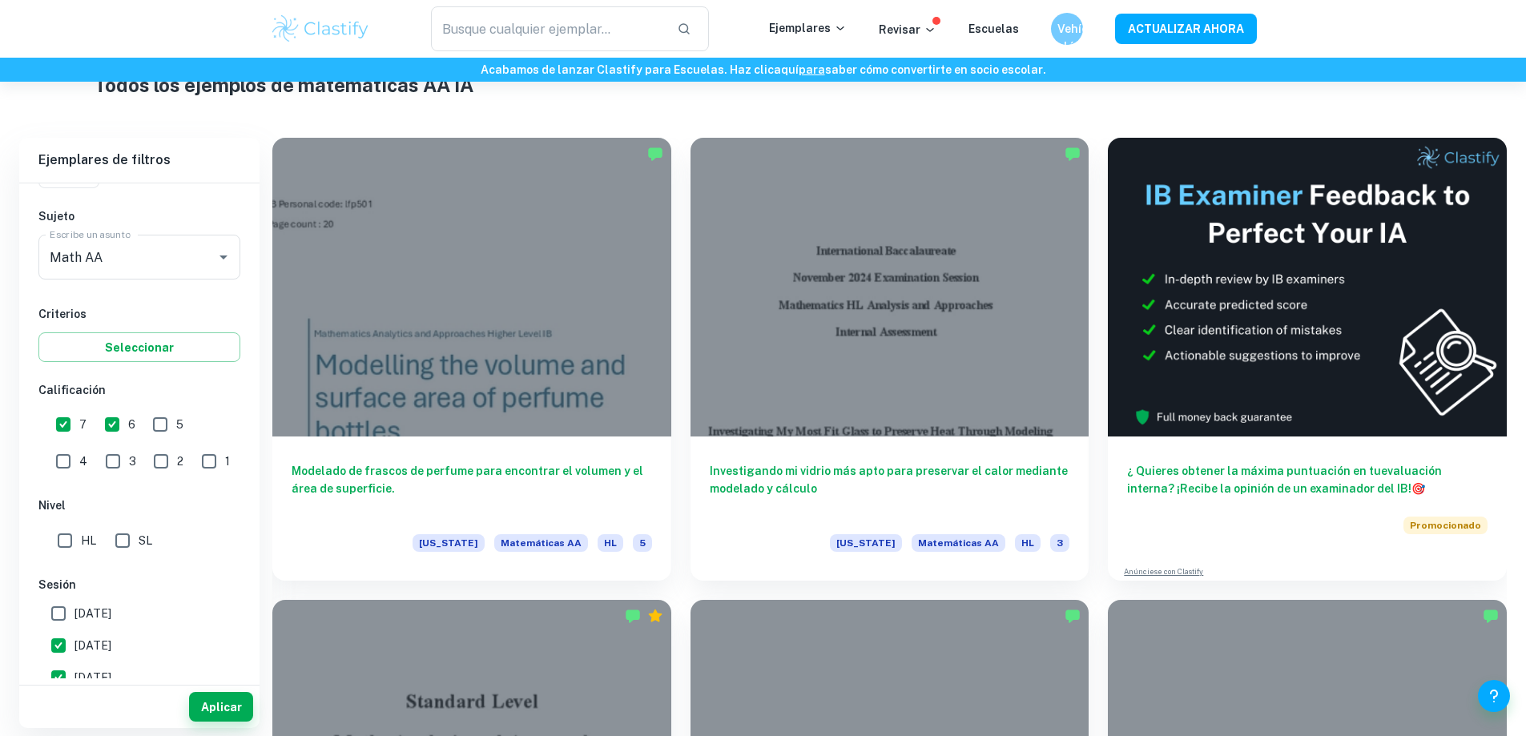
checkbox input "true"
click at [215, 700] on font "Aplicar" at bounding box center [221, 707] width 41 height 20
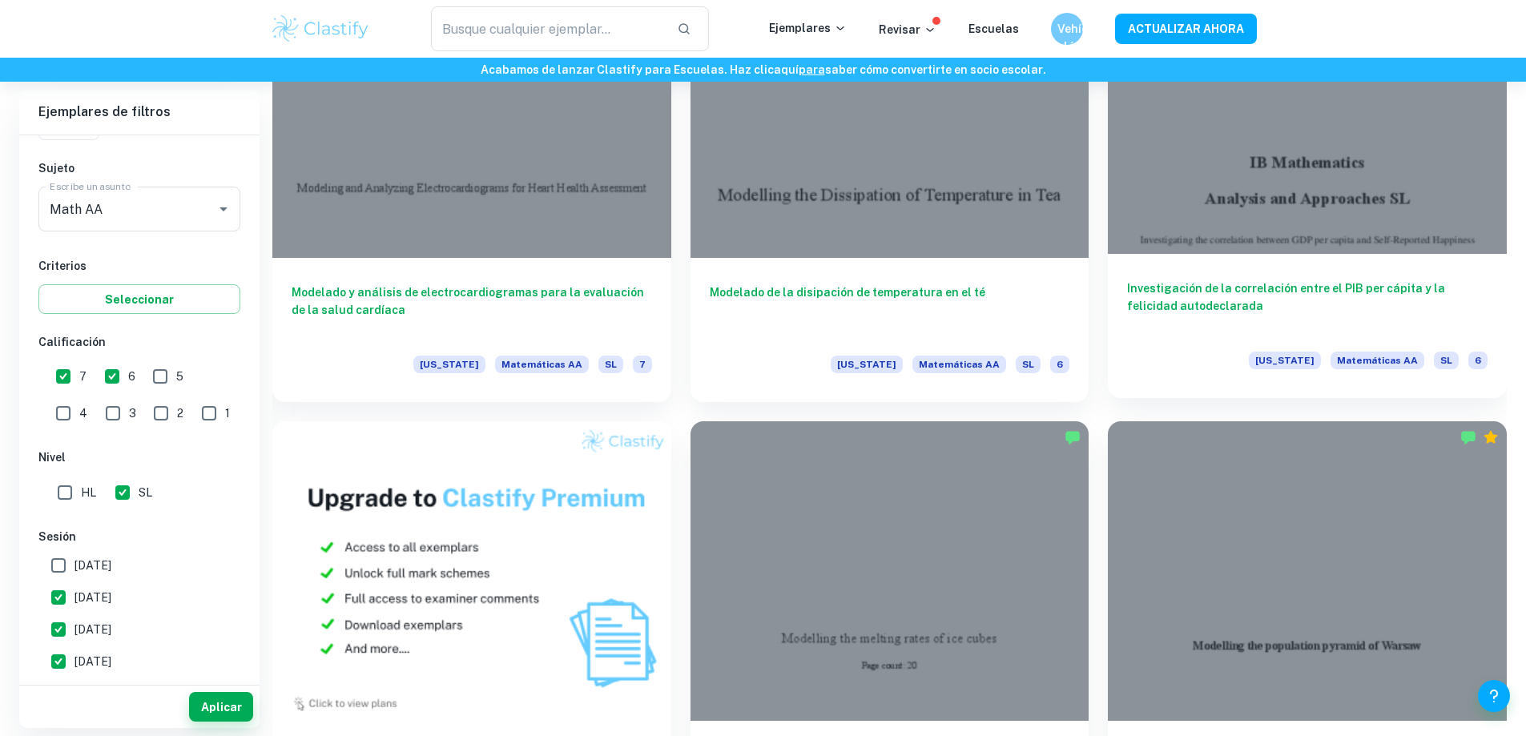
scroll to position [1203, 0]
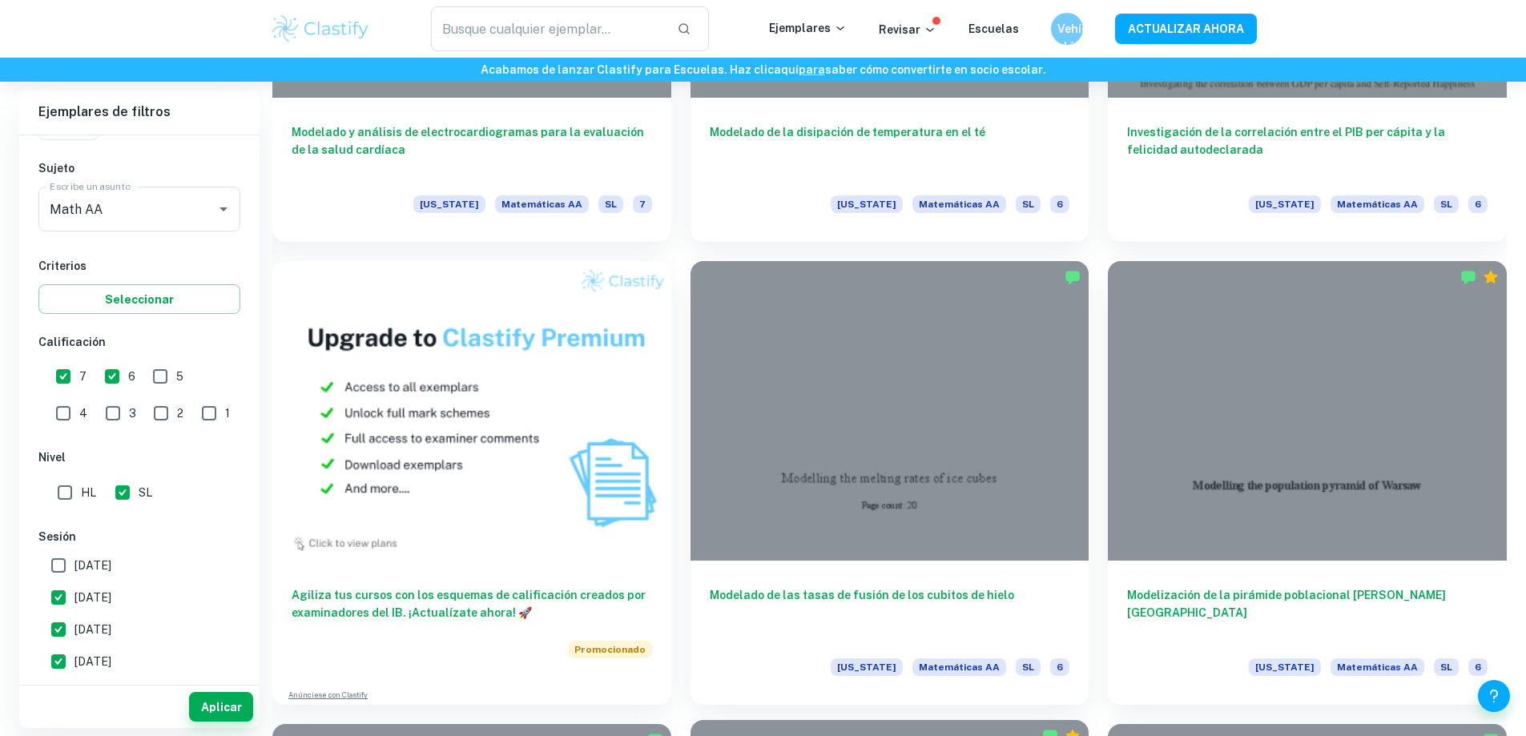
drag, startPoint x: 883, startPoint y: 351, endPoint x: 1181, endPoint y: 329, distance: 298.7
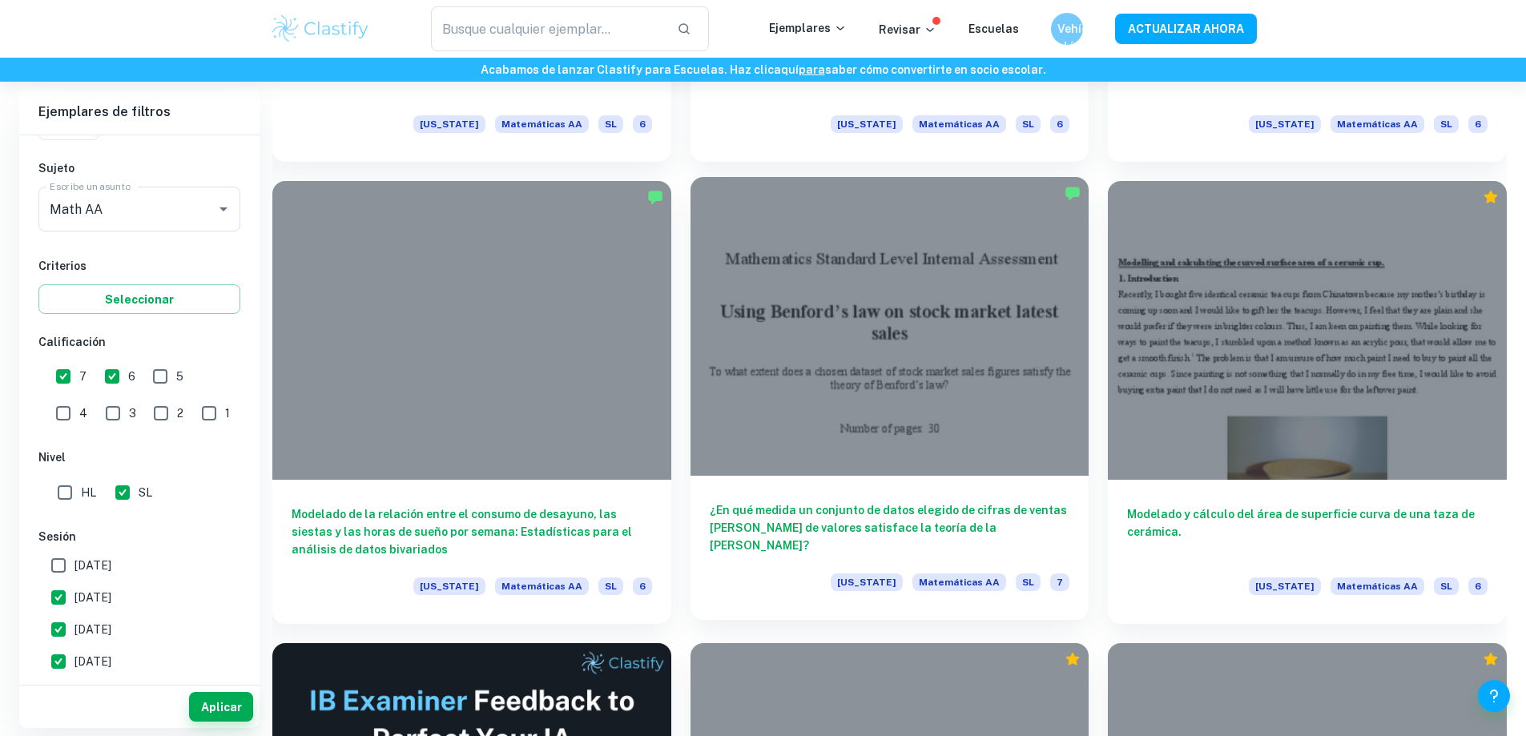
scroll to position [2725, 0]
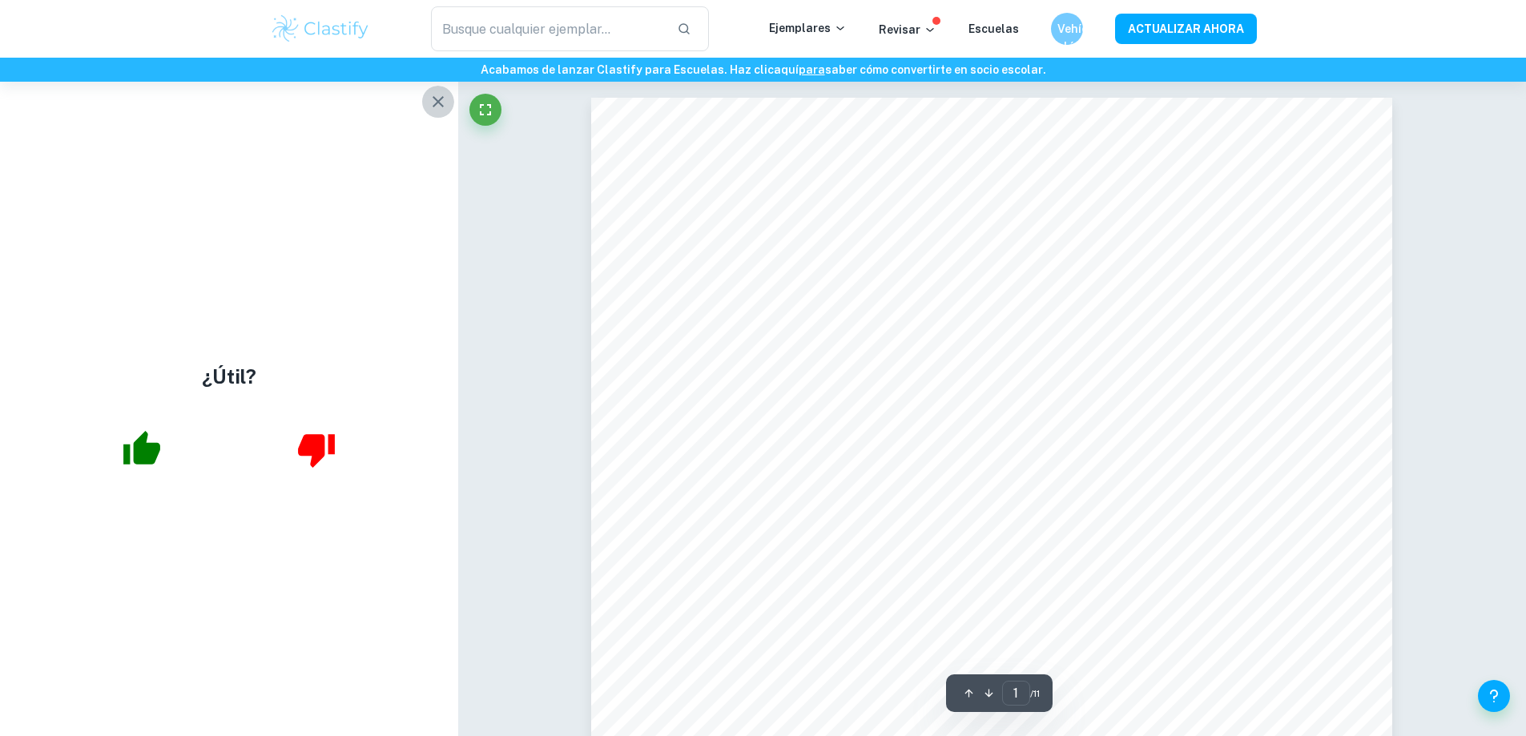
click at [438, 102] on icon "button" at bounding box center [438, 101] width 11 height 11
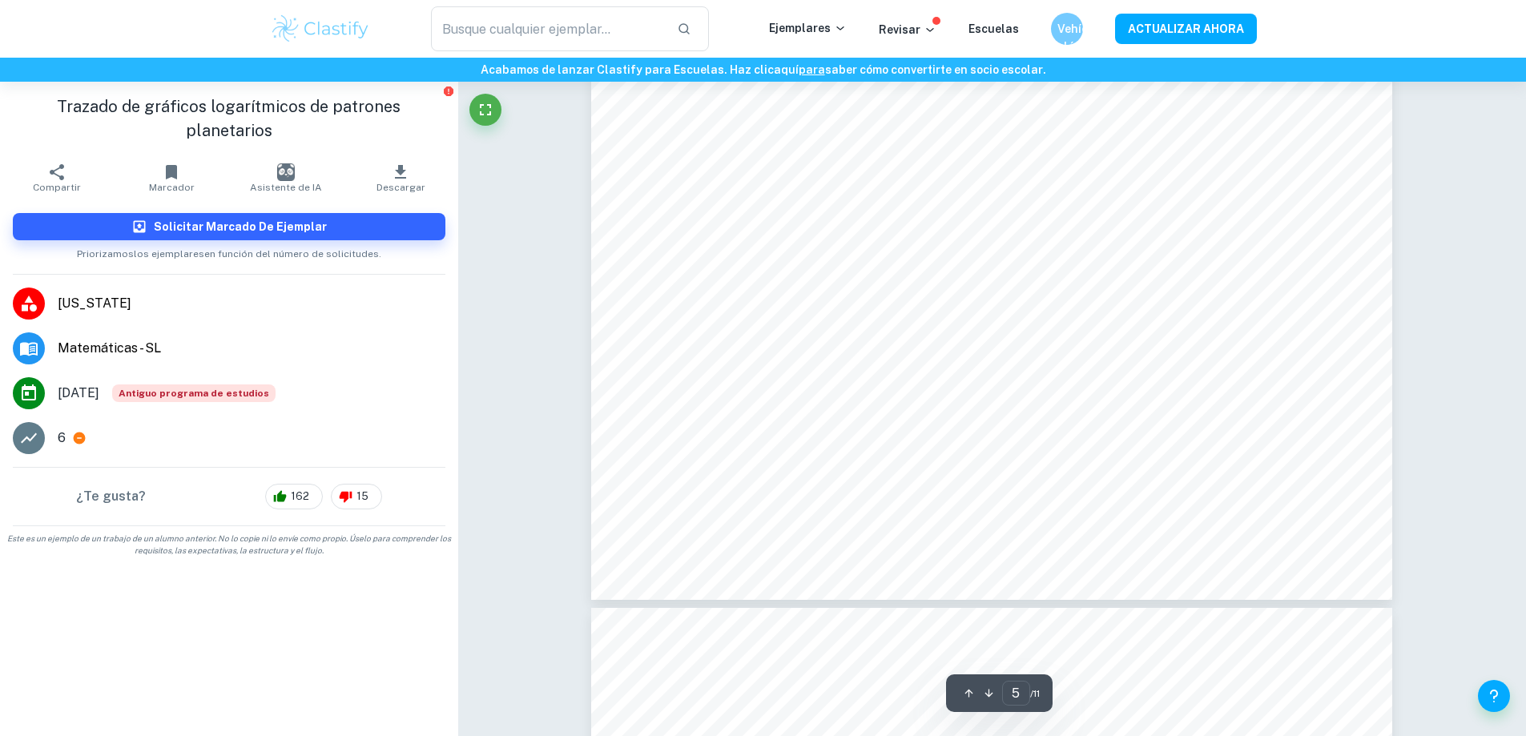
scroll to position [1721, 0]
type input "1"
